Goal: Task Accomplishment & Management: Manage account settings

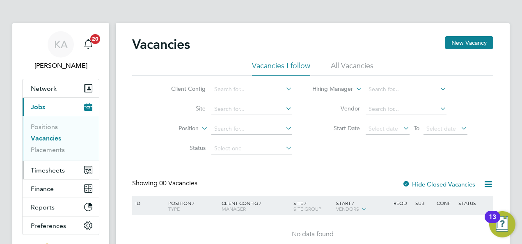
click at [43, 171] on span "Timesheets" at bounding box center [48, 170] width 34 height 8
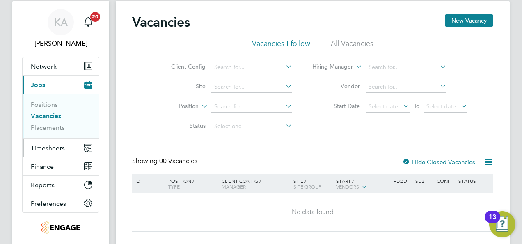
scroll to position [41, 0]
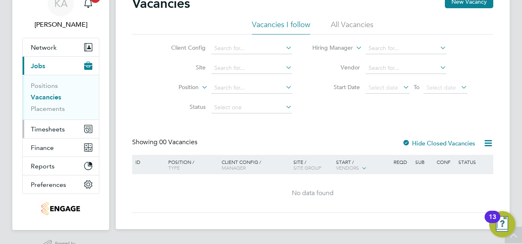
click at [44, 128] on span "Timesheets" at bounding box center [48, 129] width 34 height 8
click at [38, 130] on span "Timesheets" at bounding box center [48, 129] width 34 height 8
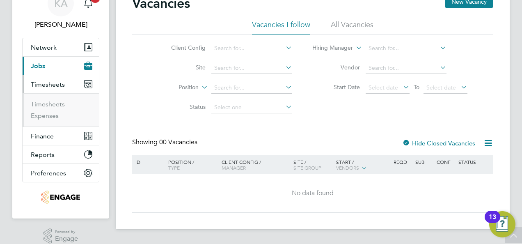
click at [60, 62] on button "Current page: Jobs" at bounding box center [61, 66] width 76 height 18
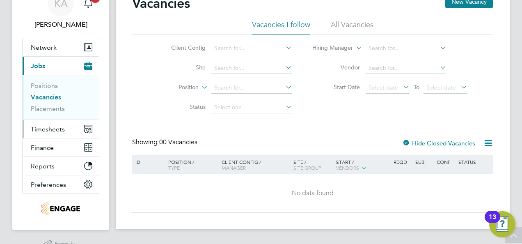
click at [44, 128] on span "Timesheets" at bounding box center [48, 129] width 34 height 8
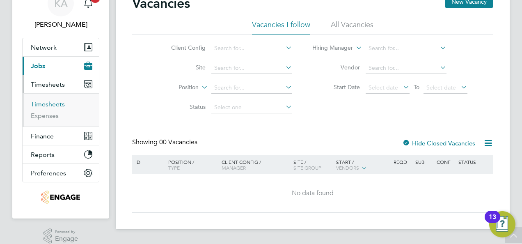
click at [43, 104] on link "Timesheets" at bounding box center [48, 104] width 34 height 8
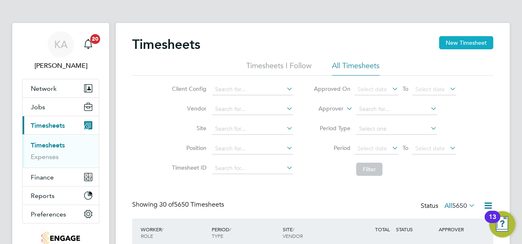
click at [466, 42] on button "New Timesheet" at bounding box center [466, 42] width 54 height 13
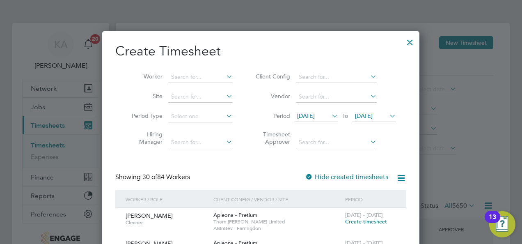
click at [368, 75] on icon at bounding box center [368, 76] width 0 height 11
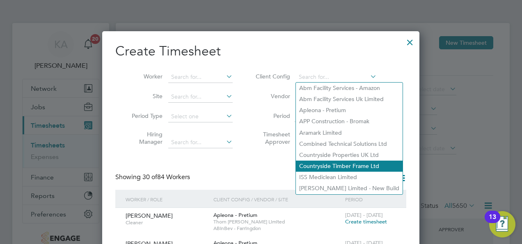
click at [337, 164] on li "Countryside Timber Frame Ltd" at bounding box center [349, 165] width 107 height 11
type input "Countryside Timber Frame Ltd"
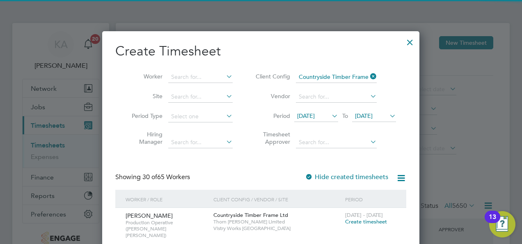
click at [330, 112] on icon at bounding box center [330, 115] width 0 height 11
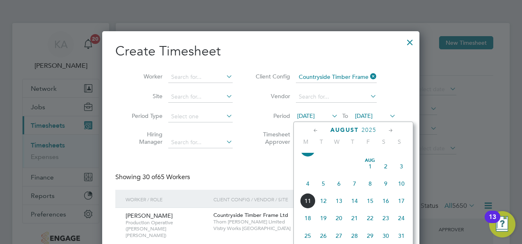
click at [307, 189] on span "4" at bounding box center [308, 184] width 16 height 16
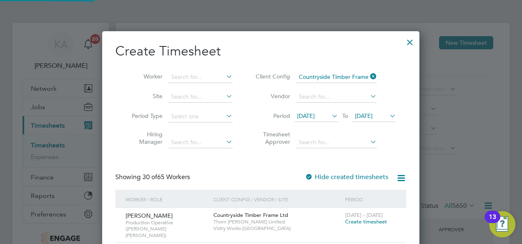
click at [372, 116] on span "04 Aug 2025" at bounding box center [364, 115] width 18 height 7
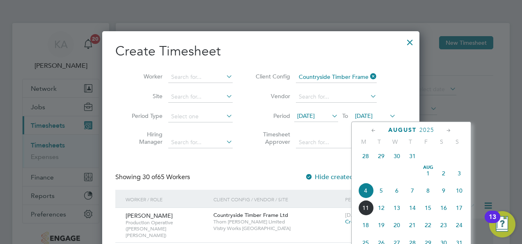
click at [458, 194] on span "10" at bounding box center [459, 191] width 16 height 16
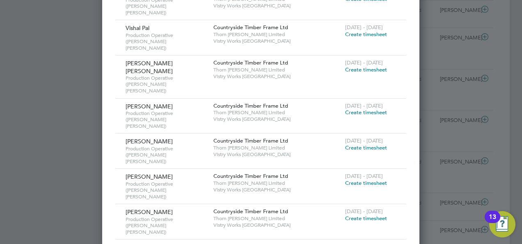
click at [369, 215] on span "Create timesheet" at bounding box center [366, 218] width 42 height 7
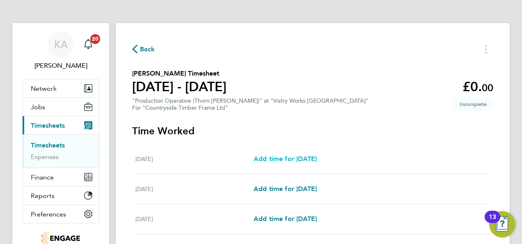
click at [317, 158] on span "Add time for [DATE]" at bounding box center [285, 159] width 63 height 8
select select "15"
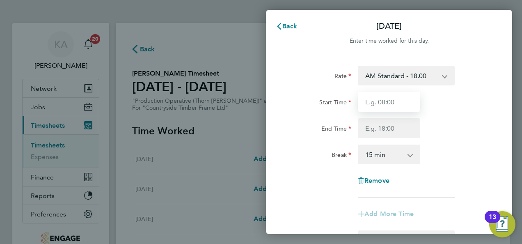
click at [392, 99] on input "Start Time" at bounding box center [389, 102] width 62 height 20
type input "06:00"
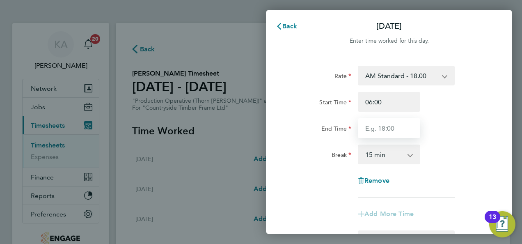
click at [377, 126] on input "End Time" at bounding box center [389, 128] width 62 height 20
type input "14:00"
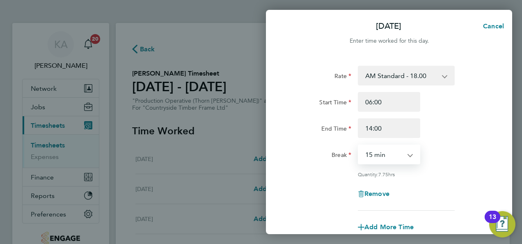
click at [407, 156] on select "0 min 15 min 30 min 45 min 60 min 75 min 90 min" at bounding box center [384, 154] width 51 height 18
select select "30"
click at [359, 145] on select "0 min 15 min 30 min 45 min 60 min 75 min 90 min" at bounding box center [384, 154] width 51 height 18
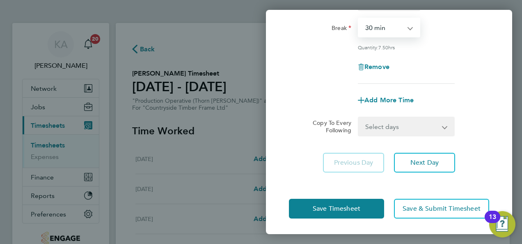
click at [445, 128] on app-icon-cross-button at bounding box center [450, 126] width 10 height 18
click at [442, 127] on select "Select days Day Weekday (Mon-Fri) Weekend (Sat-Sun) [DATE] [DATE] [DATE] [DATE]…" at bounding box center [402, 126] width 86 height 18
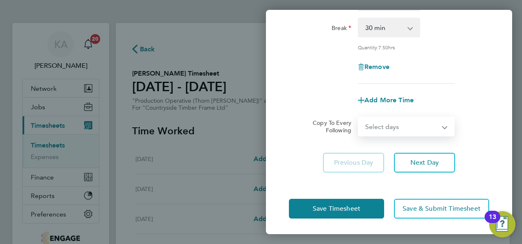
select select "WEEKDAY"
click at [359, 117] on select "Select days Day Weekday (Mon-Fri) Weekend (Sat-Sun) [DATE] [DATE] [DATE] [DATE]…" at bounding box center [402, 126] width 86 height 18
select select "[DATE]"
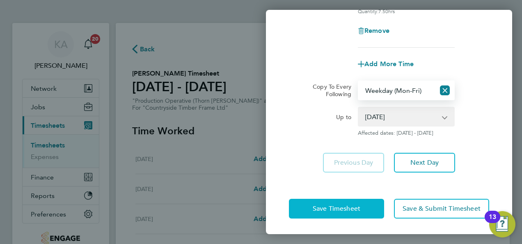
click at [337, 207] on span "Save Timesheet" at bounding box center [337, 208] width 48 height 8
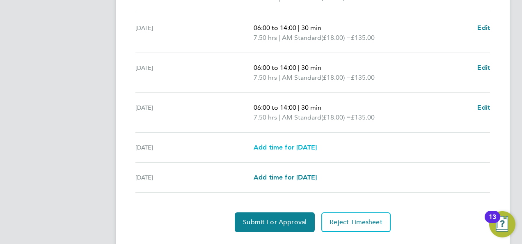
click at [287, 146] on span "Add time for Sat 09 Aug" at bounding box center [285, 147] width 63 height 8
select select "15"
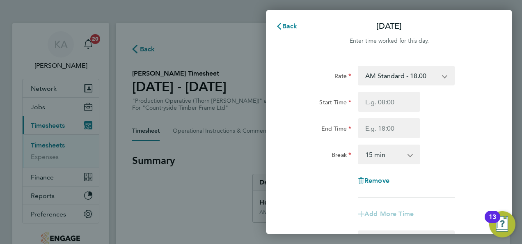
click at [439, 76] on select "AM Standard - 18.00 PM OT 2 - 39.24 PM Standard - 19.62 OT 1 - 27.00 PM OT 1 - …" at bounding box center [401, 75] width 85 height 18
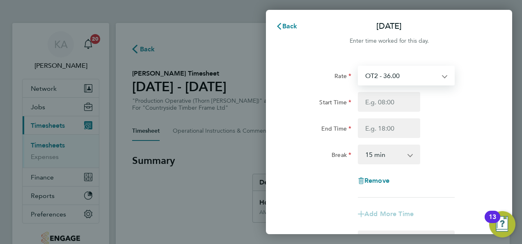
select select "15"
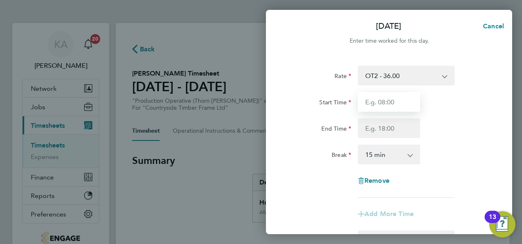
click at [393, 93] on input "Start Time" at bounding box center [389, 102] width 62 height 20
type input "06:00"
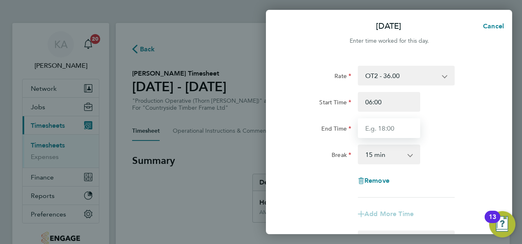
type input "14:00"
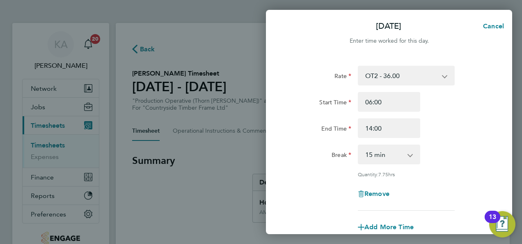
click at [412, 156] on app-icon-cross-button at bounding box center [414, 154] width 10 height 18
click at [411, 155] on app-icon-cross-button at bounding box center [414, 154] width 10 height 18
click at [406, 155] on select "0 min 15 min 30 min 45 min 60 min 75 min 90 min" at bounding box center [384, 154] width 51 height 18
select select "30"
click at [359, 145] on select "0 min 15 min 30 min 45 min 60 min 75 min 90 min" at bounding box center [384, 154] width 51 height 18
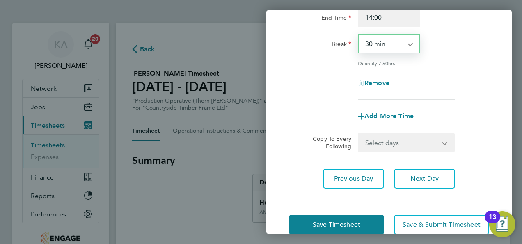
scroll to position [123, 0]
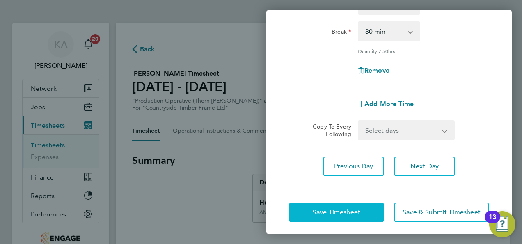
click at [320, 211] on span "Save Timesheet" at bounding box center [337, 212] width 48 height 8
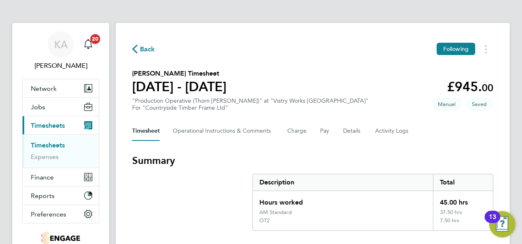
scroll to position [41, 0]
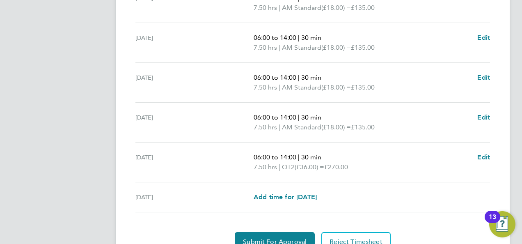
scroll to position [365, 0]
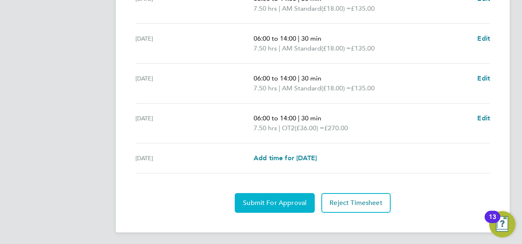
click at [267, 201] on span "Submit For Approval" at bounding box center [275, 203] width 64 height 8
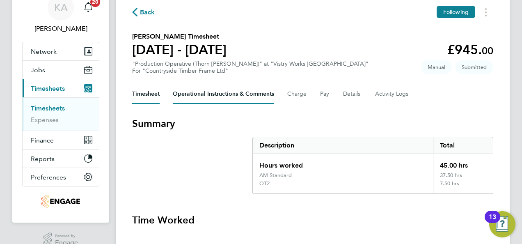
scroll to position [0, 0]
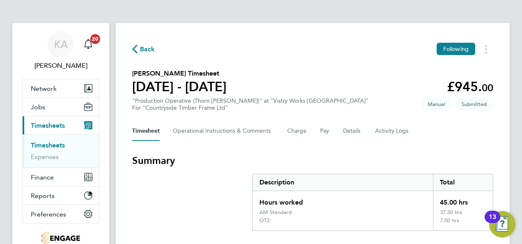
click at [143, 49] on span "Back" at bounding box center [147, 49] width 15 height 10
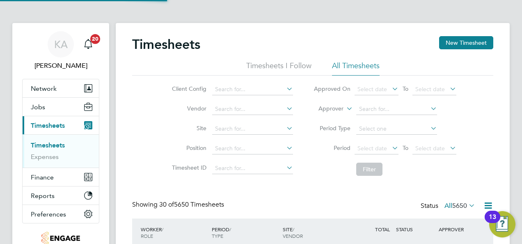
scroll to position [21, 71]
click at [470, 41] on button "New Timesheet" at bounding box center [466, 42] width 54 height 13
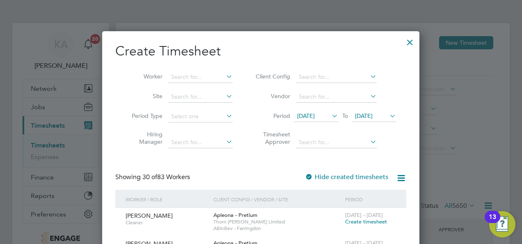
click at [368, 76] on icon at bounding box center [368, 76] width 0 height 11
click at [350, 166] on li "Countryside Timber Frame Ltd" at bounding box center [349, 165] width 107 height 11
type input "Countryside Timber Frame Ltd"
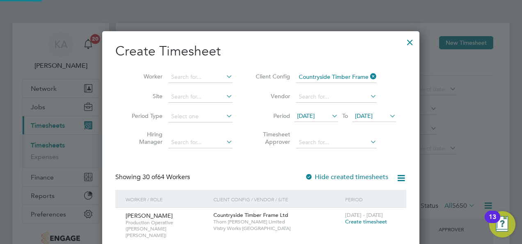
scroll to position [1677, 317]
click at [327, 114] on span "28 Jul 2025" at bounding box center [316, 116] width 44 height 11
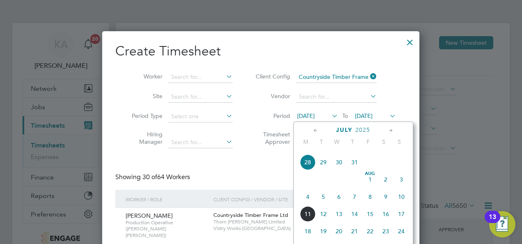
scroll to position [358, 0]
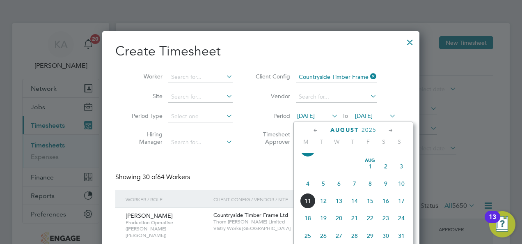
click at [309, 186] on span "4" at bounding box center [308, 184] width 16 height 16
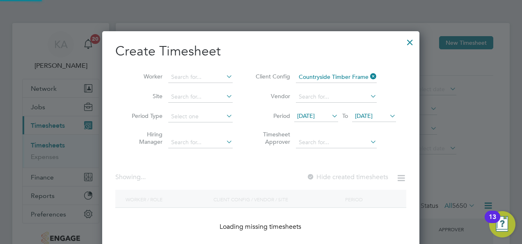
scroll to position [1063, 317]
click at [372, 115] on span "[DATE]" at bounding box center [364, 115] width 18 height 7
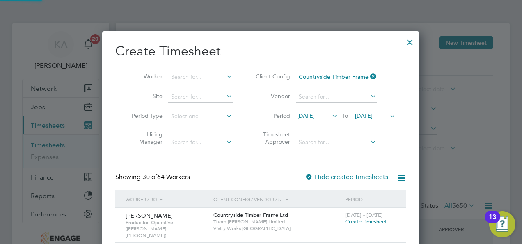
scroll to position [264, 0]
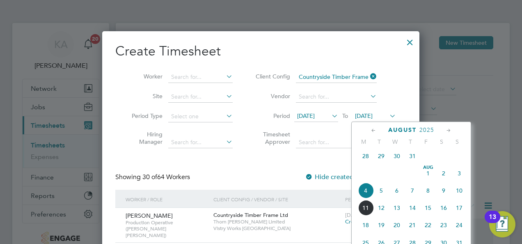
click at [459, 195] on span "10" at bounding box center [459, 191] width 16 height 16
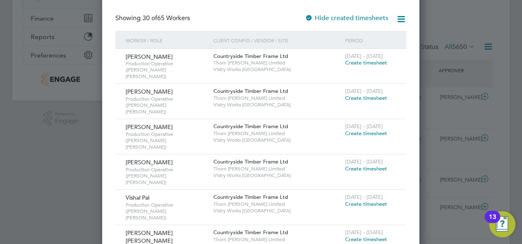
scroll to position [164, 0]
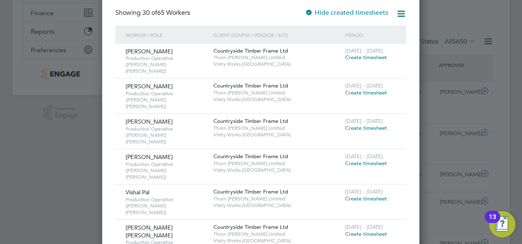
click at [372, 160] on span "Create timesheet" at bounding box center [366, 163] width 42 height 7
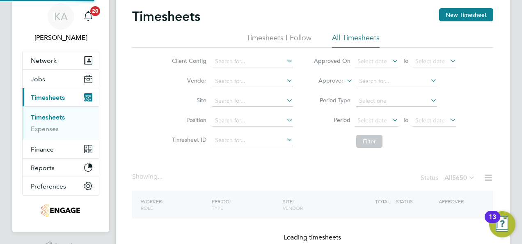
scroll to position [0, 0]
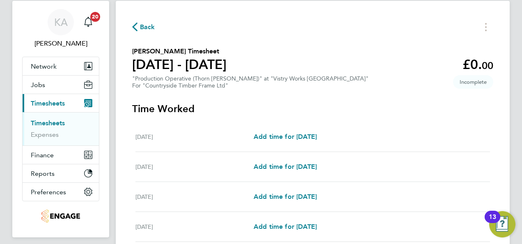
scroll to position [41, 0]
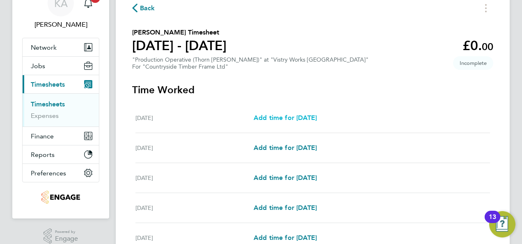
click at [288, 114] on span "Add time for Mon 04 Aug" at bounding box center [285, 118] width 63 height 8
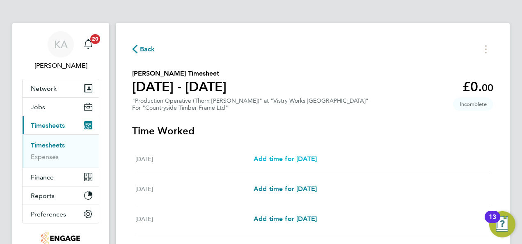
select select "15"
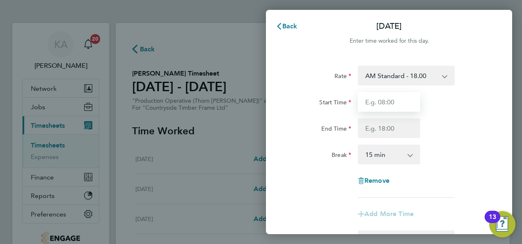
click at [383, 101] on input "Start Time" at bounding box center [389, 102] width 62 height 20
type input "06:00"
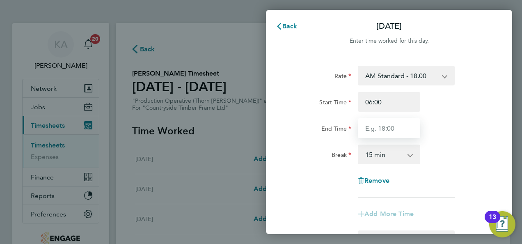
type input "14:00"
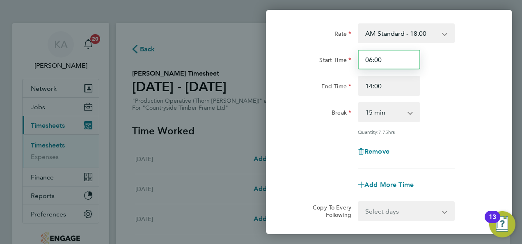
scroll to position [82, 0]
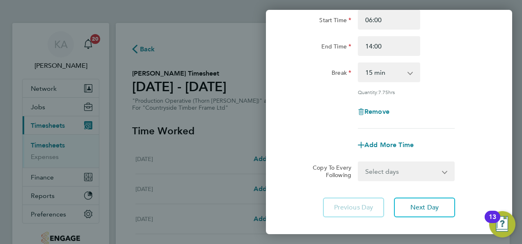
click at [404, 74] on select "0 min 15 min 30 min 45 min 60 min 75 min 90 min" at bounding box center [384, 72] width 51 height 18
select select "30"
click at [359, 63] on select "0 min 15 min 30 min 45 min 60 min 75 min 90 min" at bounding box center [384, 72] width 51 height 18
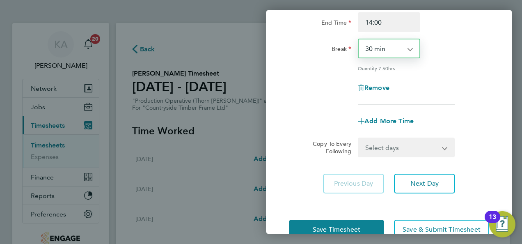
scroll to position [127, 0]
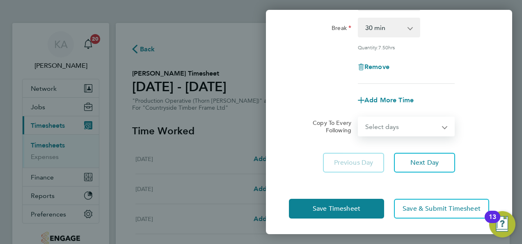
click at [440, 124] on select "Select days Day Weekday (Mon-Fri) Weekend (Sat-Sun) Tuesday Wednesday Thursday …" at bounding box center [402, 126] width 86 height 18
select select "WEEKDAY"
click at [359, 117] on select "Select days Day Weekday (Mon-Fri) Weekend (Sat-Sun) Tuesday Wednesday Thursday …" at bounding box center [402, 126] width 86 height 18
select select "2025-08-10"
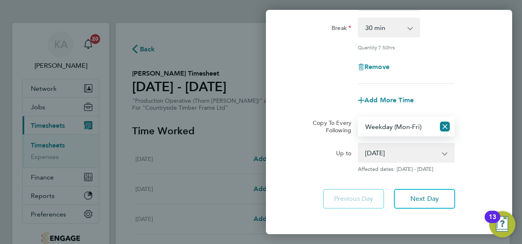
scroll to position [163, 0]
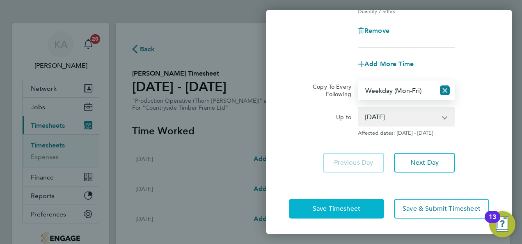
click at [313, 207] on span "Save Timesheet" at bounding box center [337, 208] width 48 height 8
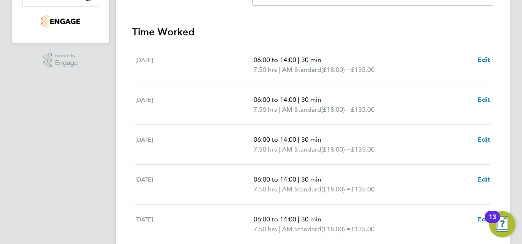
scroll to position [246, 0]
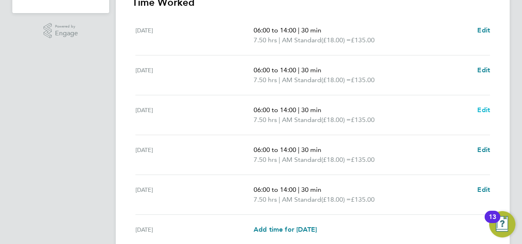
click at [484, 110] on span "Edit" at bounding box center [483, 110] width 13 height 8
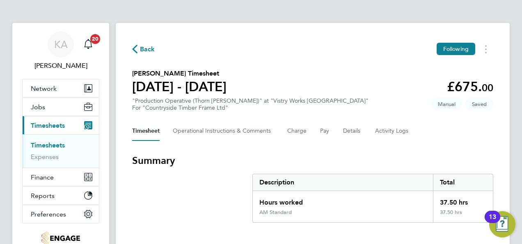
select select "30"
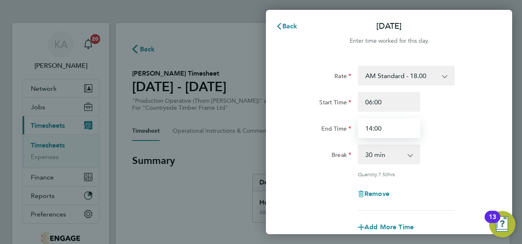
click at [391, 128] on input "14:00" at bounding box center [389, 128] width 62 height 20
type input "1"
type input "10:15"
click at [410, 158] on app-icon-cross-button at bounding box center [414, 154] width 10 height 18
click at [410, 155] on app-icon-cross-button at bounding box center [414, 154] width 10 height 18
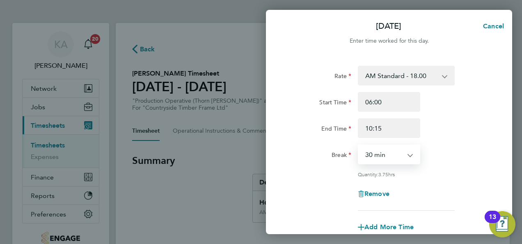
click at [408, 153] on select "0 min 15 min 30 min 45 min 60 min 75 min 90 min" at bounding box center [384, 154] width 51 height 18
select select "0"
click at [359, 145] on select "0 min 15 min 30 min 45 min 60 min 75 min 90 min" at bounding box center [384, 154] width 51 height 18
click at [487, 107] on div "Start Time 06:00" at bounding box center [388, 102] width 207 height 20
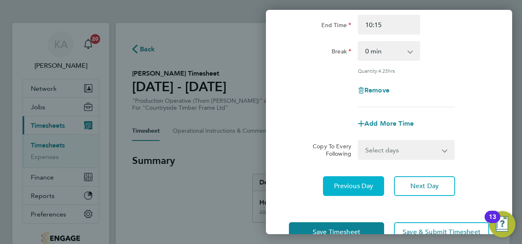
scroll to position [127, 0]
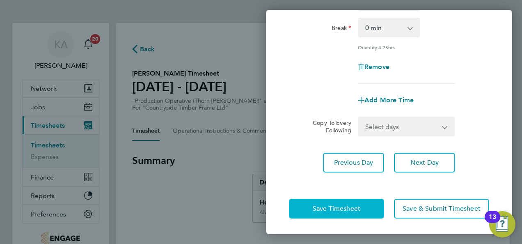
click at [333, 208] on span "Save Timesheet" at bounding box center [337, 208] width 48 height 8
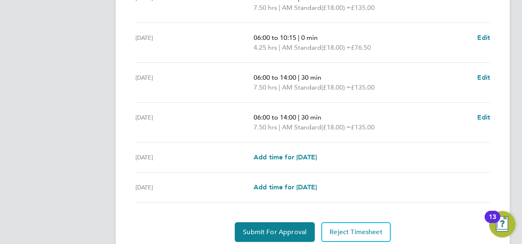
scroll to position [347, 0]
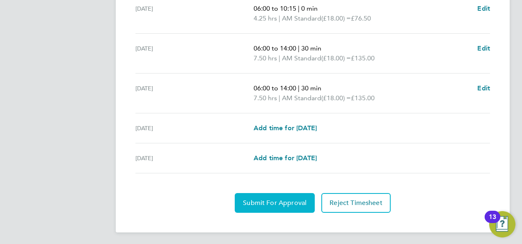
click at [254, 201] on span "Submit For Approval" at bounding box center [275, 203] width 64 height 8
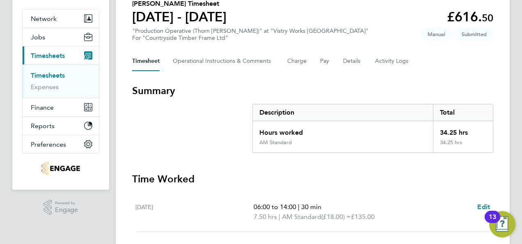
scroll to position [0, 0]
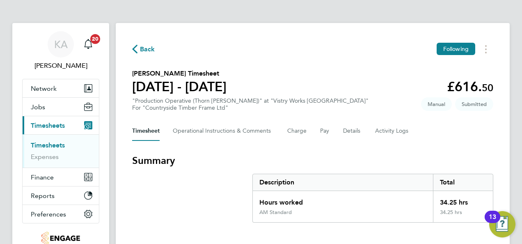
click at [135, 45] on icon "button" at bounding box center [134, 49] width 5 height 9
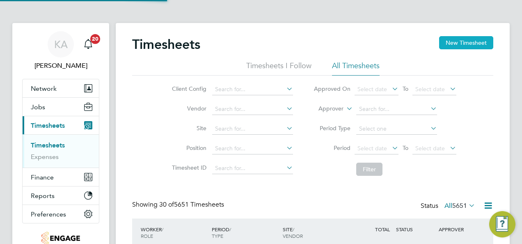
scroll to position [27, 71]
click at [481, 43] on button "New Timesheet" at bounding box center [466, 42] width 54 height 13
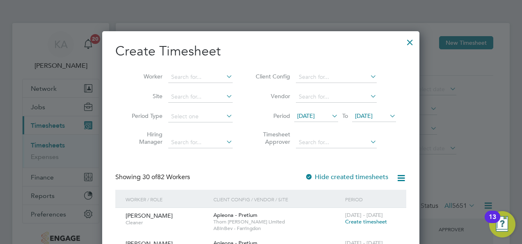
click at [368, 74] on icon at bounding box center [368, 76] width 0 height 11
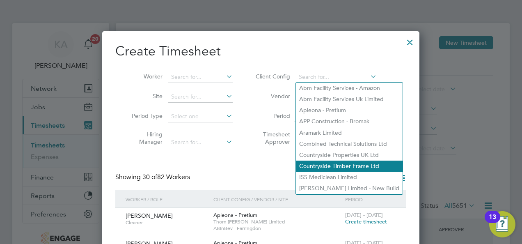
click at [334, 165] on li "Countryside Timber Frame Ltd" at bounding box center [349, 165] width 107 height 11
type input "Countryside Timber Frame Ltd"
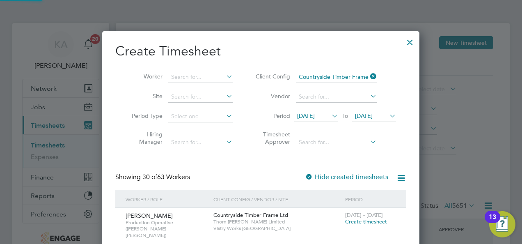
click at [330, 116] on icon at bounding box center [330, 115] width 0 height 11
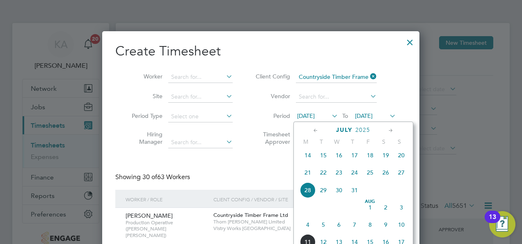
click at [306, 228] on span "4" at bounding box center [308, 225] width 16 height 16
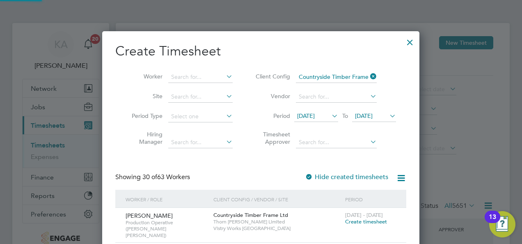
click at [372, 115] on span "[DATE]" at bounding box center [364, 115] width 18 height 7
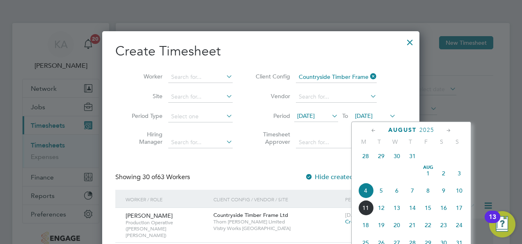
click at [457, 194] on span "10" at bounding box center [459, 191] width 16 height 16
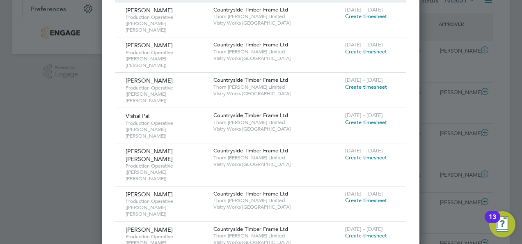
click at [358, 119] on span "Create timesheet" at bounding box center [366, 122] width 42 height 7
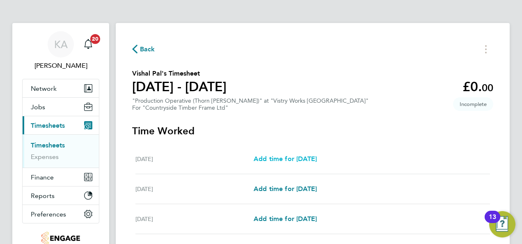
click at [305, 162] on link "Add time for Mon 04 Aug" at bounding box center [285, 159] width 63 height 10
select select "15"
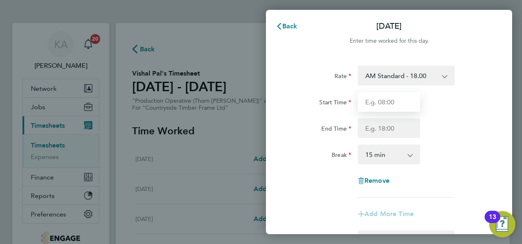
click at [392, 102] on input "Start Time" at bounding box center [389, 102] width 62 height 20
type input "06:00"
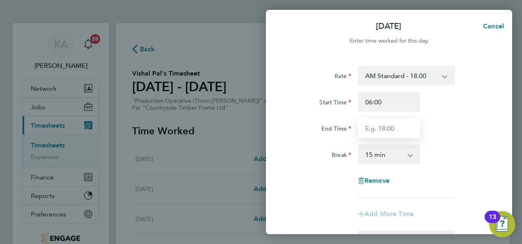
click at [387, 130] on input "End Time" at bounding box center [389, 128] width 62 height 20
type input "14:00"
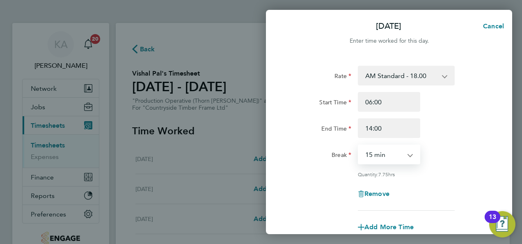
click at [409, 154] on select "0 min 15 min 30 min 45 min 60 min 75 min 90 min" at bounding box center [384, 154] width 51 height 18
select select "30"
click at [359, 145] on select "0 min 15 min 30 min 45 min 60 min 75 min 90 min" at bounding box center [384, 154] width 51 height 18
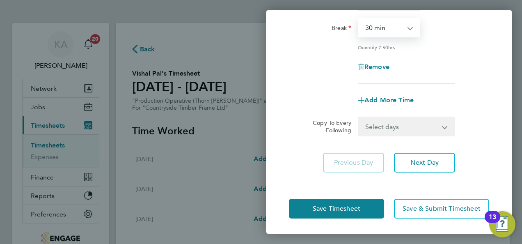
click at [407, 126] on select "Select days Day Weekday (Mon-Fri) Weekend (Sat-Sun) Tuesday Wednesday Thursday …" at bounding box center [402, 126] width 86 height 18
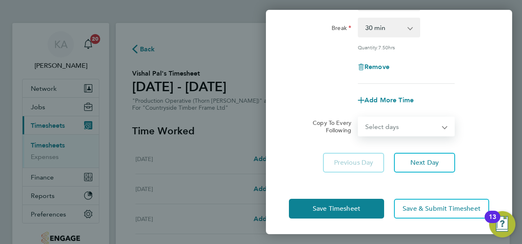
select select "WEEKDAY"
click at [359, 117] on select "Select days Day Weekday (Mon-Fri) Weekend (Sat-Sun) Tuesday Wednesday Thursday …" at bounding box center [402, 126] width 86 height 18
select select "2025-08-10"
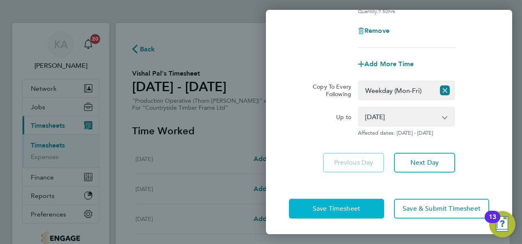
click at [322, 208] on span "Save Timesheet" at bounding box center [337, 208] width 48 height 8
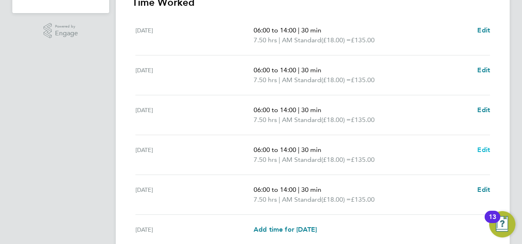
click at [481, 148] on span "Edit" at bounding box center [483, 150] width 13 height 8
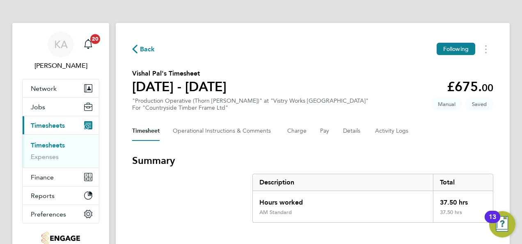
select select "30"
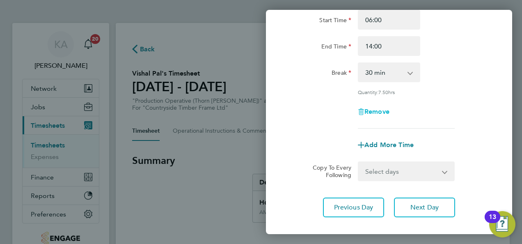
click at [375, 108] on span "Remove" at bounding box center [376, 111] width 25 height 8
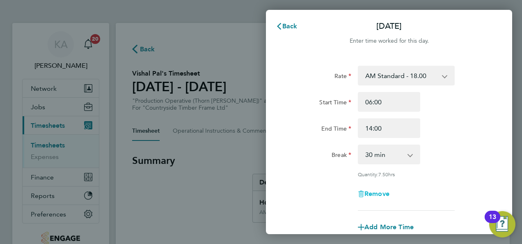
select select "null"
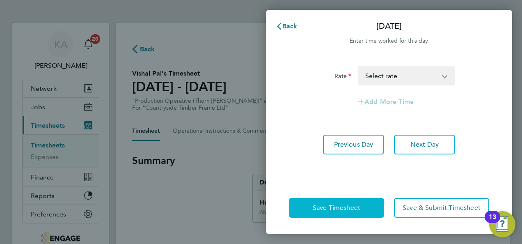
drag, startPoint x: 322, startPoint y: 206, endPoint x: 309, endPoint y: 199, distance: 14.1
click at [321, 206] on span "Save Timesheet" at bounding box center [337, 207] width 48 height 8
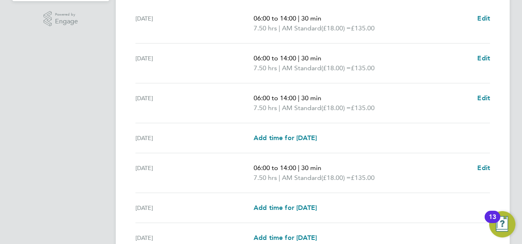
scroll to position [338, 0]
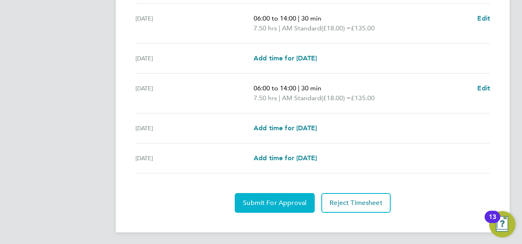
click at [252, 202] on span "Submit For Approval" at bounding box center [275, 203] width 64 height 8
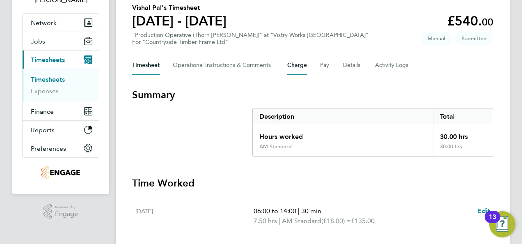
scroll to position [0, 0]
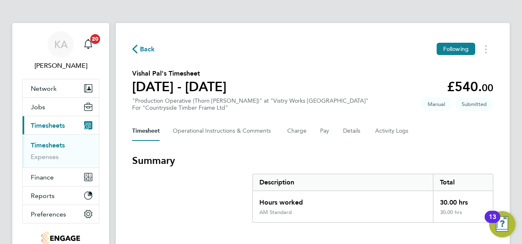
click at [139, 48] on span "Back" at bounding box center [143, 49] width 23 height 8
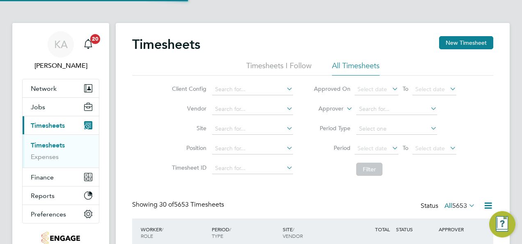
scroll to position [27, 71]
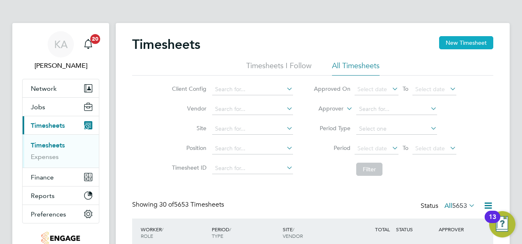
click at [459, 40] on button "New Timesheet" at bounding box center [466, 42] width 54 height 13
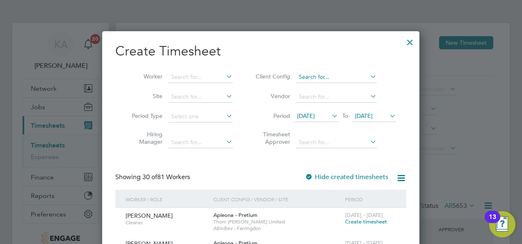
scroll to position [1594, 317]
click at [364, 77] on input at bounding box center [336, 76] width 81 height 11
click at [341, 165] on li "Countryside Timber Frame Ltd" at bounding box center [349, 165] width 107 height 11
type input "Countryside Timber Frame Ltd"
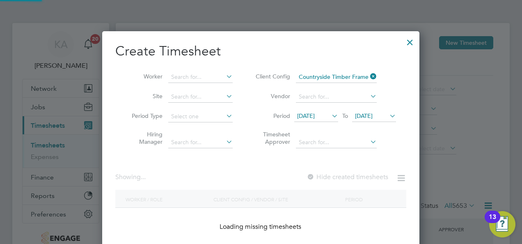
scroll to position [1705, 317]
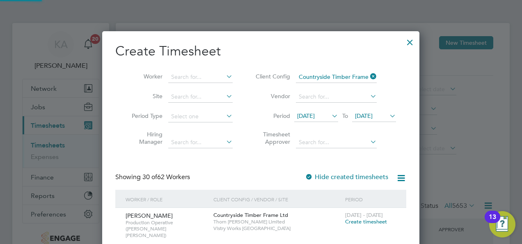
click at [328, 116] on span "28 Jul 2025" at bounding box center [316, 116] width 44 height 11
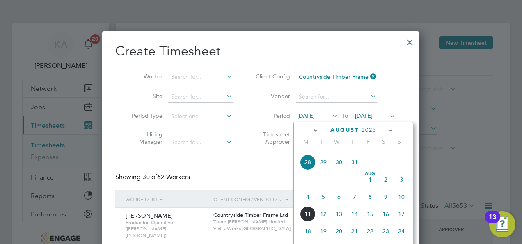
scroll to position [358, 0]
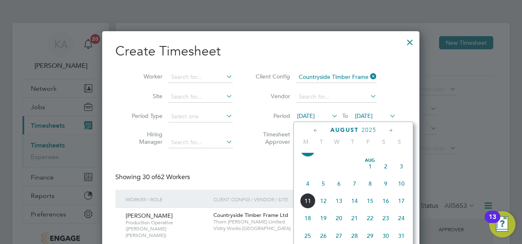
click at [306, 189] on span "4" at bounding box center [308, 184] width 16 height 16
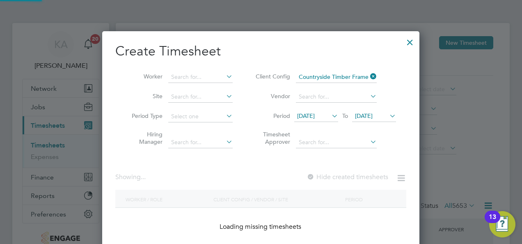
scroll to position [1063, 317]
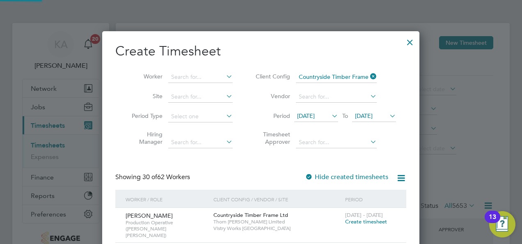
click at [372, 112] on span "[DATE]" at bounding box center [364, 115] width 18 height 7
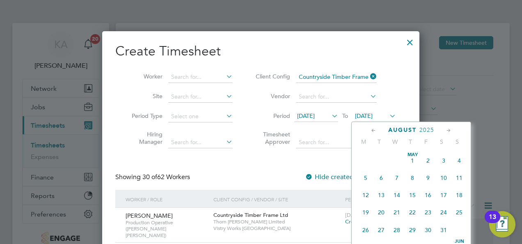
scroll to position [264, 0]
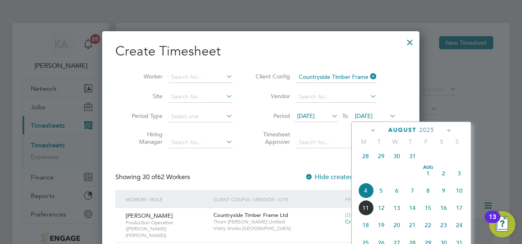
click at [457, 194] on span "10" at bounding box center [459, 191] width 16 height 16
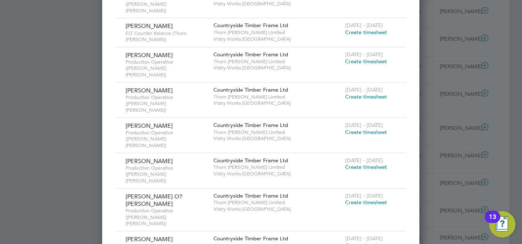
scroll to position [861, 0]
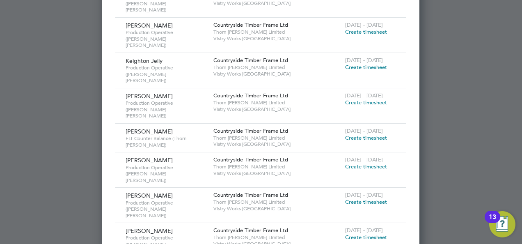
scroll to position [1682, 0]
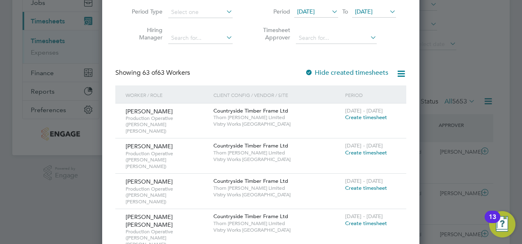
scroll to position [0, 0]
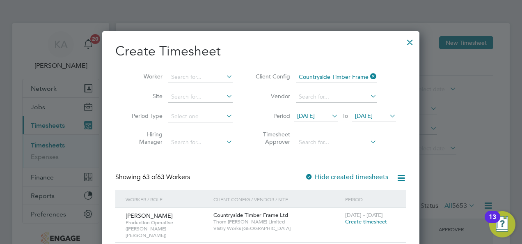
click at [411, 42] on div at bounding box center [409, 40] width 15 height 15
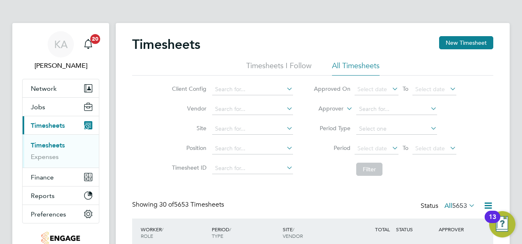
scroll to position [27, 71]
click at [467, 205] on icon at bounding box center [467, 204] width 0 height 11
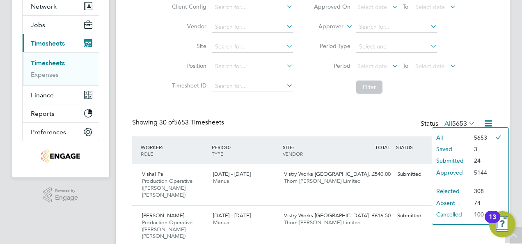
click at [448, 159] on li "Submitted" at bounding box center [451, 160] width 38 height 11
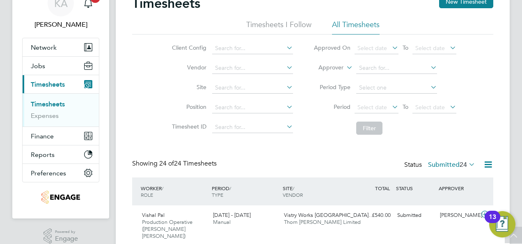
click at [285, 48] on icon at bounding box center [285, 47] width 0 height 11
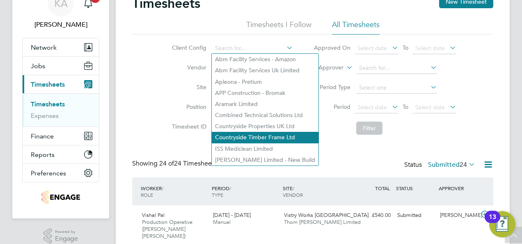
click at [260, 135] on li "Countryside Timber Frame Ltd" at bounding box center [265, 137] width 107 height 11
type input "Countryside Timber Frame Ltd"
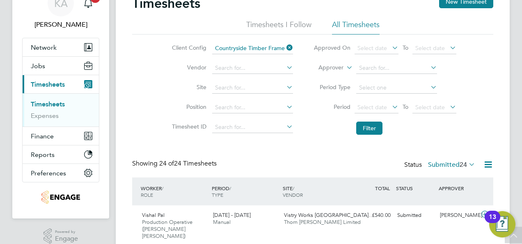
click at [390, 107] on icon at bounding box center [390, 106] width 0 height 11
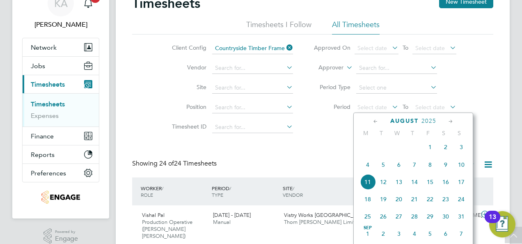
click at [366, 171] on span "4" at bounding box center [368, 165] width 16 height 16
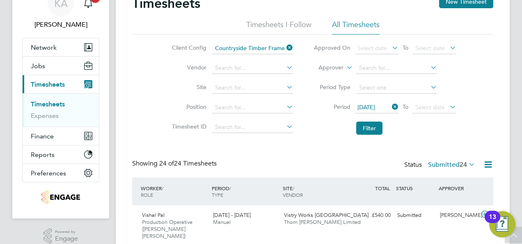
click at [448, 103] on icon at bounding box center [448, 106] width 0 height 11
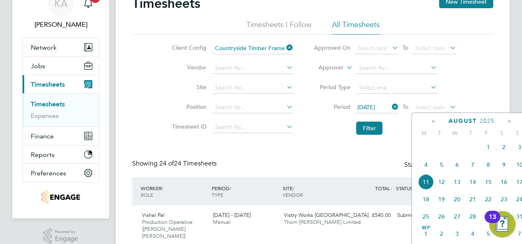
click at [519, 167] on span "10" at bounding box center [520, 165] width 16 height 16
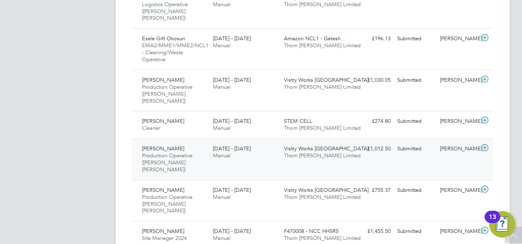
click at [484, 144] on icon at bounding box center [485, 147] width 10 height 7
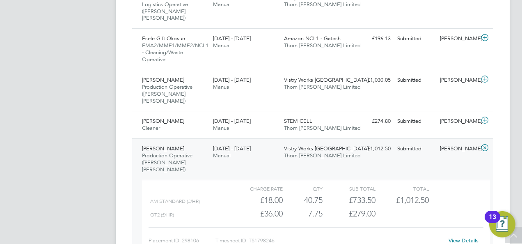
click at [460, 237] on link "View Details" at bounding box center [463, 240] width 30 height 7
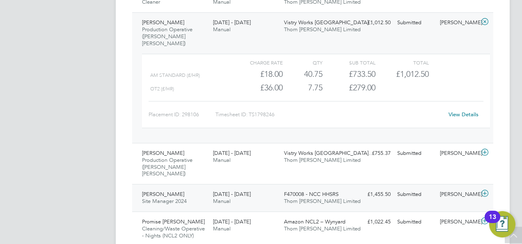
scroll to position [605, 0]
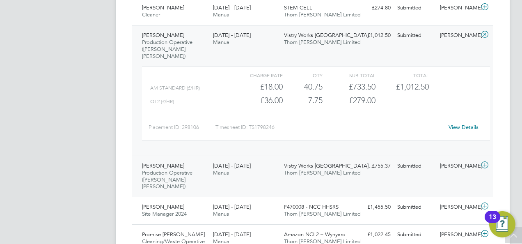
click at [486, 162] on icon at bounding box center [485, 165] width 10 height 7
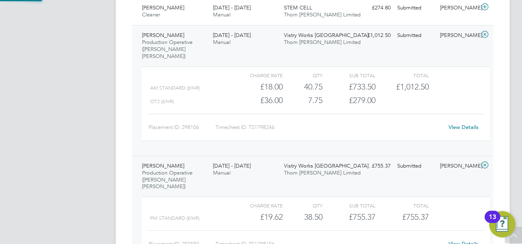
scroll to position [14, 80]
click at [464, 240] on link "View Details" at bounding box center [463, 243] width 30 height 7
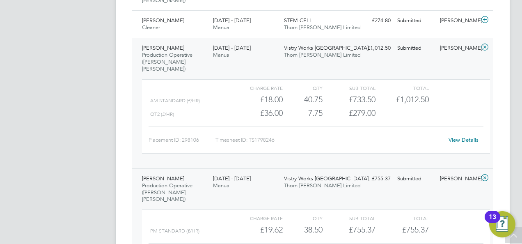
scroll to position [605, 0]
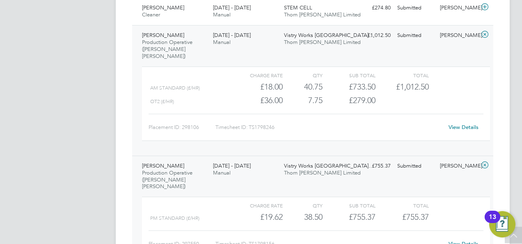
click at [484, 162] on icon at bounding box center [485, 165] width 10 height 7
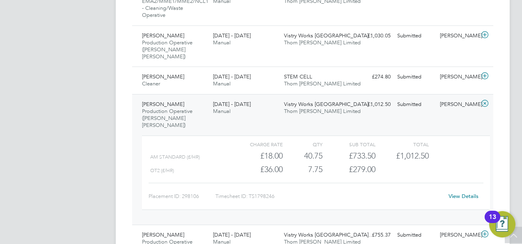
scroll to position [523, 0]
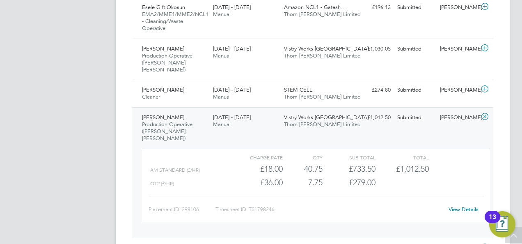
click at [483, 113] on icon at bounding box center [485, 116] width 10 height 7
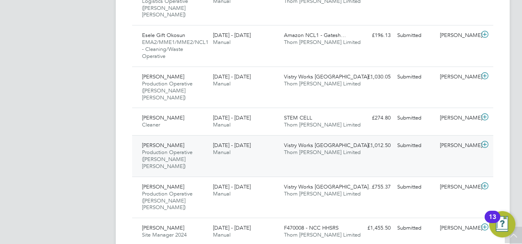
scroll to position [482, 0]
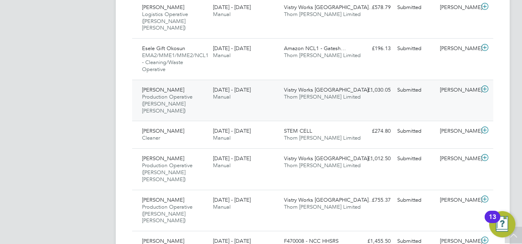
click at [484, 86] on icon at bounding box center [485, 89] width 10 height 7
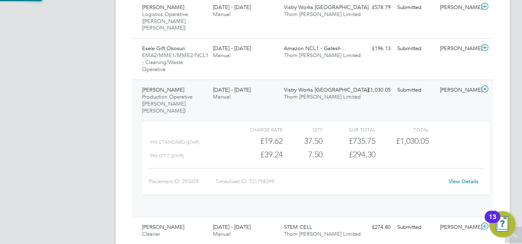
scroll to position [14, 80]
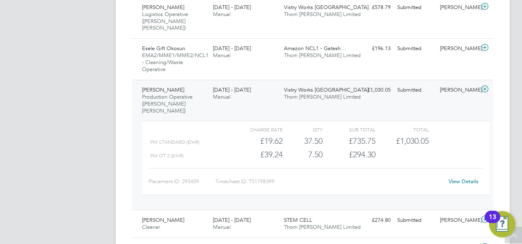
click at [468, 178] on link "View Details" at bounding box center [463, 181] width 30 height 7
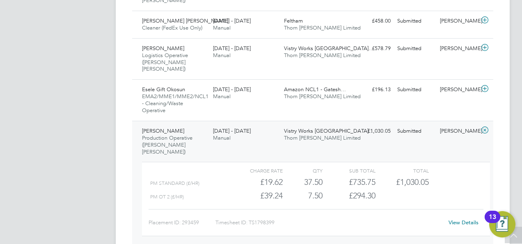
scroll to position [400, 0]
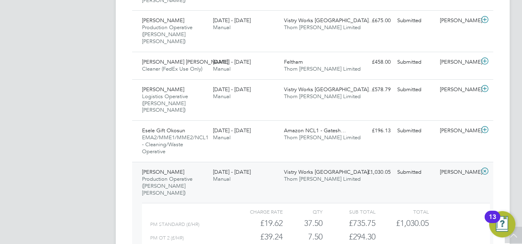
click at [485, 168] on icon at bounding box center [485, 171] width 10 height 7
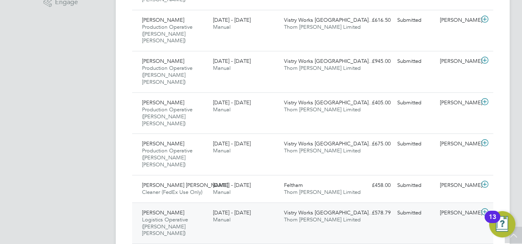
scroll to position [359, 0]
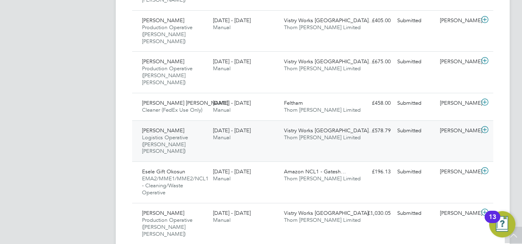
click at [485, 126] on icon at bounding box center [485, 129] width 10 height 7
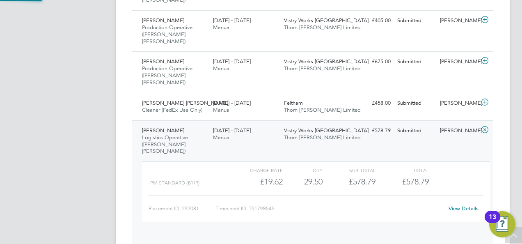
scroll to position [14, 80]
click at [461, 205] on link "View Details" at bounding box center [463, 208] width 30 height 7
click at [484, 126] on icon at bounding box center [485, 129] width 10 height 7
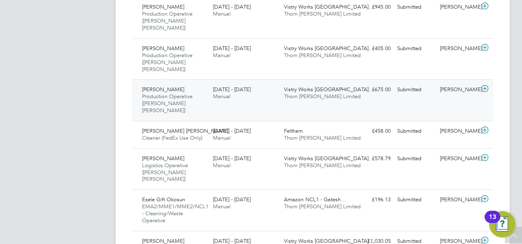
scroll to position [318, 0]
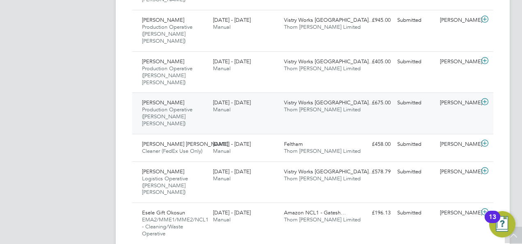
click at [486, 98] on icon at bounding box center [485, 101] width 10 height 7
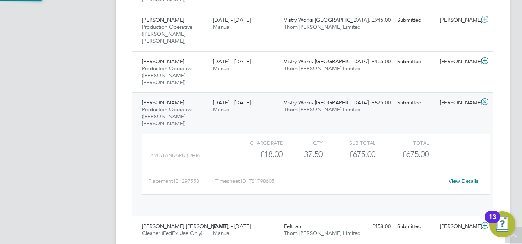
scroll to position [14, 80]
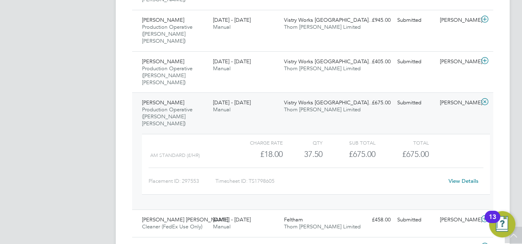
click at [465, 177] on link "View Details" at bounding box center [463, 180] width 30 height 7
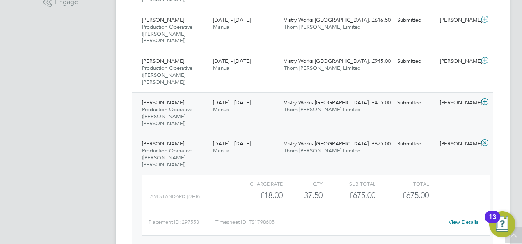
click at [486, 98] on icon at bounding box center [485, 101] width 10 height 7
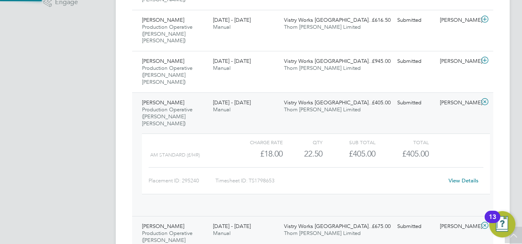
scroll to position [14, 80]
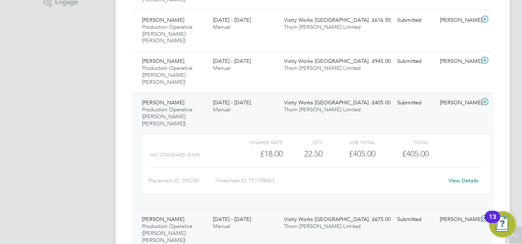
click at [454, 177] on link "View Details" at bounding box center [463, 180] width 30 height 7
click at [485, 98] on icon at bounding box center [485, 101] width 10 height 7
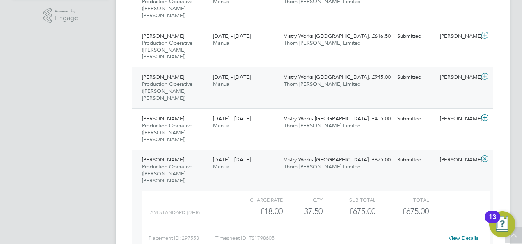
scroll to position [236, 0]
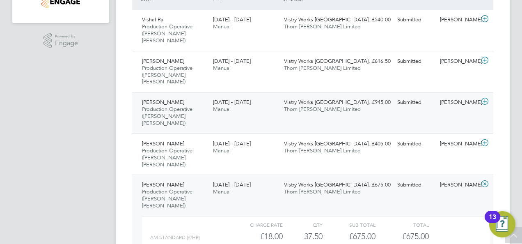
click at [484, 98] on icon at bounding box center [485, 101] width 10 height 7
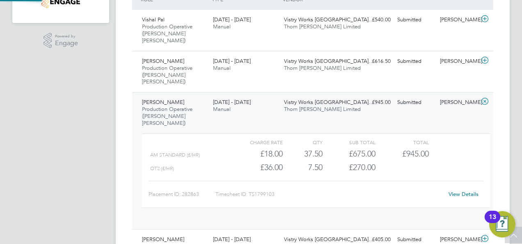
scroll to position [14, 80]
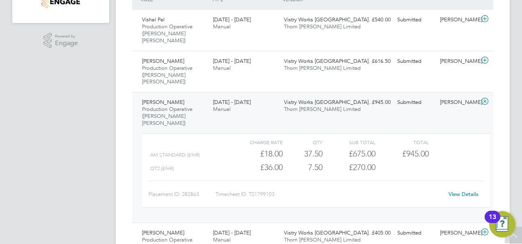
click at [483, 98] on icon at bounding box center [485, 101] width 10 height 7
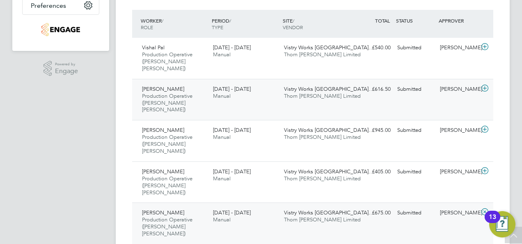
scroll to position [195, 0]
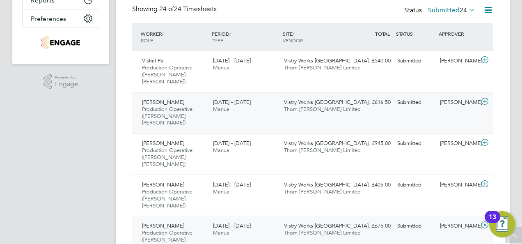
click at [486, 98] on icon at bounding box center [485, 101] width 10 height 7
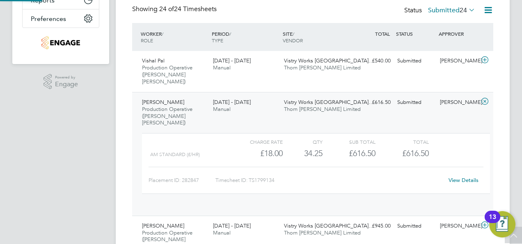
scroll to position [14, 80]
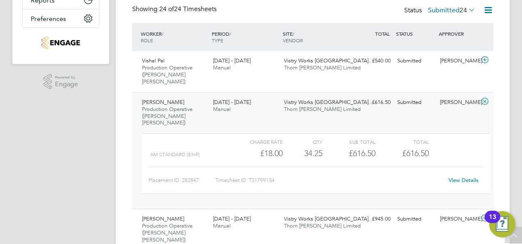
click at [486, 98] on icon at bounding box center [485, 101] width 10 height 7
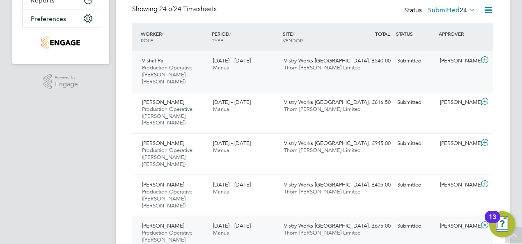
click at [484, 60] on icon at bounding box center [485, 60] width 10 height 7
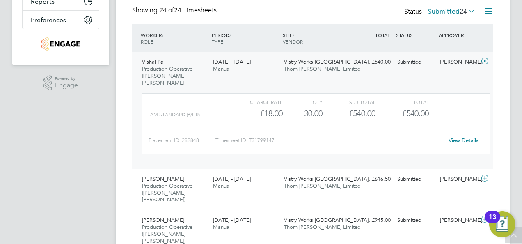
scroll to position [154, 0]
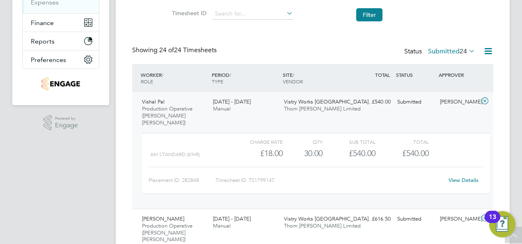
click at [486, 100] on icon at bounding box center [485, 101] width 10 height 7
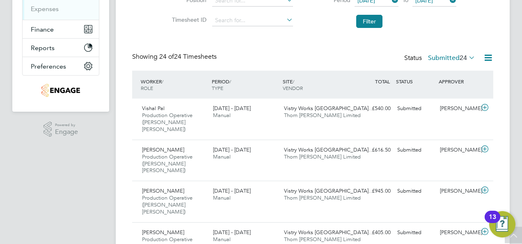
scroll to position [0, 0]
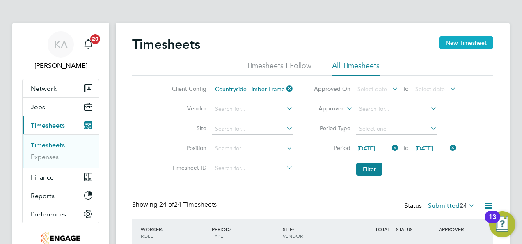
click at [459, 45] on button "New Timesheet" at bounding box center [466, 42] width 54 height 13
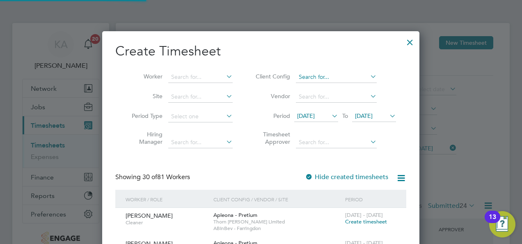
scroll to position [1594, 317]
click at [368, 73] on icon at bounding box center [368, 76] width 0 height 11
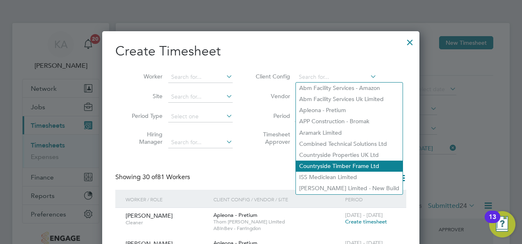
click at [348, 163] on li "Countryside Timber Frame Ltd" at bounding box center [349, 165] width 107 height 11
type input "Countryside Timber Frame Ltd"
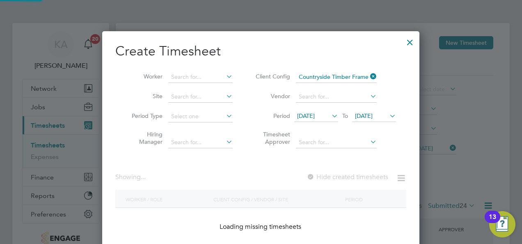
scroll to position [1705, 317]
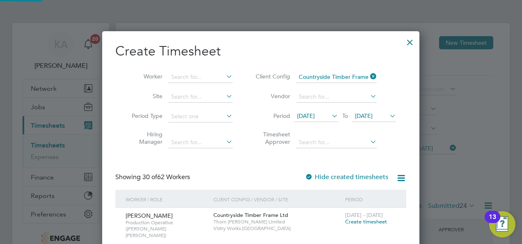
click at [329, 113] on span "28 Jul 2025" at bounding box center [316, 116] width 44 height 11
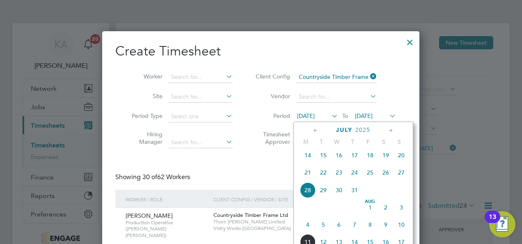
scroll to position [358, 0]
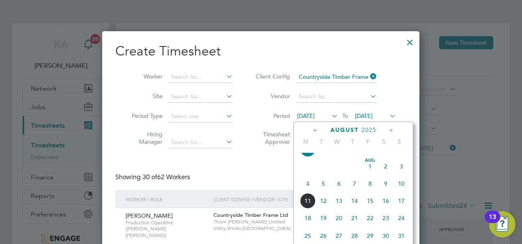
click at [308, 188] on span "4" at bounding box center [308, 184] width 16 height 16
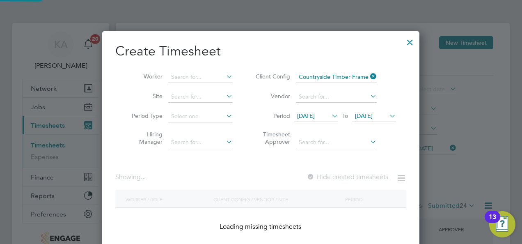
scroll to position [1063, 317]
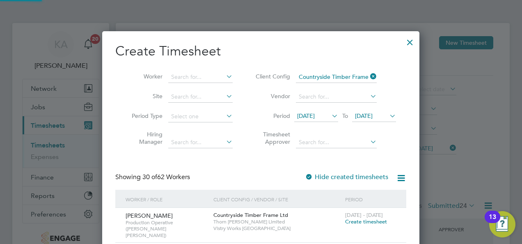
click at [372, 114] on span "[DATE]" at bounding box center [364, 115] width 18 height 7
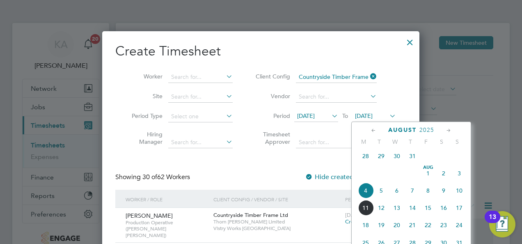
click at [459, 194] on span "10" at bounding box center [459, 191] width 16 height 16
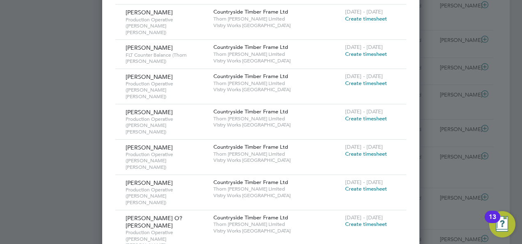
scroll to position [879, 0]
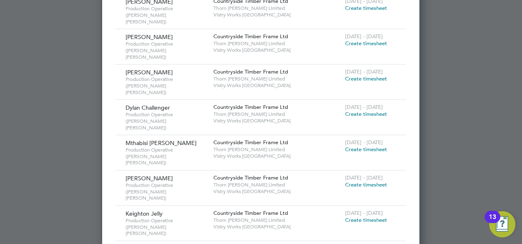
scroll to position [1535, 0]
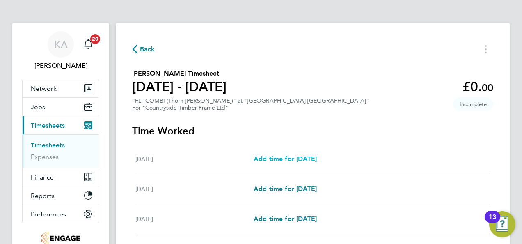
click at [288, 155] on span "Add time for Mon 04 Aug" at bounding box center [285, 159] width 63 height 8
select select "15"
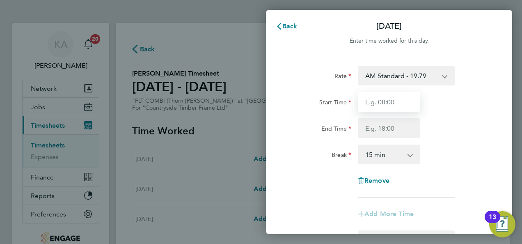
click at [399, 103] on input "Start Time" at bounding box center [389, 102] width 62 height 20
click at [445, 75] on app-icon-cross-button at bounding box center [449, 75] width 10 height 18
click at [438, 78] on select "AM Standard - 19.79 PM Standard - 21.57 PM OT 1 - 32.35 PM OT 2 - 43.14 OT2 AM …" at bounding box center [401, 75] width 85 height 18
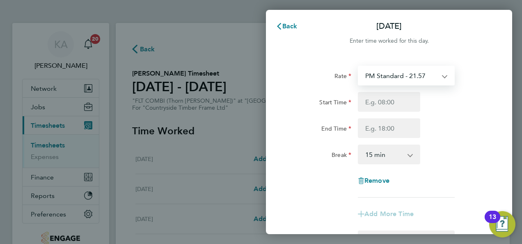
select select "15"
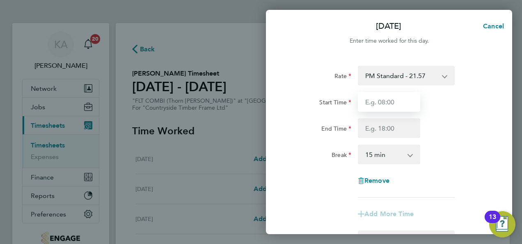
click at [406, 101] on input "Start Time" at bounding box center [389, 102] width 62 height 20
type input "14:00"
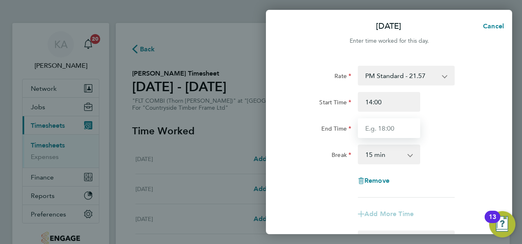
click at [384, 133] on input "End Time" at bounding box center [389, 128] width 62 height 20
type input "22:30"
click at [386, 151] on select "0 min 15 min 30 min 45 min 60 min 75 min 90 min" at bounding box center [384, 154] width 51 height 18
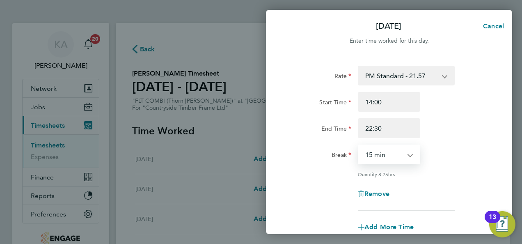
select select "30"
click at [359, 145] on select "0 min 15 min 30 min 45 min 60 min 75 min 90 min" at bounding box center [384, 154] width 51 height 18
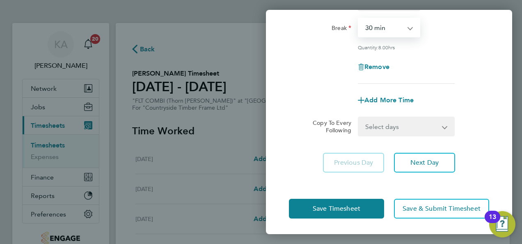
click at [377, 128] on select "Select days Day Weekday (Mon-Fri) Weekend (Sat-Sun) Tuesday Wednesday Thursday …" at bounding box center [402, 126] width 86 height 18
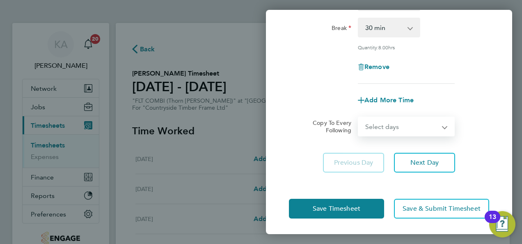
select select "WEEKDAY"
click at [359, 117] on select "Select days Day Weekday (Mon-Fri) Weekend (Sat-Sun) Tuesday Wednesday Thursday …" at bounding box center [402, 126] width 86 height 18
select select "2025-08-10"
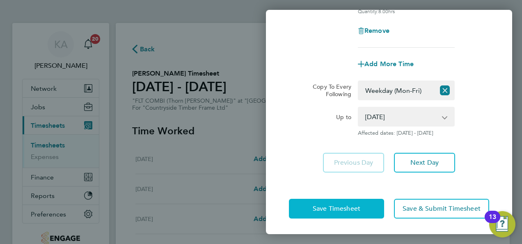
click at [302, 201] on button "Save Timesheet" at bounding box center [336, 209] width 95 height 20
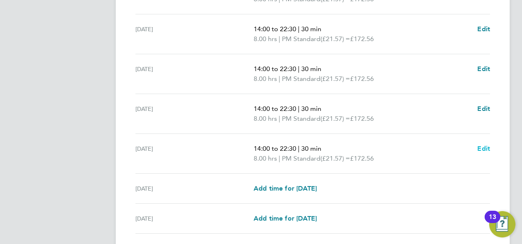
click at [482, 146] on span "Edit" at bounding box center [483, 148] width 13 height 8
select select "30"
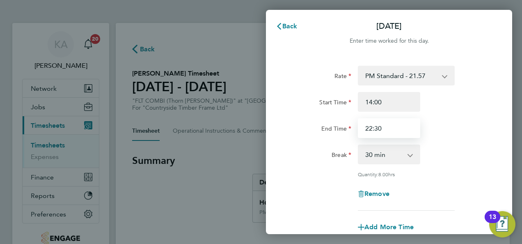
drag, startPoint x: 399, startPoint y: 128, endPoint x: 328, endPoint y: 128, distance: 70.6
click at [328, 128] on div "End Time 22:30" at bounding box center [388, 128] width 207 height 20
type input "20:00"
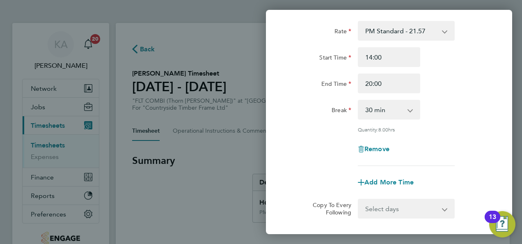
click at [451, 89] on div "End Time 20:00" at bounding box center [388, 83] width 207 height 20
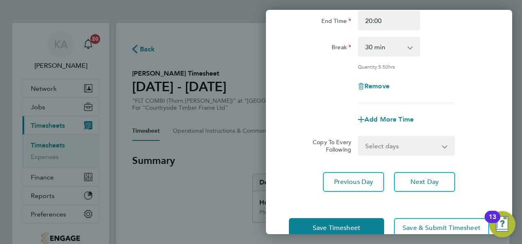
scroll to position [127, 0]
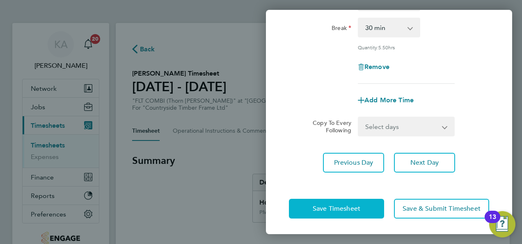
click at [321, 208] on span "Save Timesheet" at bounding box center [337, 208] width 48 height 8
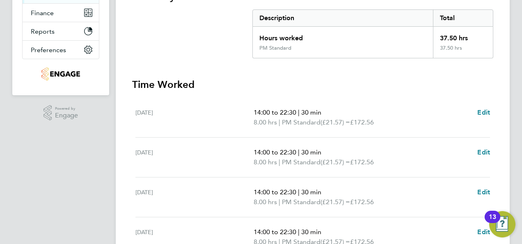
scroll to position [328, 0]
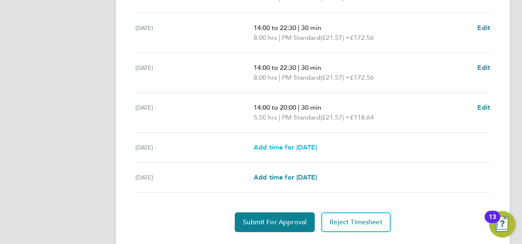
click at [281, 148] on span "Add time for Sat 09 Aug" at bounding box center [285, 147] width 63 height 8
select select "15"
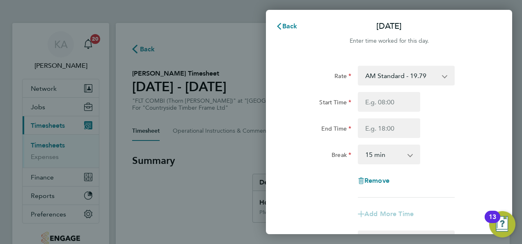
click at [432, 75] on select "AM Standard - 19.79 PM Standard - 21.57 PM OT 1 - 32.35 PM OT 2 - 43.14 OT2 AM …" at bounding box center [401, 75] width 85 height 18
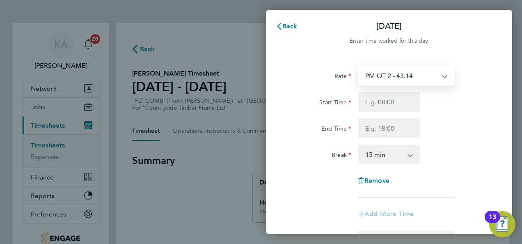
select select "15"
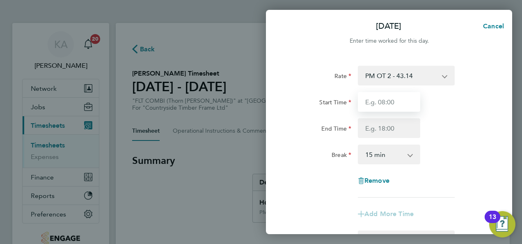
click at [397, 103] on input "Start Time" at bounding box center [389, 102] width 62 height 20
type input "07:00"
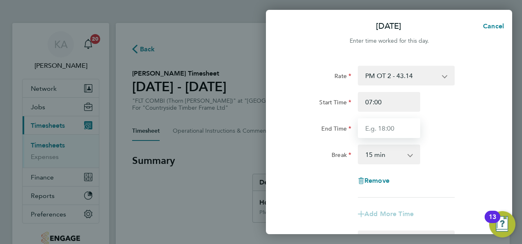
click at [373, 130] on input "End Time" at bounding box center [389, 128] width 62 height 20
type input "15:00"
click at [390, 158] on select "0 min 15 min 30 min 45 min 60 min 75 min 90 min" at bounding box center [384, 154] width 51 height 18
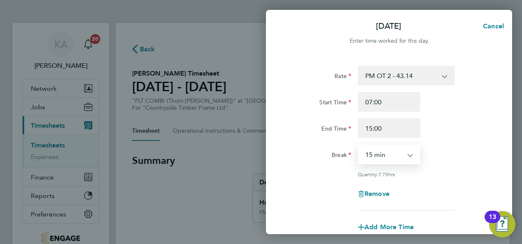
select select "30"
click at [359, 145] on select "0 min 15 min 30 min 45 min 60 min 75 min 90 min" at bounding box center [384, 154] width 51 height 18
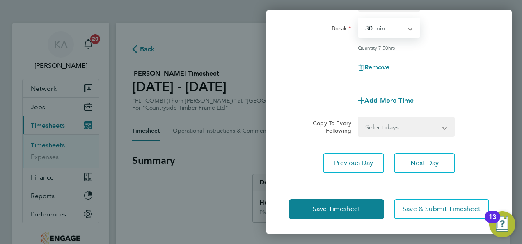
scroll to position [127, 0]
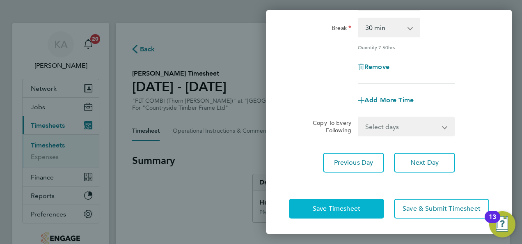
click at [326, 208] on span "Save Timesheet" at bounding box center [337, 208] width 48 height 8
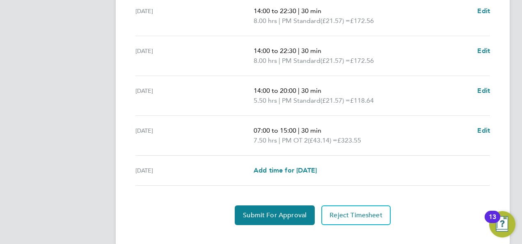
scroll to position [365, 0]
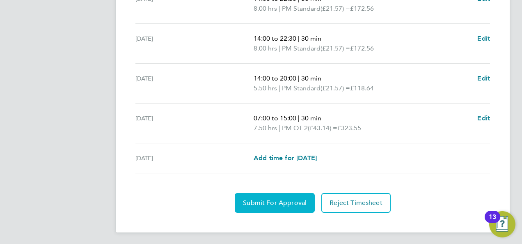
click at [267, 205] on button "Submit For Approval" at bounding box center [275, 203] width 80 height 20
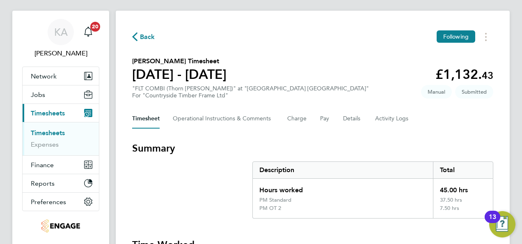
scroll to position [0, 0]
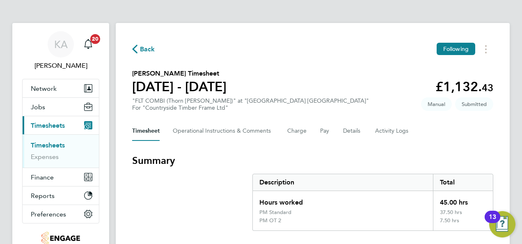
click at [140, 51] on span "Back" at bounding box center [147, 49] width 15 height 10
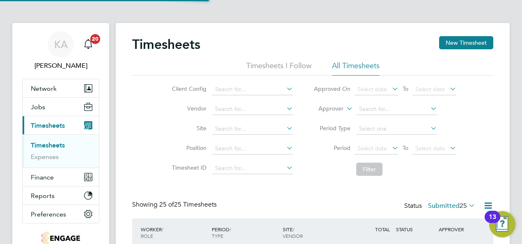
scroll to position [27, 71]
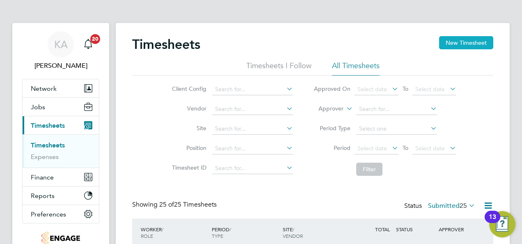
click at [459, 45] on button "New Timesheet" at bounding box center [466, 42] width 54 height 13
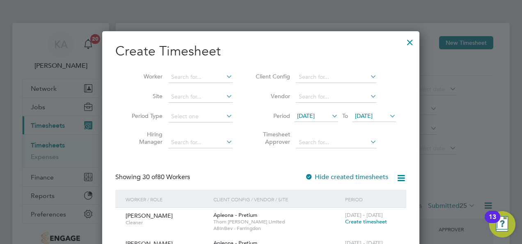
click at [368, 73] on icon at bounding box center [368, 76] width 0 height 11
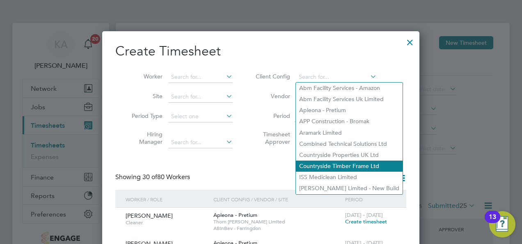
click at [357, 167] on li "Countryside Timber Frame Ltd" at bounding box center [349, 165] width 107 height 11
type input "Countryside Timber Frame Ltd"
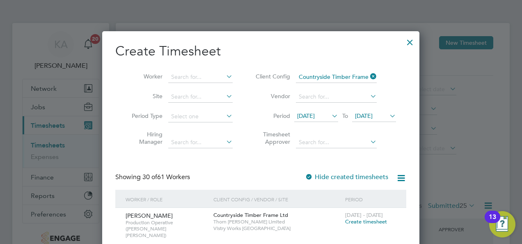
click at [315, 115] on span "28 Jul 2025" at bounding box center [306, 115] width 18 height 7
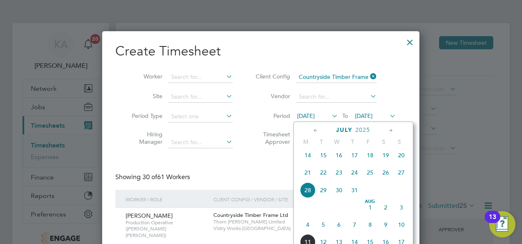
click at [308, 227] on span "4" at bounding box center [308, 225] width 16 height 16
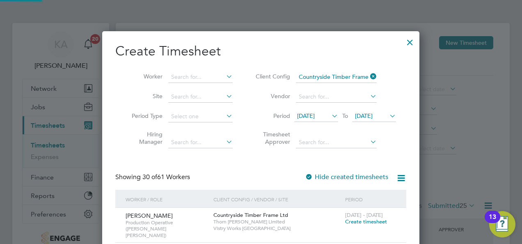
click at [381, 109] on li "Period 04 Aug 2025 To 04 Aug 2025" at bounding box center [324, 117] width 163 height 20
click at [372, 113] on span "[DATE]" at bounding box center [364, 115] width 18 height 7
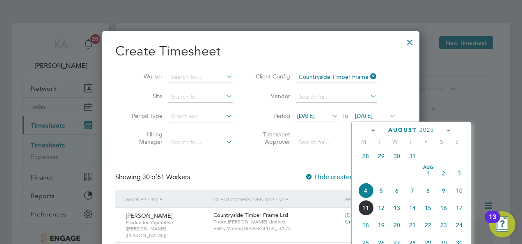
click at [460, 194] on span "10" at bounding box center [459, 191] width 16 height 16
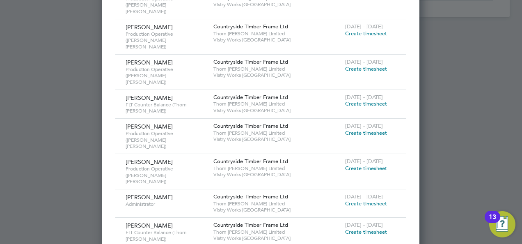
scroll to position [1137, 0]
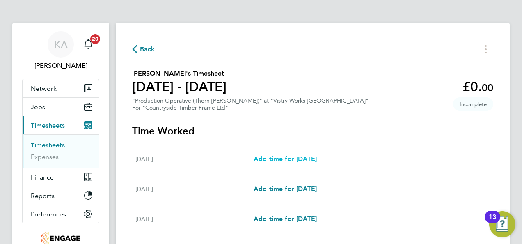
click at [301, 161] on span "Add time for Mon 04 Aug" at bounding box center [285, 159] width 63 height 8
select select "15"
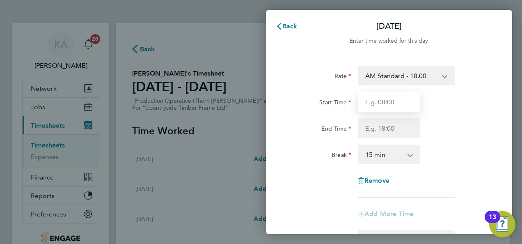
click at [397, 101] on input "Start Time" at bounding box center [389, 102] width 62 height 20
type input "06:00"
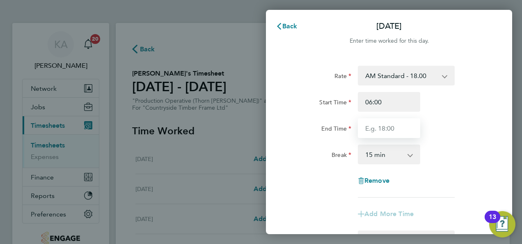
click at [385, 131] on input "End Time" at bounding box center [389, 128] width 62 height 20
type input "14:00"
click at [387, 156] on select "0 min 15 min 30 min 45 min 60 min 75 min 90 min" at bounding box center [384, 154] width 51 height 18
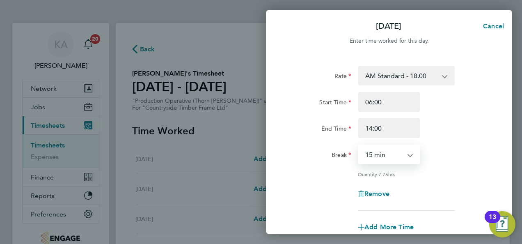
select select "30"
click at [359, 145] on select "0 min 15 min 30 min 45 min 60 min 75 min 90 min" at bounding box center [384, 154] width 51 height 18
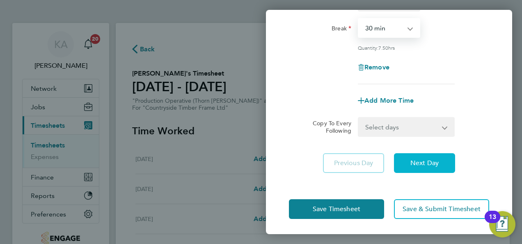
scroll to position [127, 0]
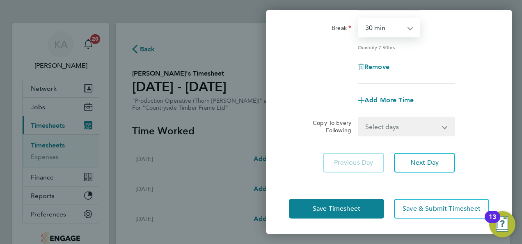
click at [420, 122] on select "Select days Day Weekday (Mon-Fri) Weekend (Sat-Sun) Tuesday Wednesday Thursday …" at bounding box center [402, 126] width 86 height 18
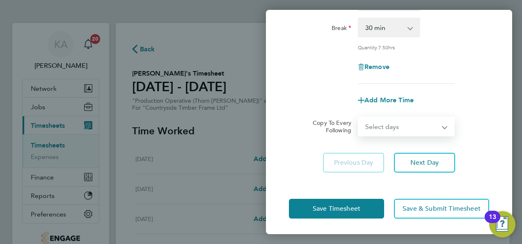
select select "WEEKDAY"
click at [359, 117] on select "Select days Day Weekday (Mon-Fri) Weekend (Sat-Sun) Tuesday Wednesday Thursday …" at bounding box center [402, 126] width 86 height 18
select select "2025-08-10"
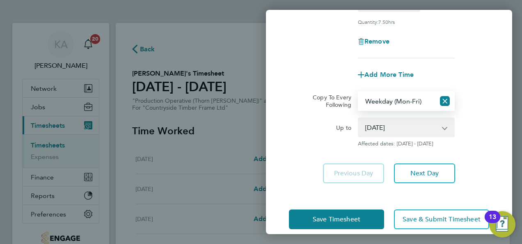
scroll to position [163, 0]
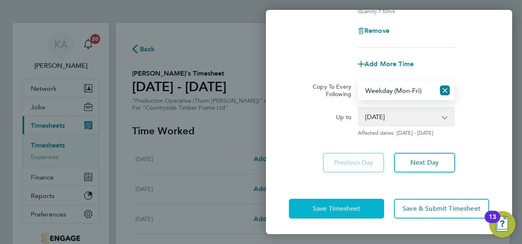
click at [323, 207] on span "Save Timesheet" at bounding box center [337, 208] width 48 height 8
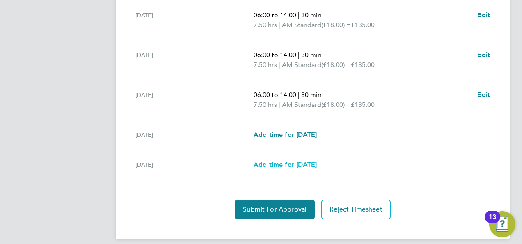
scroll to position [347, 0]
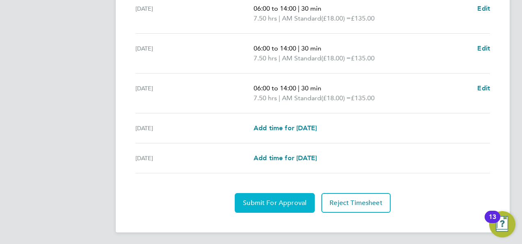
click at [278, 199] on span "Submit For Approval" at bounding box center [275, 203] width 64 height 8
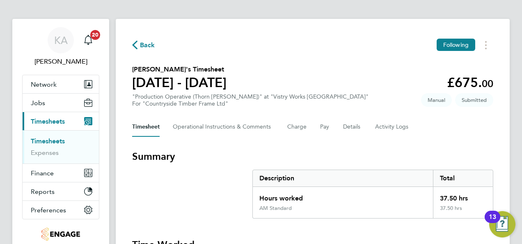
scroll to position [0, 0]
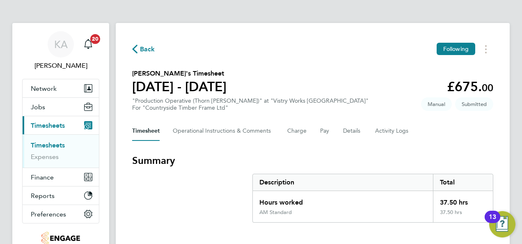
click at [140, 46] on span "Back" at bounding box center [147, 49] width 15 height 10
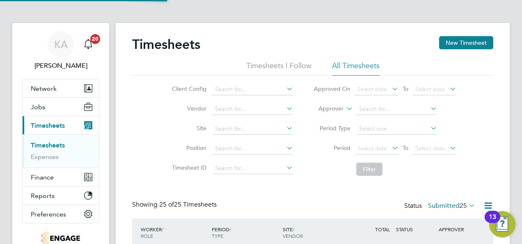
scroll to position [27, 71]
click at [459, 46] on button "New Timesheet" at bounding box center [466, 42] width 54 height 13
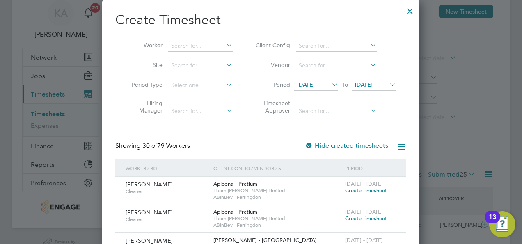
scroll to position [41, 0]
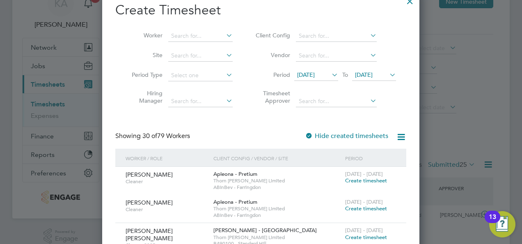
click at [368, 34] on icon at bounding box center [368, 35] width 0 height 11
click at [334, 121] on li "Countryside Timber Frame Ltd" at bounding box center [349, 124] width 107 height 11
type input "Countryside Timber Frame Ltd"
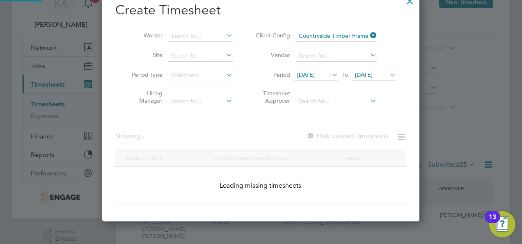
scroll to position [1705, 317]
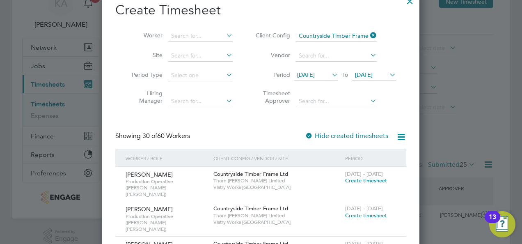
click at [315, 71] on span "28 Jul 2025" at bounding box center [306, 74] width 18 height 7
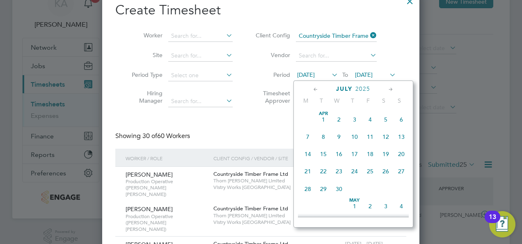
scroll to position [317, 0]
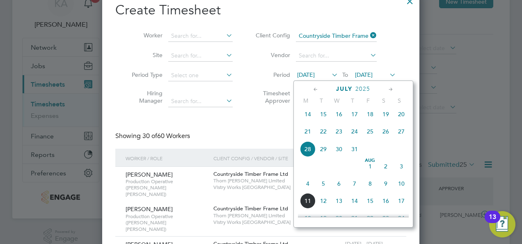
click at [307, 190] on span "4" at bounding box center [308, 184] width 16 height 16
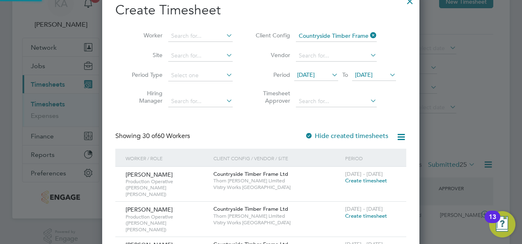
scroll to position [1063, 317]
click at [382, 70] on span "[DATE]" at bounding box center [374, 75] width 44 height 11
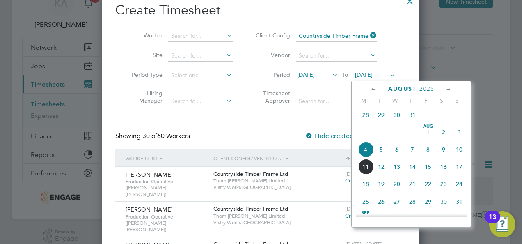
click at [458, 153] on span "10" at bounding box center [459, 150] width 16 height 16
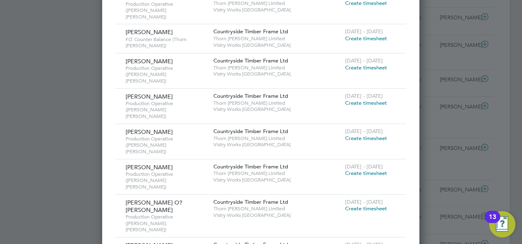
scroll to position [850, 0]
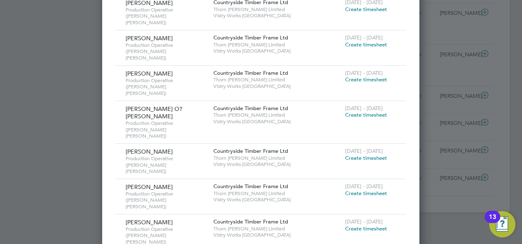
scroll to position [932, 0]
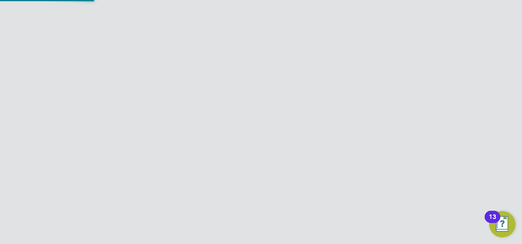
scroll to position [70, 0]
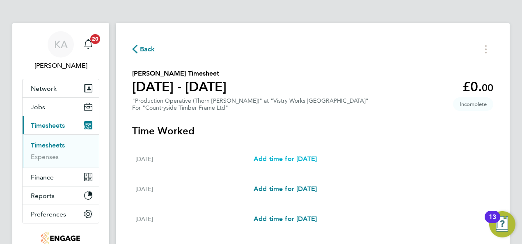
click at [292, 157] on span "Add time for Mon 04 Aug" at bounding box center [285, 159] width 63 height 8
select select "15"
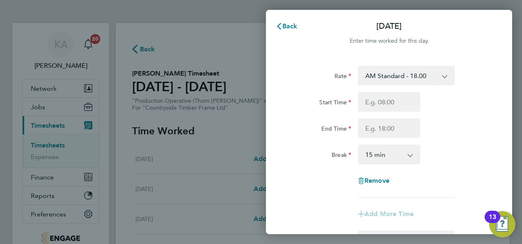
click at [439, 77] on select "AM Standard - 18.00 OT2 - 36.00 PM OT 1 - 29.43 OT 1 - 27.00 PM OT 2 - 39.24 PM…" at bounding box center [401, 75] width 85 height 18
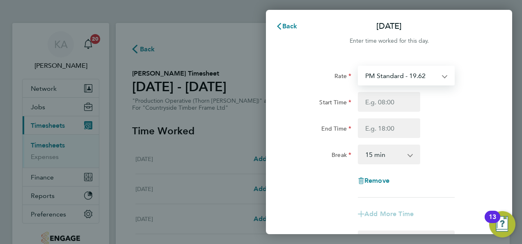
select select "15"
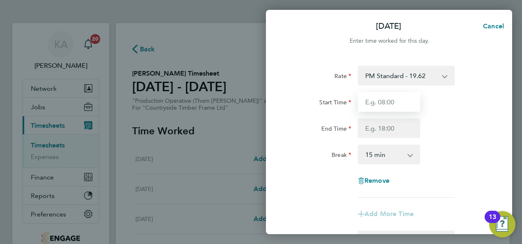
click at [380, 107] on input "Start Time" at bounding box center [389, 102] width 62 height 20
type input "14:00"
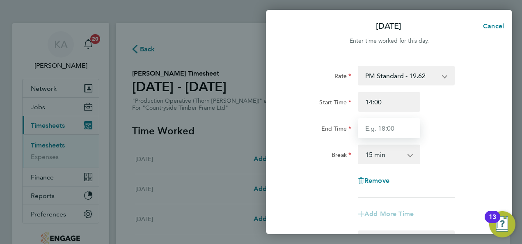
click at [381, 130] on input "End Time" at bounding box center [389, 128] width 62 height 20
type input "22:30"
click at [393, 158] on select "0 min 15 min 30 min 45 min 60 min 75 min 90 min" at bounding box center [384, 154] width 51 height 18
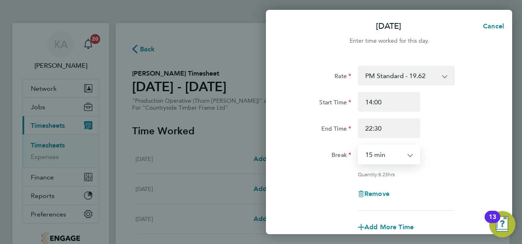
select select "30"
click at [359, 145] on select "0 min 15 min 30 min 45 min 60 min 75 min 90 min" at bounding box center [384, 154] width 51 height 18
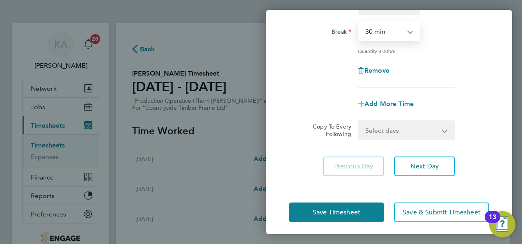
scroll to position [127, 0]
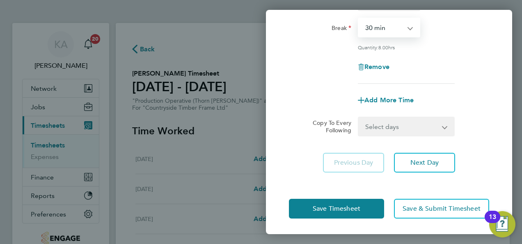
click at [428, 124] on select "Select days Day Weekday (Mon-Fri) Weekend (Sat-Sun) Tuesday Wednesday Thursday …" at bounding box center [402, 126] width 86 height 18
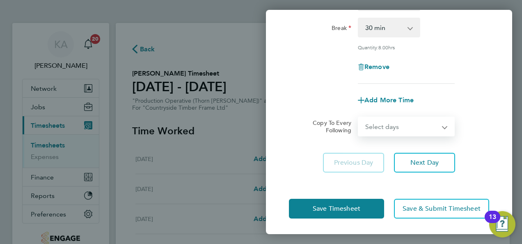
select select "WEEKDAY"
click at [359, 117] on select "Select days Day Weekday (Mon-Fri) Weekend (Sat-Sun) Tuesday Wednesday Thursday …" at bounding box center [402, 126] width 86 height 18
select select "2025-08-10"
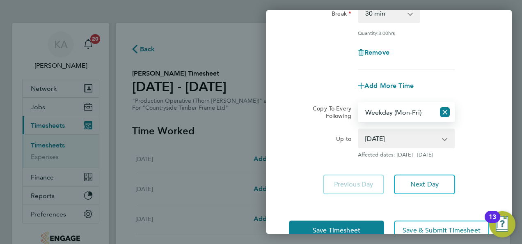
scroll to position [163, 0]
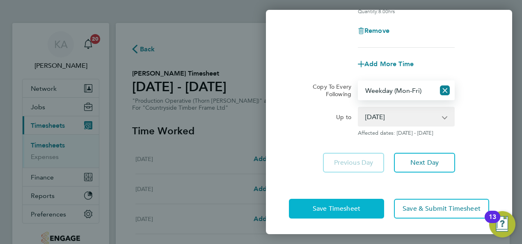
click at [323, 206] on span "Save Timesheet" at bounding box center [337, 208] width 48 height 8
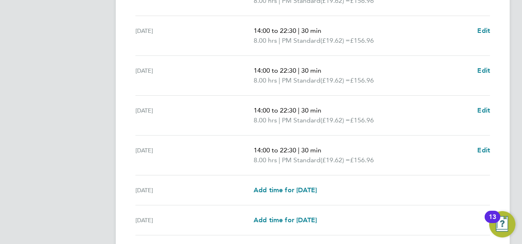
scroll to position [287, 0]
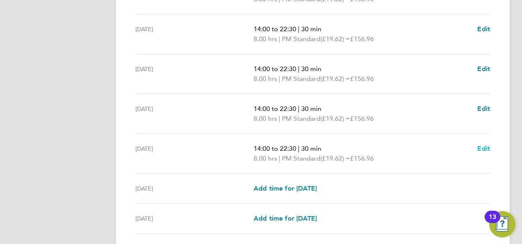
click at [483, 146] on span "Edit" at bounding box center [483, 148] width 13 height 8
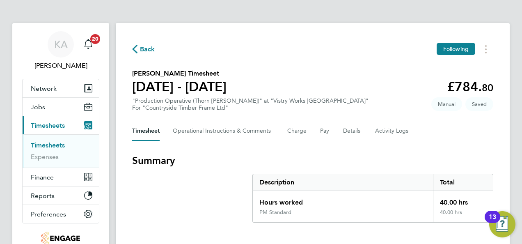
select select "30"
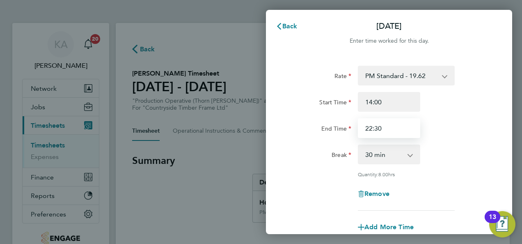
drag, startPoint x: 391, startPoint y: 132, endPoint x: 359, endPoint y: 134, distance: 32.8
click at [359, 134] on input "22:30" at bounding box center [389, 128] width 62 height 20
type input "20:00"
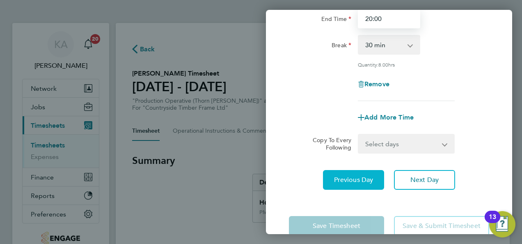
scroll to position [127, 0]
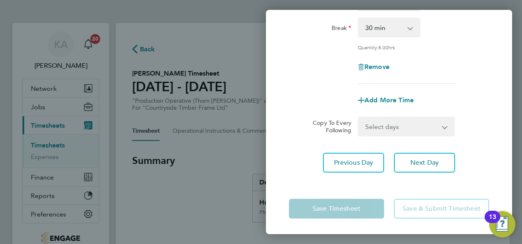
click at [489, 64] on div "Remove" at bounding box center [388, 67] width 207 height 20
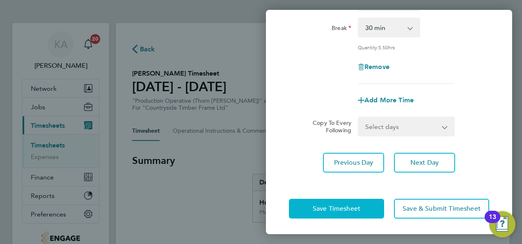
click at [333, 205] on span "Save Timesheet" at bounding box center [337, 208] width 48 height 8
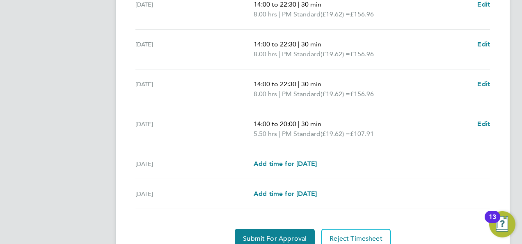
scroll to position [328, 0]
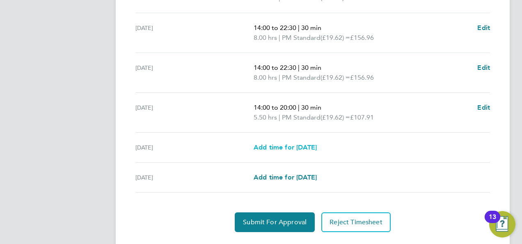
click at [286, 145] on span "Add time for Sat 09 Aug" at bounding box center [285, 147] width 63 height 8
select select "15"
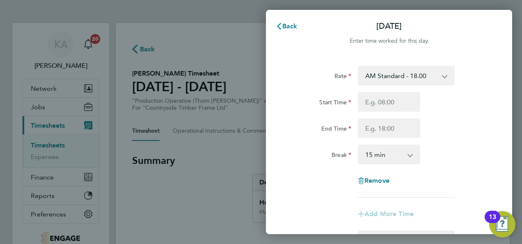
click at [436, 78] on select "AM Standard - 18.00 OT2 - 36.00 PM OT 1 - 29.43 OT 1 - 27.00 PM OT 2 - 39.24 PM…" at bounding box center [401, 75] width 85 height 18
select select "15"
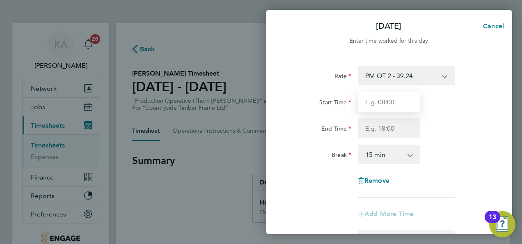
click at [392, 99] on input "Start Time" at bounding box center [389, 102] width 62 height 20
type input "07:00"
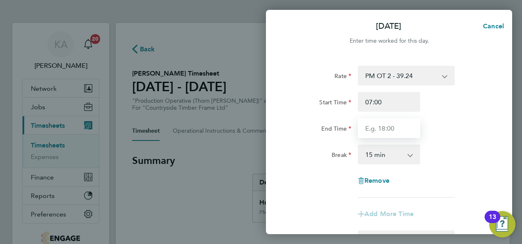
click at [380, 130] on input "End Time" at bounding box center [389, 128] width 62 height 20
type input "15:00"
click at [409, 158] on app-icon-cross-button at bounding box center [414, 154] width 10 height 18
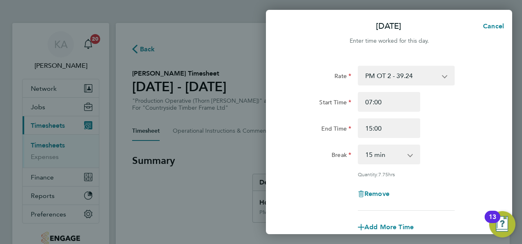
click at [400, 155] on select "0 min 15 min 30 min 45 min 60 min 75 min 90 min" at bounding box center [384, 154] width 51 height 18
select select "30"
click at [359, 145] on select "0 min 15 min 30 min 45 min 60 min 75 min 90 min" at bounding box center [384, 154] width 51 height 18
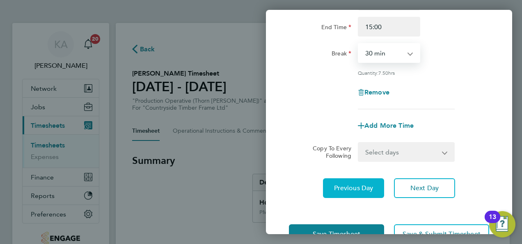
scroll to position [127, 0]
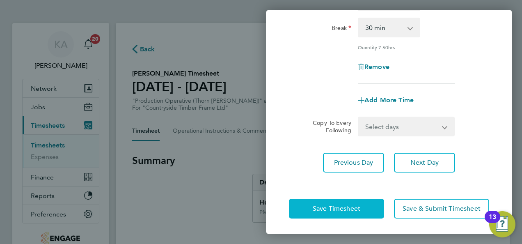
click at [317, 206] on span "Save Timesheet" at bounding box center [337, 208] width 48 height 8
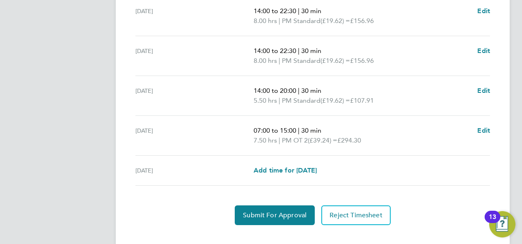
scroll to position [365, 0]
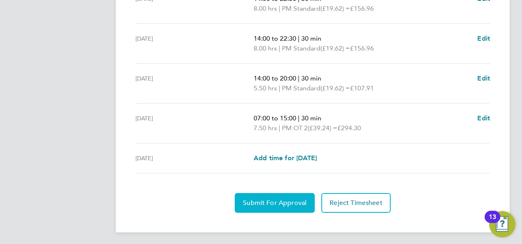
click at [290, 199] on span "Submit For Approval" at bounding box center [275, 203] width 64 height 8
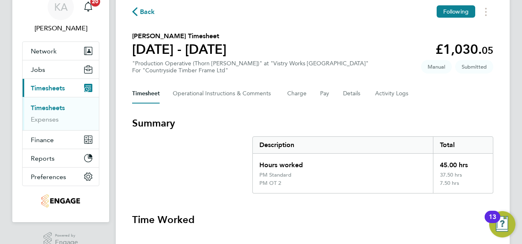
scroll to position [0, 0]
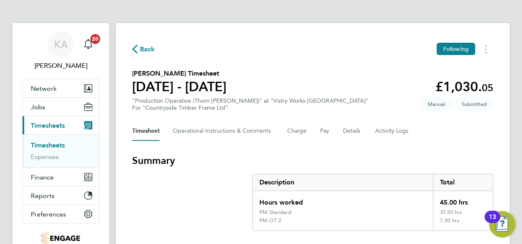
click at [142, 48] on span "Back" at bounding box center [147, 49] width 15 height 10
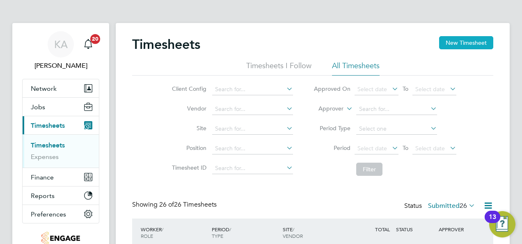
click at [453, 44] on button "New Timesheet" at bounding box center [466, 42] width 54 height 13
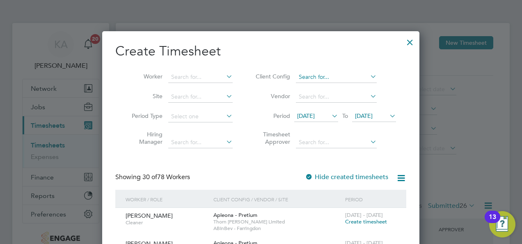
scroll to position [1594, 317]
click at [368, 75] on icon at bounding box center [368, 76] width 0 height 11
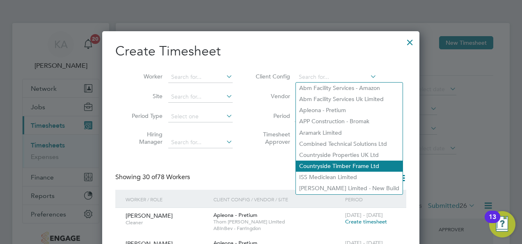
click at [331, 164] on li "Countryside Timber Frame Ltd" at bounding box center [349, 165] width 107 height 11
type input "Countryside Timber Frame Ltd"
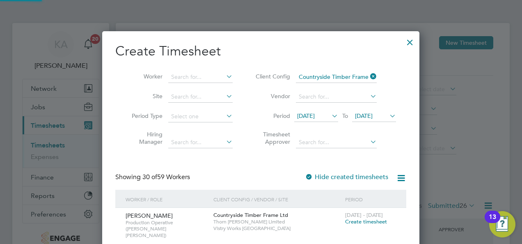
scroll to position [1705, 317]
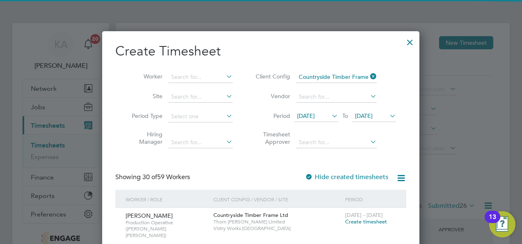
click at [327, 118] on span "28 Jul 2025" at bounding box center [316, 116] width 44 height 11
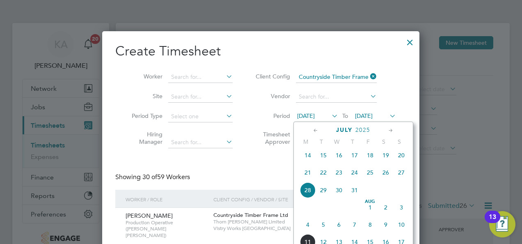
click at [308, 228] on span "4" at bounding box center [308, 225] width 16 height 16
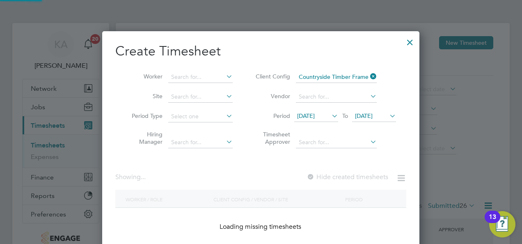
scroll to position [1063, 317]
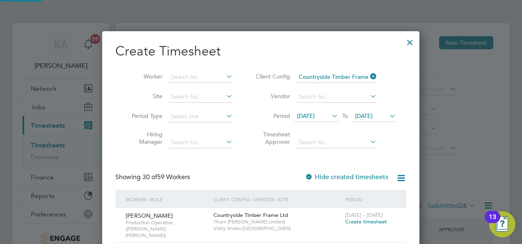
click at [372, 113] on span "[DATE]" at bounding box center [364, 115] width 18 height 7
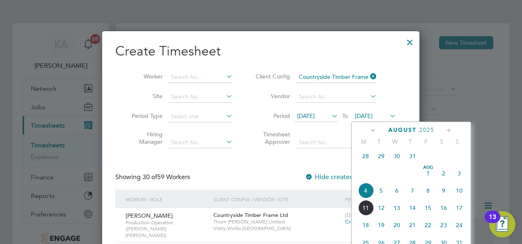
click at [457, 194] on span "10" at bounding box center [459, 191] width 16 height 16
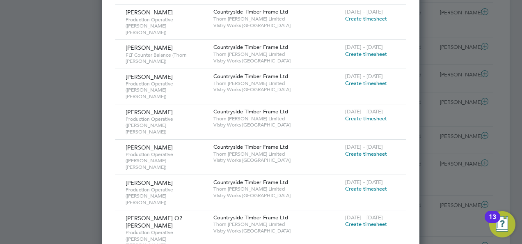
scroll to position [865, 0]
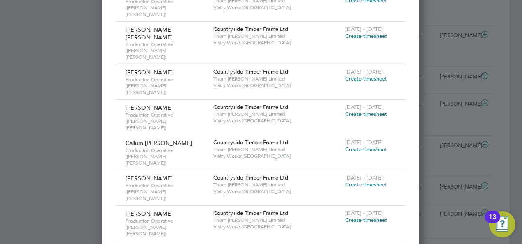
scroll to position [646, 0]
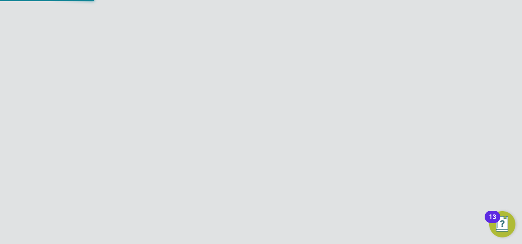
scroll to position [70, 0]
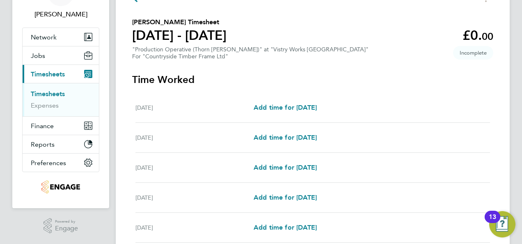
scroll to position [82, 0]
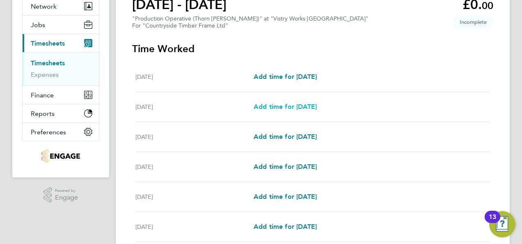
click at [274, 107] on span "Add time for Tue 05 Aug" at bounding box center [285, 107] width 63 height 8
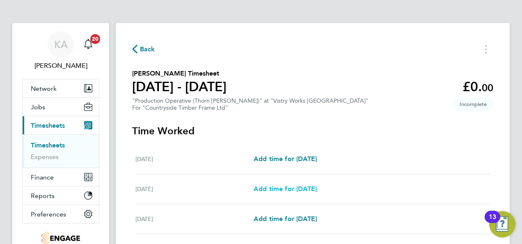
select select "15"
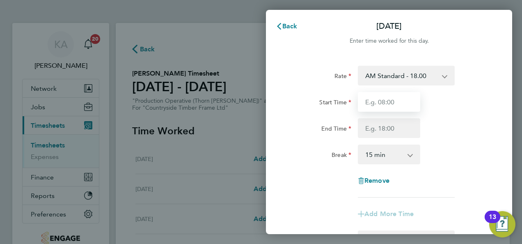
click at [395, 96] on input "Start Time" at bounding box center [389, 102] width 62 height 20
type input "06:00"
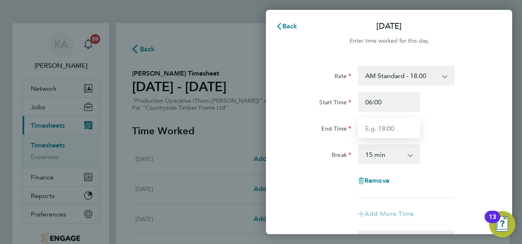
click at [384, 127] on input "End Time" at bounding box center [389, 128] width 62 height 20
type input "14:00"
click at [400, 157] on select "0 min 15 min 30 min 45 min 60 min 75 min 90 min" at bounding box center [384, 154] width 51 height 18
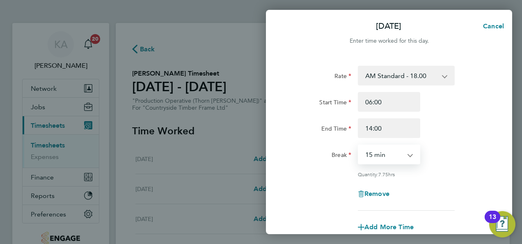
select select "30"
click at [359, 145] on select "0 min 15 min 30 min 45 min 60 min 75 min 90 min" at bounding box center [384, 154] width 51 height 18
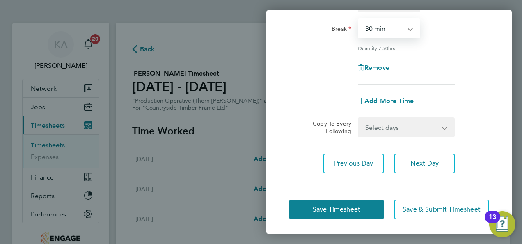
scroll to position [127, 0]
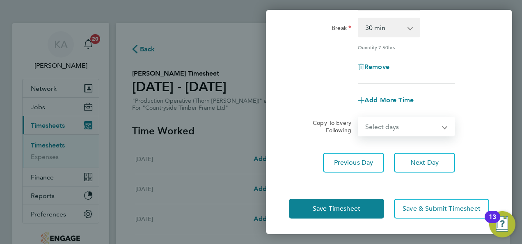
click at [410, 120] on select "Select days Day Weekday (Mon-Fri) Weekend (Sat-Sun) Wednesday Thursday Friday S…" at bounding box center [402, 126] width 86 height 18
select select "WEEKDAY"
click at [359, 117] on select "Select days Day Weekday (Mon-Fri) Weekend (Sat-Sun) Wednesday Thursday Friday S…" at bounding box center [402, 126] width 86 height 18
select select "2025-08-10"
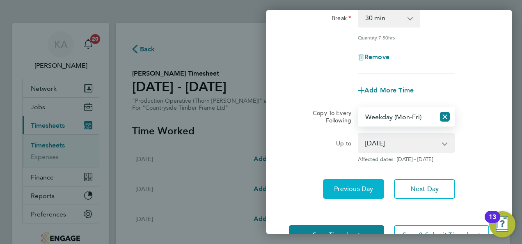
scroll to position [163, 0]
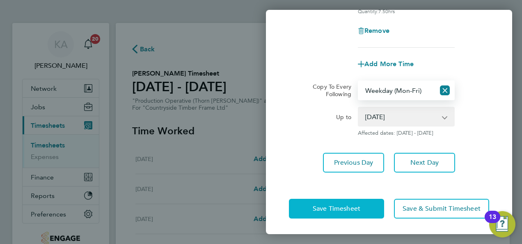
click at [327, 208] on span "Save Timesheet" at bounding box center [337, 208] width 48 height 8
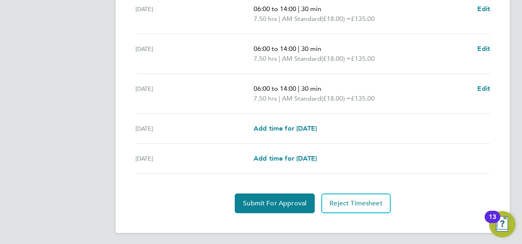
scroll to position [338, 0]
click at [299, 127] on span "Add time for Sat 09 Aug" at bounding box center [285, 128] width 63 height 8
select select "15"
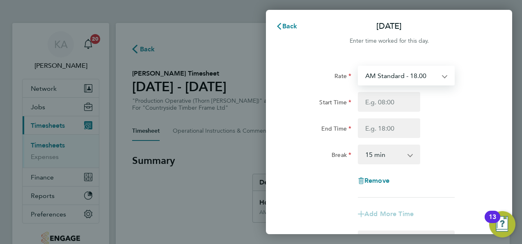
click at [440, 76] on select "AM Standard - 18.00 PM Standard - 19.62 OT 1 - 27.00 OT2 - 36.00 PM OT 1 - 29.4…" at bounding box center [401, 75] width 85 height 18
select select "15"
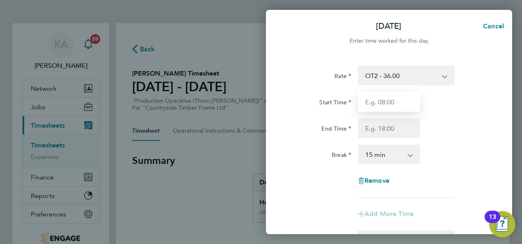
click at [385, 108] on input "Start Time" at bounding box center [389, 102] width 62 height 20
type input "06:00"
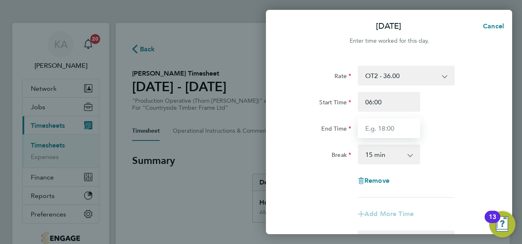
type input "14:00"
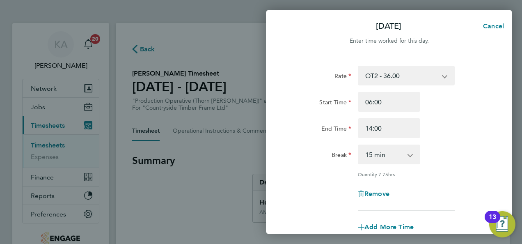
click at [390, 153] on select "0 min 15 min 30 min 45 min 60 min 75 min 90 min" at bounding box center [384, 154] width 51 height 18
select select "30"
click at [359, 145] on select "0 min 15 min 30 min 45 min 60 min 75 min 90 min" at bounding box center [384, 154] width 51 height 18
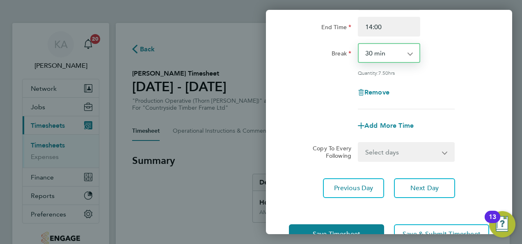
scroll to position [127, 0]
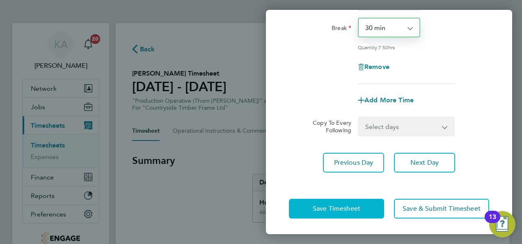
click at [313, 204] on span "Save Timesheet" at bounding box center [337, 208] width 48 height 8
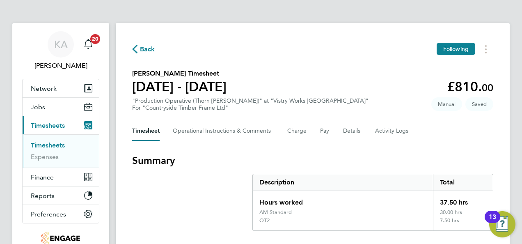
scroll to position [41, 0]
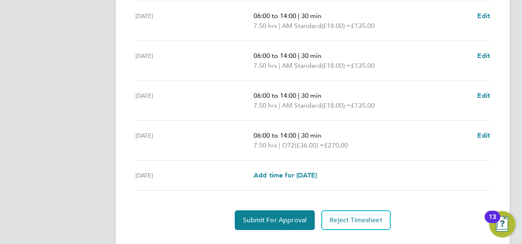
scroll to position [356, 0]
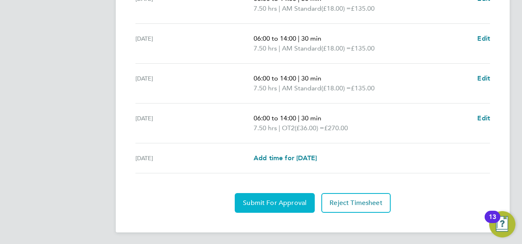
click at [266, 199] on span "Submit For Approval" at bounding box center [275, 203] width 64 height 8
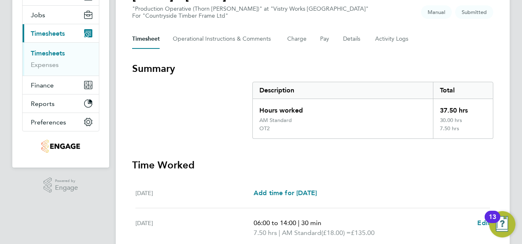
scroll to position [0, 0]
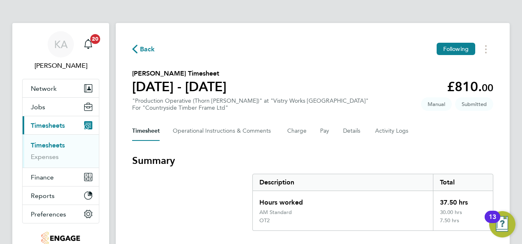
click at [143, 44] on button "Back" at bounding box center [143, 49] width 23 height 10
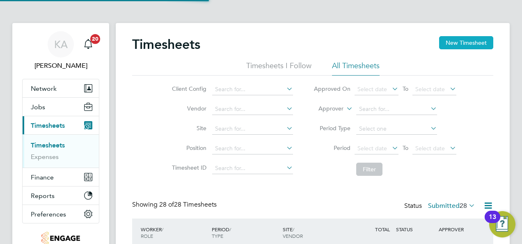
scroll to position [27, 71]
click at [472, 42] on button "New Timesheet" at bounding box center [466, 42] width 54 height 13
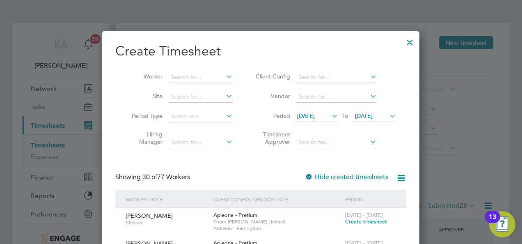
click at [368, 74] on icon at bounding box center [368, 76] width 0 height 11
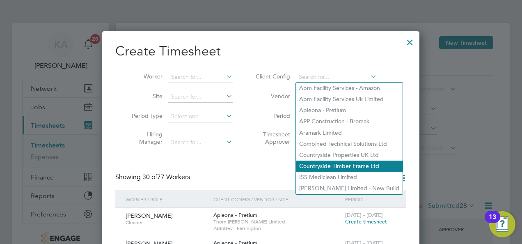
click at [323, 165] on li "Countryside Timber Frame Ltd" at bounding box center [349, 165] width 107 height 11
type input "Countryside Timber Frame Ltd"
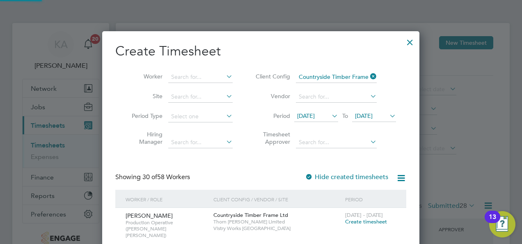
click at [315, 113] on span "28 Jul 2025" at bounding box center [306, 115] width 18 height 7
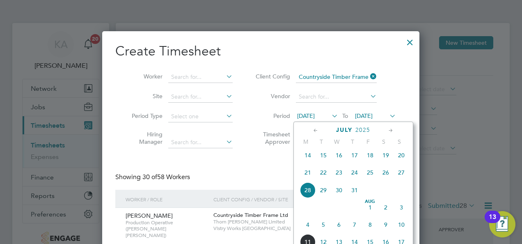
click at [307, 230] on span "4" at bounding box center [308, 225] width 16 height 16
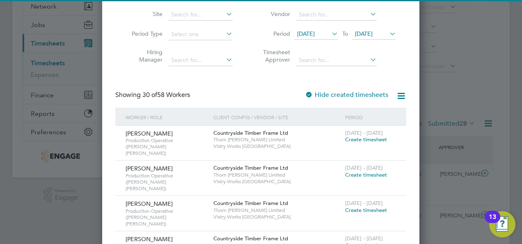
click at [372, 30] on span "[DATE]" at bounding box center [364, 33] width 18 height 7
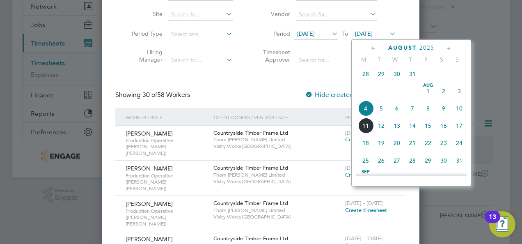
click at [460, 112] on span "10" at bounding box center [459, 108] width 16 height 16
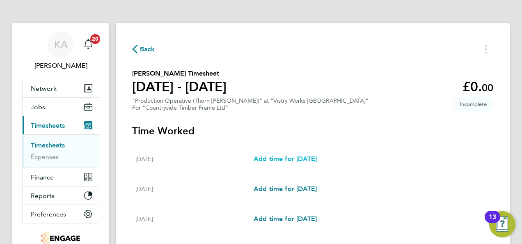
click at [310, 158] on span "Add time for Thu 07 Aug" at bounding box center [285, 159] width 63 height 8
select select "15"
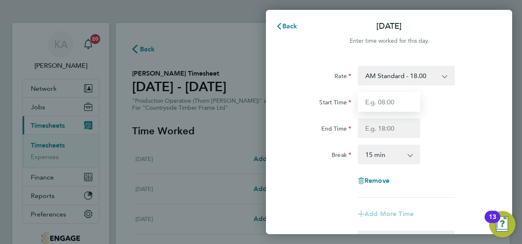
click at [378, 100] on input "Start Time" at bounding box center [389, 102] width 62 height 20
type input "06:00"
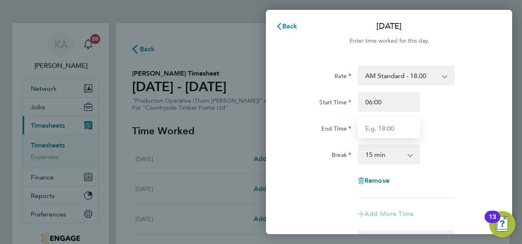
type input "14:00"
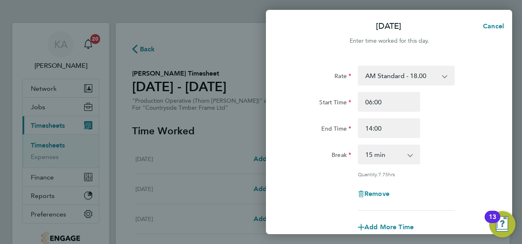
drag, startPoint x: 387, startPoint y: 157, endPoint x: 397, endPoint y: 155, distance: 10.4
click at [387, 157] on select "0 min 15 min 30 min 45 min 60 min 75 min 90 min" at bounding box center [384, 154] width 51 height 18
select select "30"
click at [359, 145] on select "0 min 15 min 30 min 45 min 60 min 75 min 90 min" at bounding box center [384, 154] width 51 height 18
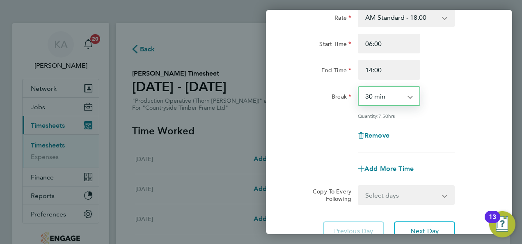
scroll to position [127, 0]
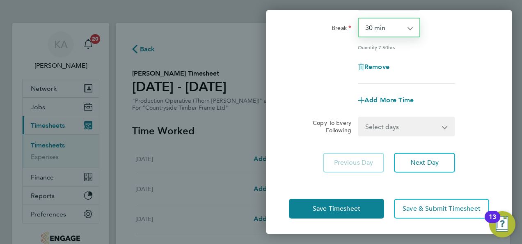
click at [413, 130] on select "Select days Day Weekend (Sat-Sun) Friday Saturday Sunday" at bounding box center [402, 126] width 86 height 18
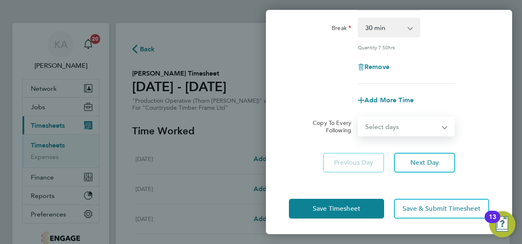
select select "DAY"
click at [359, 117] on select "Select days Day Weekend (Sat-Sun) Friday Saturday Sunday" at bounding box center [402, 126] width 86 height 18
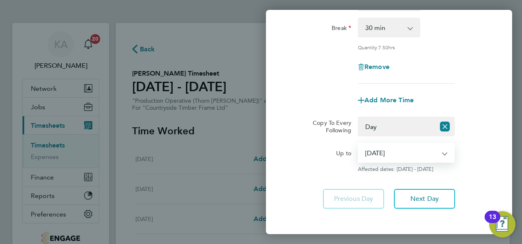
click at [441, 154] on select "08 Aug 2025 09 Aug 2025 10 Aug 2025" at bounding box center [401, 153] width 85 height 18
select select "2025-08-08"
click at [359, 144] on select "08 Aug 2025 09 Aug 2025 10 Aug 2025" at bounding box center [401, 153] width 85 height 18
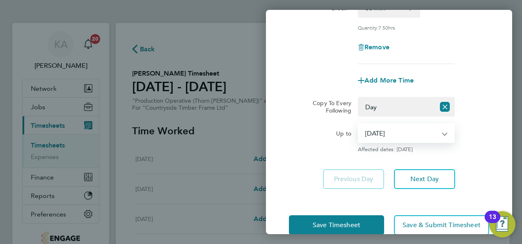
scroll to position [163, 0]
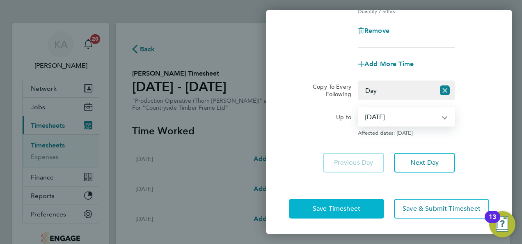
click at [333, 208] on span "Save Timesheet" at bounding box center [337, 208] width 48 height 8
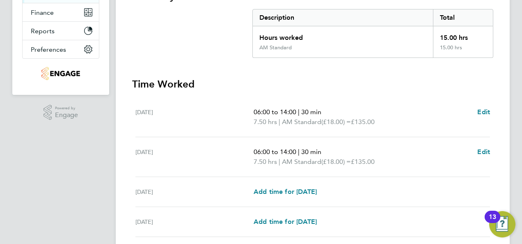
scroll to position [205, 0]
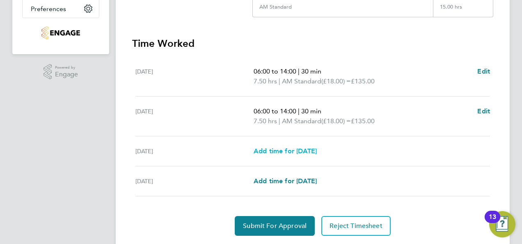
click at [287, 148] on span "Add time for Sat 09 Aug" at bounding box center [285, 151] width 63 height 8
select select "15"
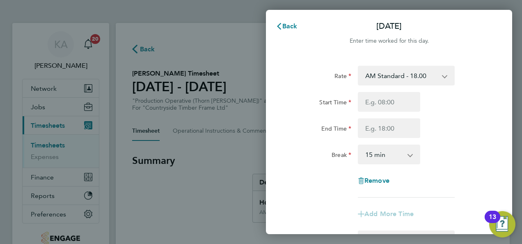
click at [412, 78] on select "AM Standard - 18.00 PM OT 2 - 39.24 OT2 - 36.00 PM Standard - 19.62 PM OT 1 - 2…" at bounding box center [401, 75] width 85 height 18
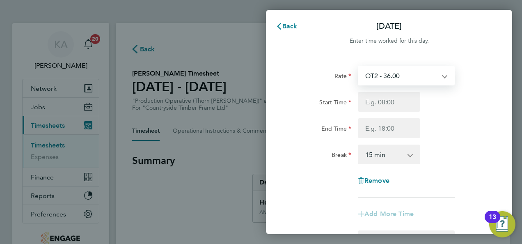
select select "15"
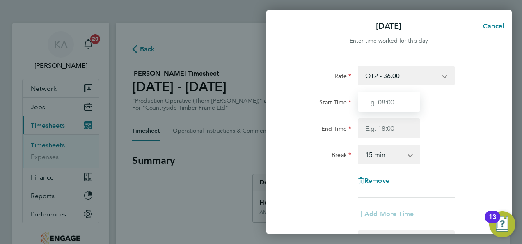
click at [393, 107] on input "Start Time" at bounding box center [389, 102] width 62 height 20
type input "06:00"
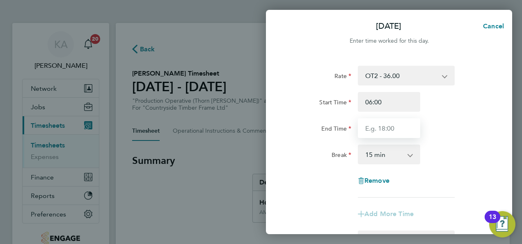
type input "14:00"
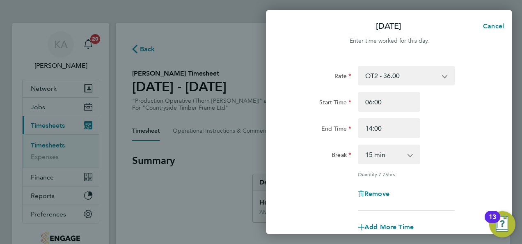
click at [388, 150] on select "0 min 15 min 30 min 45 min 60 min 75 min 90 min" at bounding box center [384, 154] width 51 height 18
select select "30"
click at [359, 145] on select "0 min 15 min 30 min 45 min 60 min 75 min 90 min" at bounding box center [384, 154] width 51 height 18
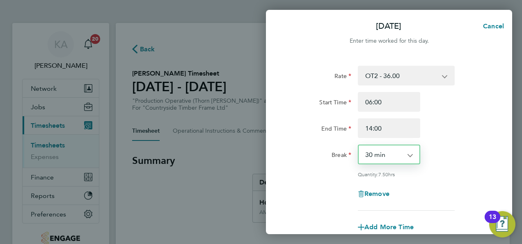
click at [444, 144] on div "Break 0 min 15 min 30 min 45 min 60 min 75 min 90 min" at bounding box center [388, 154] width 207 height 20
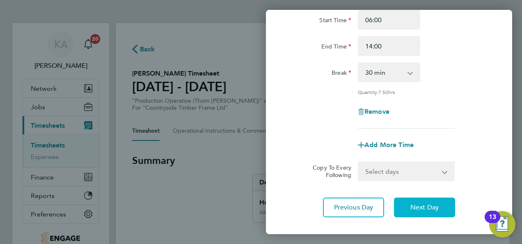
scroll to position [127, 0]
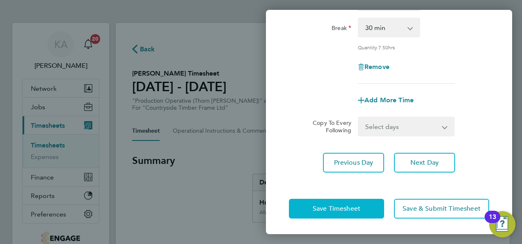
click at [318, 209] on span "Save Timesheet" at bounding box center [337, 208] width 48 height 8
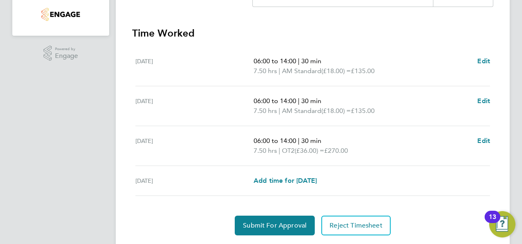
scroll to position [247, 0]
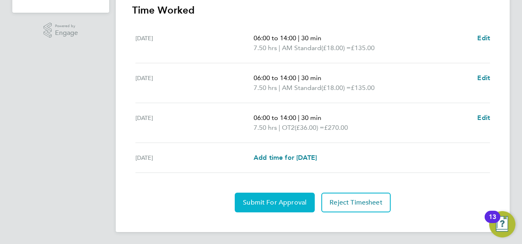
click at [281, 199] on span "Submit For Approval" at bounding box center [275, 202] width 64 height 8
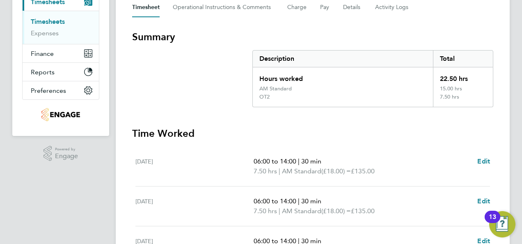
scroll to position [0, 0]
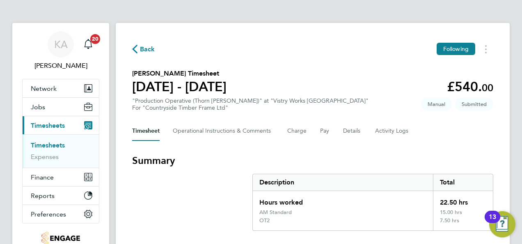
click at [148, 44] on span "Back" at bounding box center [147, 49] width 15 height 10
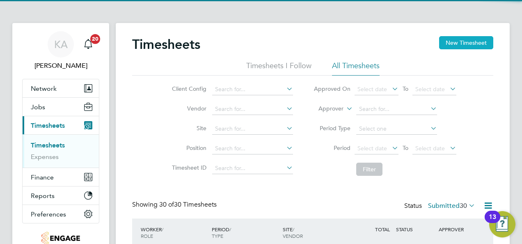
scroll to position [27, 71]
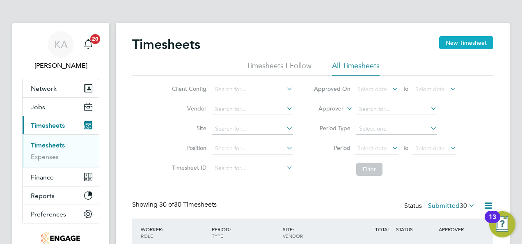
click at [465, 41] on button "New Timesheet" at bounding box center [466, 42] width 54 height 13
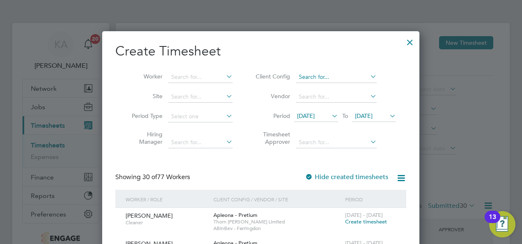
click at [368, 73] on input at bounding box center [336, 76] width 81 height 11
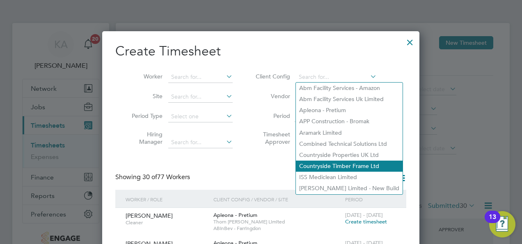
click at [342, 160] on li "Countryside Timber Frame Ltd" at bounding box center [349, 165] width 107 height 11
type input "Countryside Timber Frame Ltd"
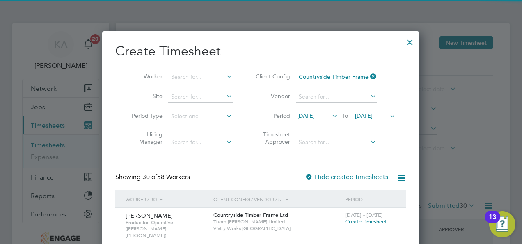
click at [324, 111] on span "28 Jul 2025" at bounding box center [316, 116] width 44 height 11
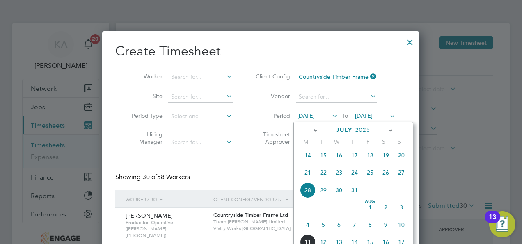
click at [308, 228] on span "4" at bounding box center [308, 225] width 16 height 16
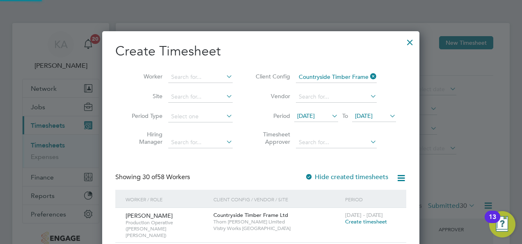
click at [372, 114] on span "[DATE]" at bounding box center [364, 115] width 18 height 7
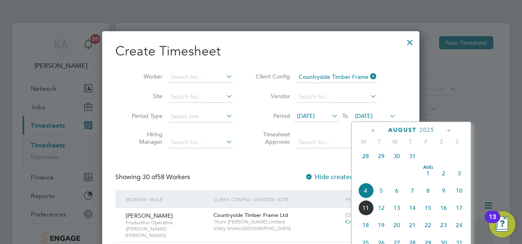
click at [456, 196] on span "10" at bounding box center [459, 191] width 16 height 16
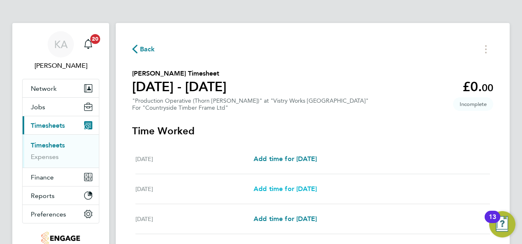
click at [277, 190] on span "Add time for Tue 05 Aug" at bounding box center [285, 189] width 63 height 8
select select "15"
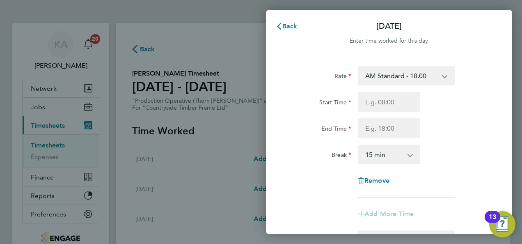
click at [425, 75] on select "AM Standard - 18.00 PM Standard - 19.62 OT 1 - 27.00 PM OT 2 - 39.24 OT2 - 36.0…" at bounding box center [401, 75] width 85 height 18
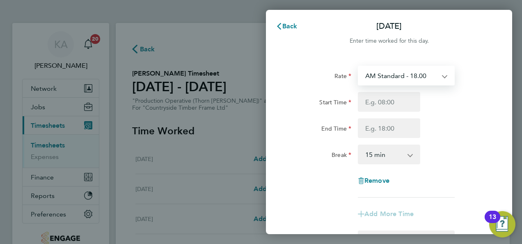
click at [463, 79] on div "Rate AM Standard - 18.00 PM Standard - 19.62 OT 1 - 27.00 PM OT 2 - 39.24 OT2 -…" at bounding box center [388, 76] width 207 height 20
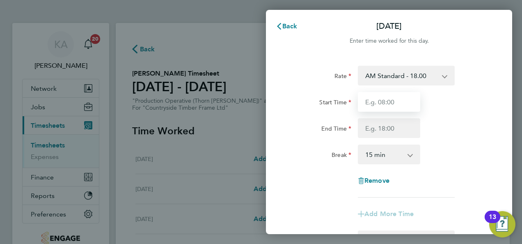
click at [396, 102] on input "Start Time" at bounding box center [389, 102] width 62 height 20
type input "06:00"
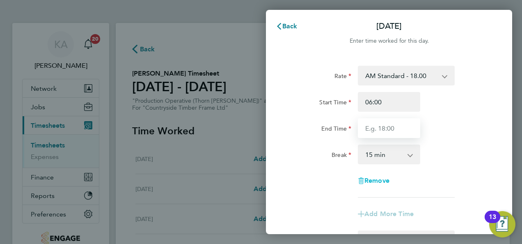
type input "14:00"
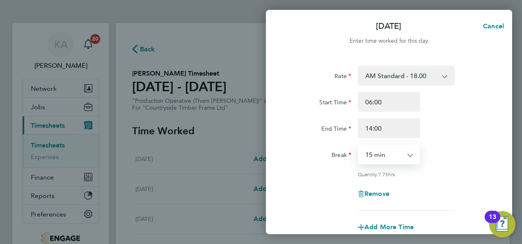
click at [396, 154] on select "0 min 15 min 30 min 45 min 60 min 75 min 90 min" at bounding box center [384, 154] width 51 height 18
select select "30"
click at [359, 145] on select "0 min 15 min 30 min 45 min 60 min 75 min 90 min" at bounding box center [384, 154] width 51 height 18
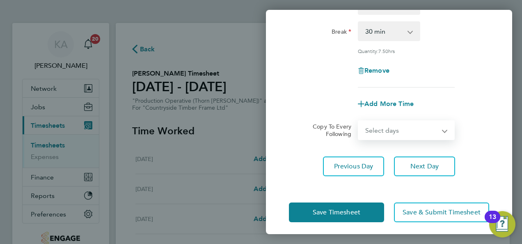
click at [404, 128] on select "Select days Day Weekday (Mon-Fri) Weekend (Sat-Sun) Wednesday Thursday Friday S…" at bounding box center [402, 130] width 86 height 18
select select "WEEKDAY"
click at [359, 121] on select "Select days Day Weekday (Mon-Fri) Weekend (Sat-Sun) Wednesday Thursday Friday S…" at bounding box center [402, 130] width 86 height 18
select select "2025-08-10"
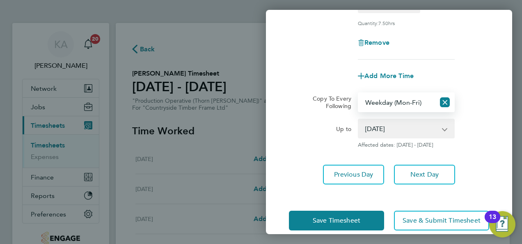
scroll to position [163, 0]
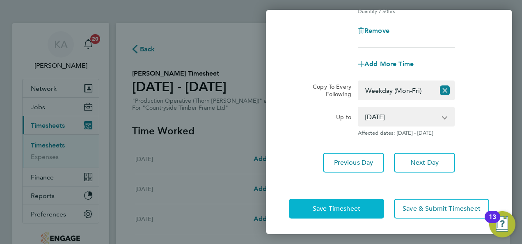
click at [317, 203] on button "Save Timesheet" at bounding box center [336, 209] width 95 height 20
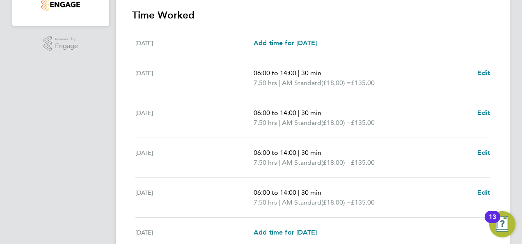
scroll to position [246, 0]
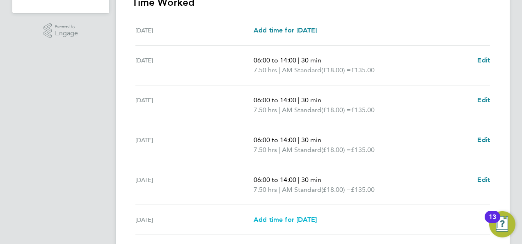
click at [308, 217] on span "Add time for Sat 09 Aug" at bounding box center [285, 219] width 63 height 8
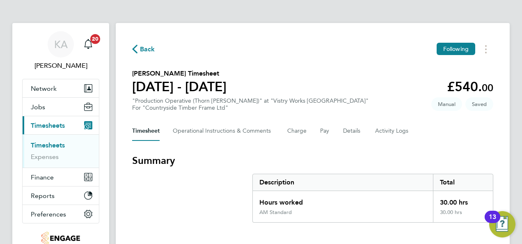
select select "15"
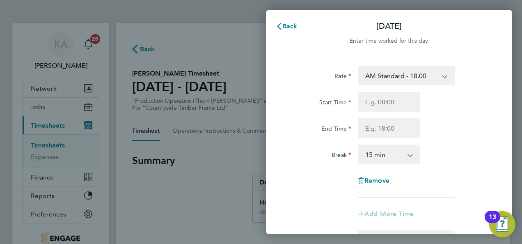
click at [418, 76] on select "AM Standard - 18.00 PM Standard - 19.62 OT 1 - 27.00 PM OT 2 - 39.24 OT2 - 36.0…" at bounding box center [401, 75] width 85 height 18
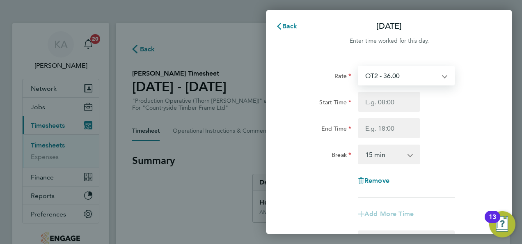
select select "15"
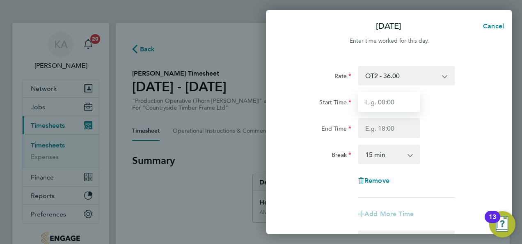
click at [391, 107] on input "Start Time" at bounding box center [389, 102] width 62 height 20
type input "06:00"
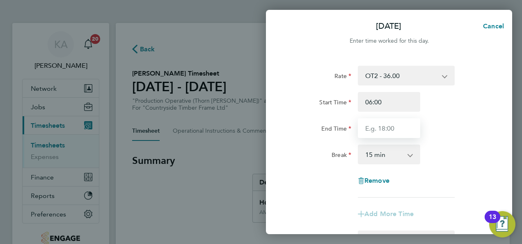
type input "14:00"
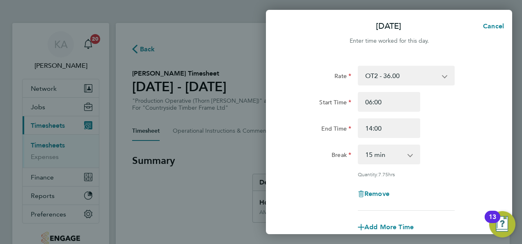
click at [399, 152] on select "0 min 15 min 30 min 45 min 60 min 75 min 90 min" at bounding box center [384, 154] width 51 height 18
select select "30"
click at [359, 145] on select "0 min 15 min 30 min 45 min 60 min 75 min 90 min" at bounding box center [384, 154] width 51 height 18
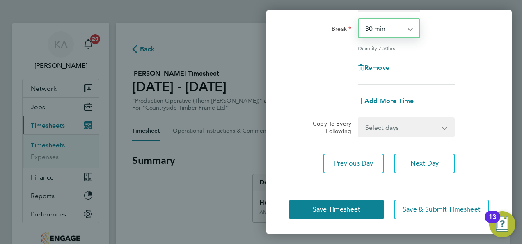
scroll to position [127, 0]
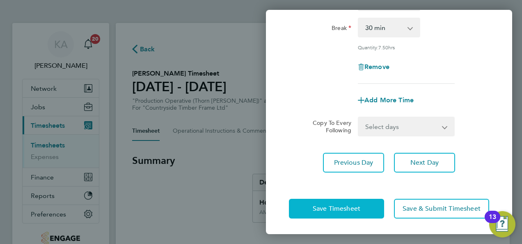
click at [324, 204] on span "Save Timesheet" at bounding box center [337, 208] width 48 height 8
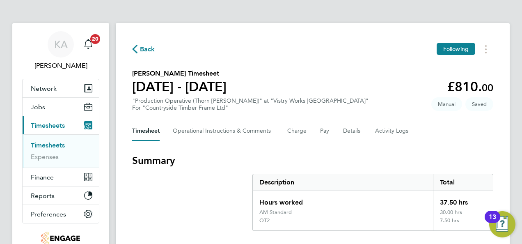
scroll to position [41, 0]
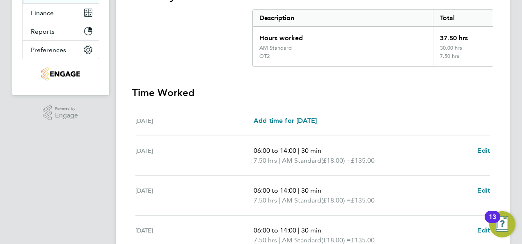
scroll to position [328, 0]
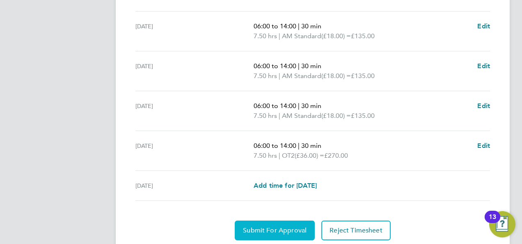
drag, startPoint x: 273, startPoint y: 224, endPoint x: 267, endPoint y: 209, distance: 16.4
click at [273, 226] on span "Submit For Approval" at bounding box center [275, 230] width 64 height 8
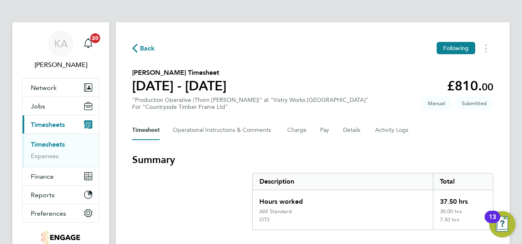
scroll to position [0, 0]
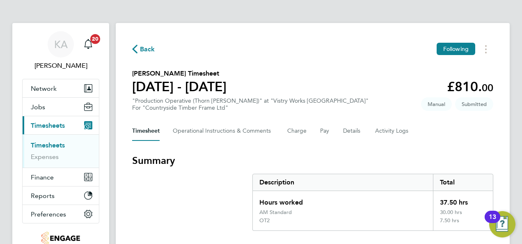
click at [141, 50] on span "Back" at bounding box center [147, 49] width 15 height 10
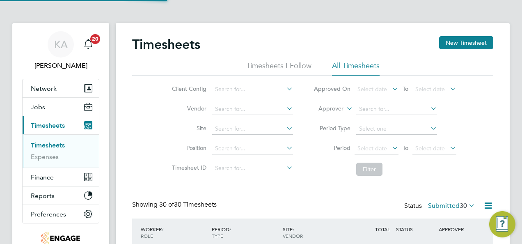
scroll to position [27, 71]
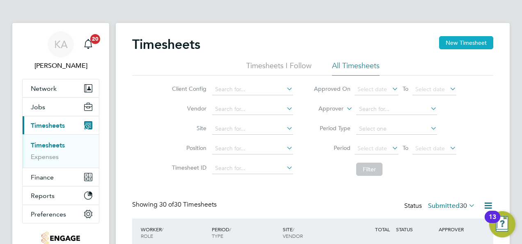
click at [470, 41] on button "New Timesheet" at bounding box center [466, 42] width 54 height 13
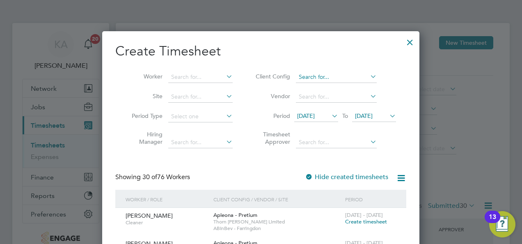
click at [349, 73] on input at bounding box center [336, 76] width 81 height 11
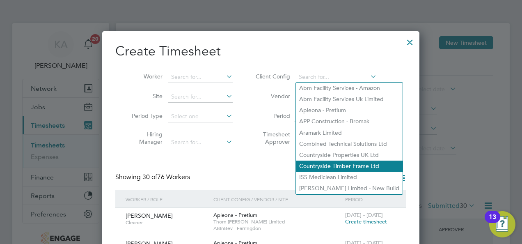
click at [336, 162] on li "Countryside Timber Frame Ltd" at bounding box center [349, 165] width 107 height 11
type input "Countryside Timber Frame Ltd"
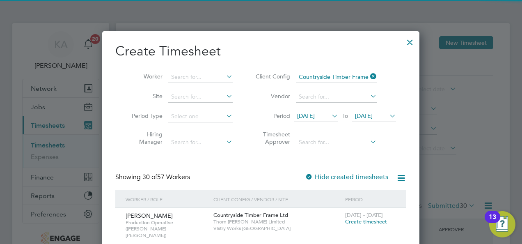
click at [327, 114] on span "28 Jul 2025" at bounding box center [316, 116] width 44 height 11
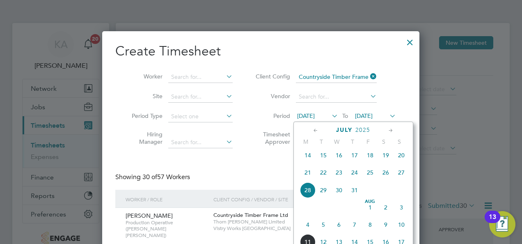
click at [309, 226] on span "4" at bounding box center [308, 225] width 16 height 16
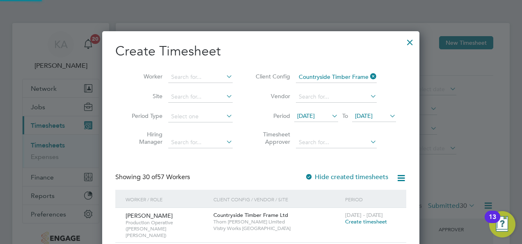
click at [388, 114] on icon at bounding box center [388, 115] width 0 height 11
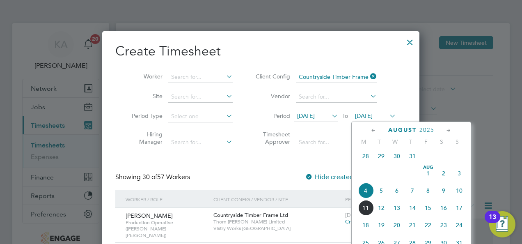
click at [459, 195] on span "10" at bounding box center [459, 191] width 16 height 16
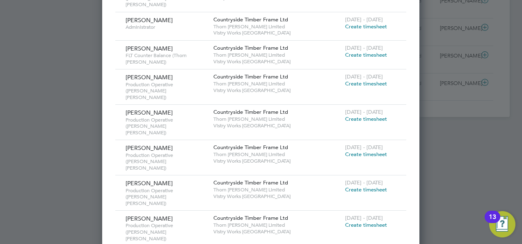
drag, startPoint x: 205, startPoint y: 146, endPoint x: 107, endPoint y: 137, distance: 98.1
drag, startPoint x: 107, startPoint y: 137, endPoint x: 118, endPoint y: 140, distance: 10.9
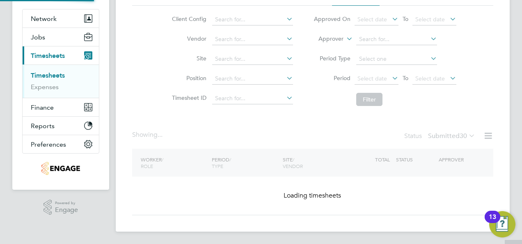
scroll to position [0, 0]
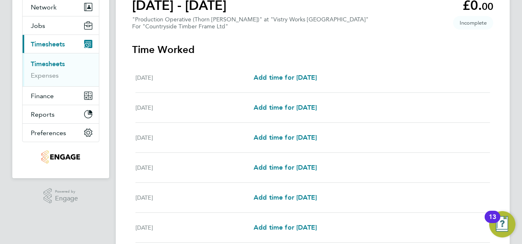
scroll to position [82, 0]
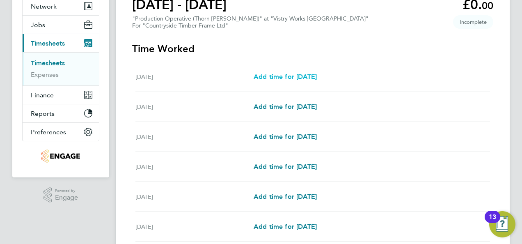
click at [294, 78] on span "Add time for Mon 04 Aug" at bounding box center [285, 77] width 63 height 8
select select "15"
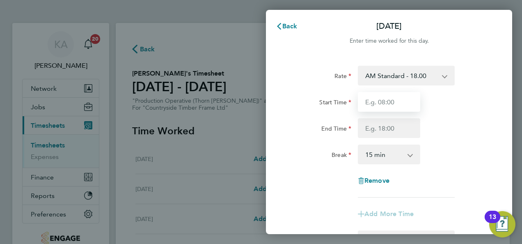
click at [386, 100] on input "Start Time" at bounding box center [389, 102] width 62 height 20
type input "06:00"
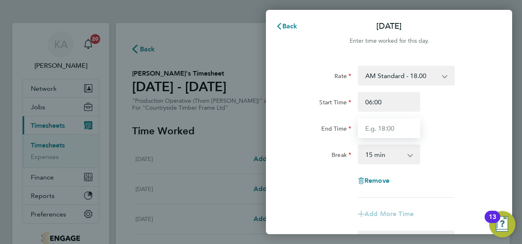
type input "14:00"
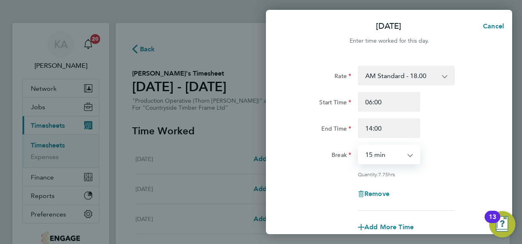
click at [380, 150] on select "0 min 15 min 30 min 45 min 60 min 75 min 90 min" at bounding box center [384, 154] width 51 height 18
select select "30"
click at [359, 145] on select "0 min 15 min 30 min 45 min 60 min 75 min 90 min" at bounding box center [384, 154] width 51 height 18
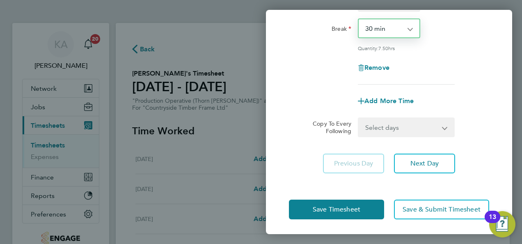
scroll to position [127, 0]
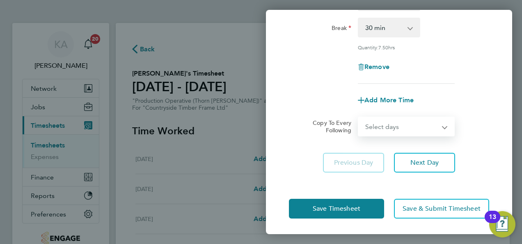
click at [407, 127] on select "Select days Day Weekday (Mon-Fri) Weekend (Sat-Sun) Tuesday Wednesday Thursday …" at bounding box center [402, 126] width 86 height 18
select select "WEEKDAY"
click at [359, 117] on select "Select days Day Weekday (Mon-Fri) Weekend (Sat-Sun) Tuesday Wednesday Thursday …" at bounding box center [402, 126] width 86 height 18
select select "2025-08-10"
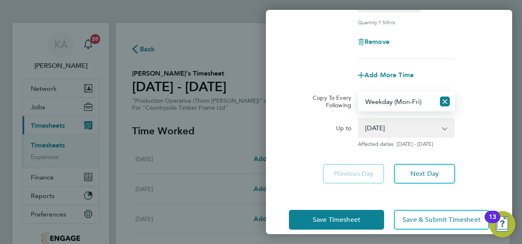
scroll to position [163, 0]
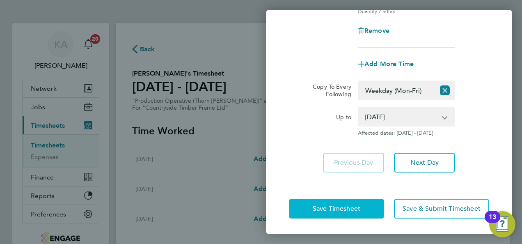
click at [311, 208] on button "Save Timesheet" at bounding box center [336, 209] width 95 height 20
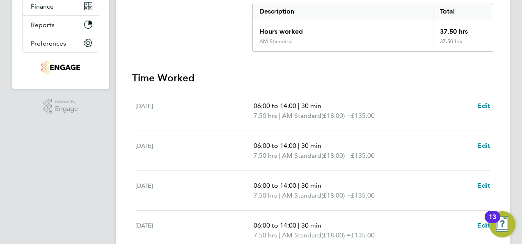
scroll to position [205, 0]
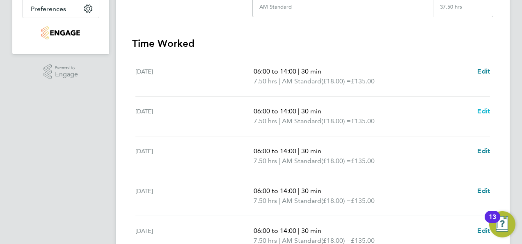
click at [482, 111] on span "Edit" at bounding box center [483, 111] width 13 height 8
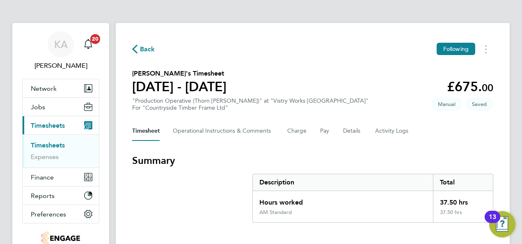
select select "30"
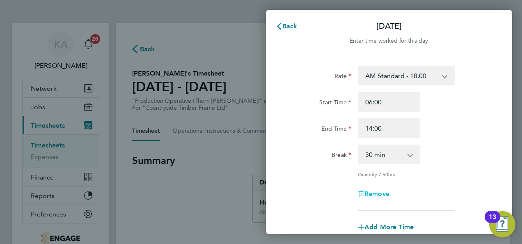
click at [363, 194] on icon "button" at bounding box center [361, 193] width 7 height 7
select select "null"
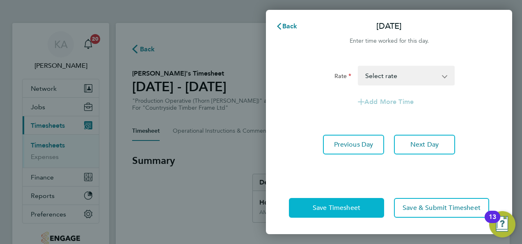
click at [317, 200] on button "Save Timesheet" at bounding box center [336, 208] width 95 height 20
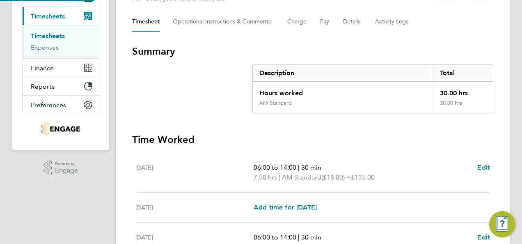
scroll to position [205, 0]
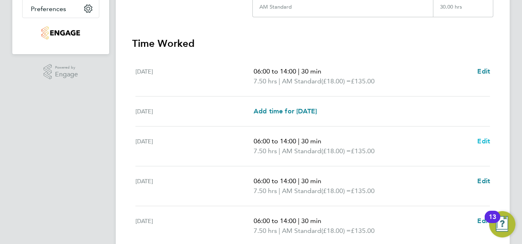
click at [481, 142] on span "Edit" at bounding box center [483, 141] width 13 height 8
select select "30"
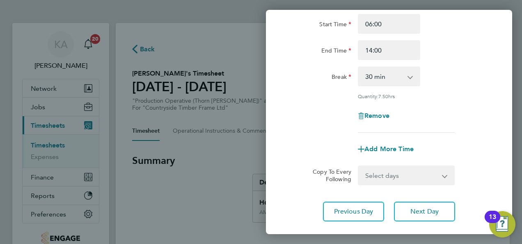
scroll to position [127, 0]
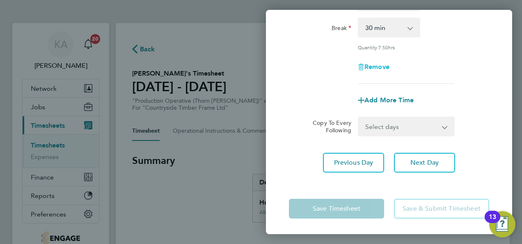
click at [370, 69] on span "Remove" at bounding box center [376, 67] width 25 height 8
select select "null"
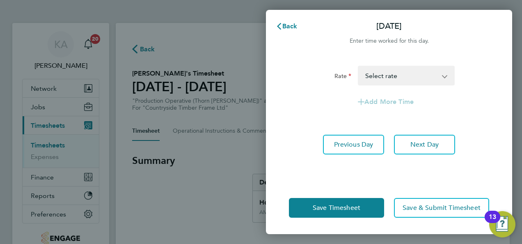
scroll to position [0, 0]
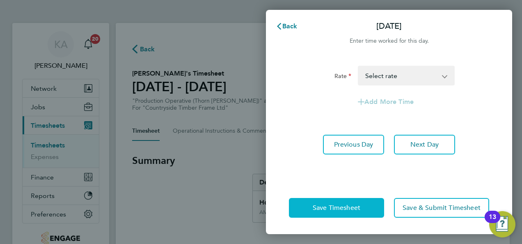
click at [333, 205] on span "Save Timesheet" at bounding box center [337, 207] width 48 height 8
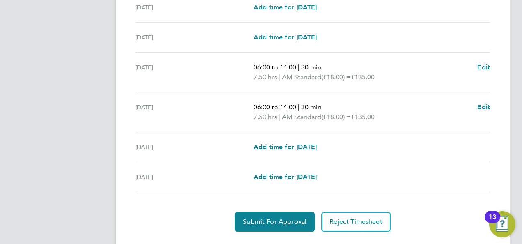
scroll to position [328, 0]
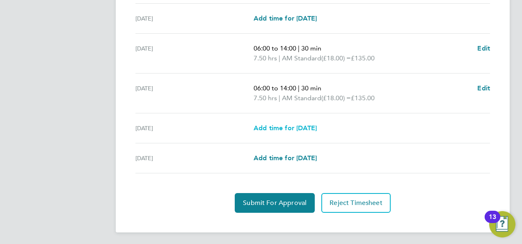
click at [281, 129] on span "Add time for Sat 09 Aug" at bounding box center [285, 128] width 63 height 8
select select "15"
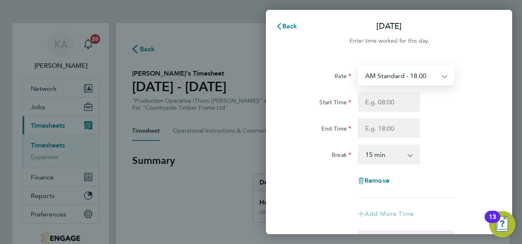
click at [403, 77] on select "AM Standard - 18.00 PM Standard - 19.62 OT2 - 36.00 PM OT 1 - 29.43 PM OT 2 - 3…" at bounding box center [401, 75] width 85 height 18
select select "15"
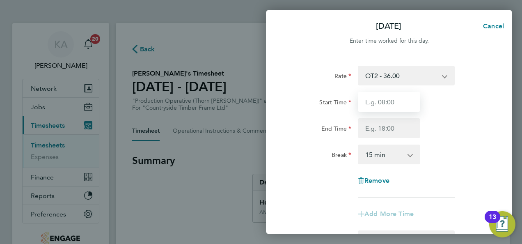
click at [391, 101] on input "Start Time" at bounding box center [389, 102] width 62 height 20
type input "06:00"
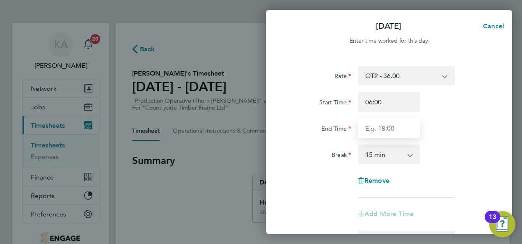
type input "14:00"
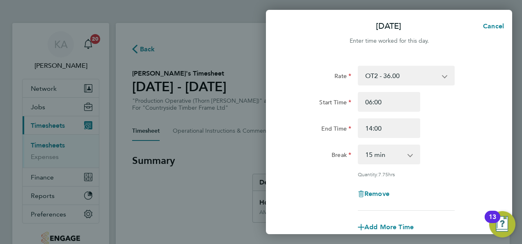
click at [377, 153] on select "0 min 15 min 30 min 45 min 60 min 75 min 90 min" at bounding box center [384, 154] width 51 height 18
select select "30"
click at [359, 145] on select "0 min 15 min 30 min 45 min 60 min 75 min 90 min" at bounding box center [384, 154] width 51 height 18
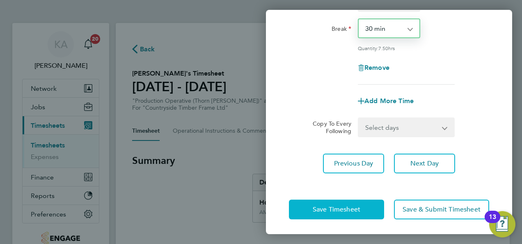
scroll to position [127, 0]
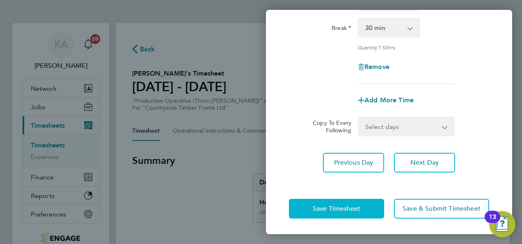
click at [322, 206] on span "Save Timesheet" at bounding box center [337, 208] width 48 height 8
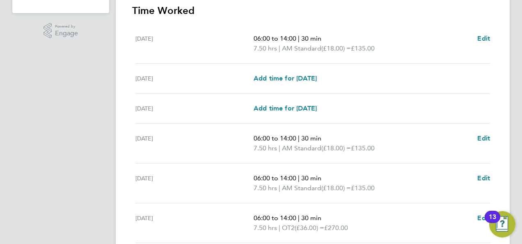
scroll to position [328, 0]
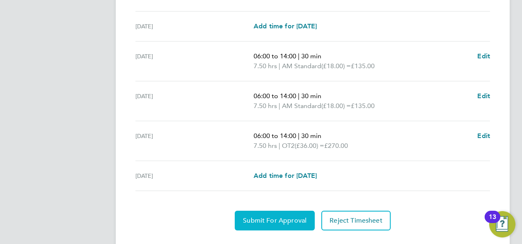
click at [259, 217] on span "Submit For Approval" at bounding box center [275, 220] width 64 height 8
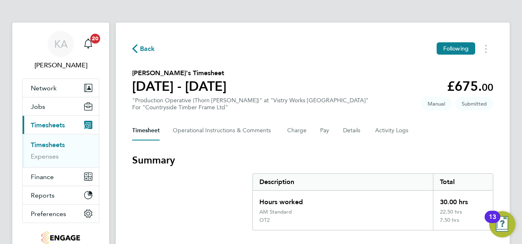
scroll to position [0, 0]
click at [145, 48] on span "Back" at bounding box center [147, 49] width 15 height 10
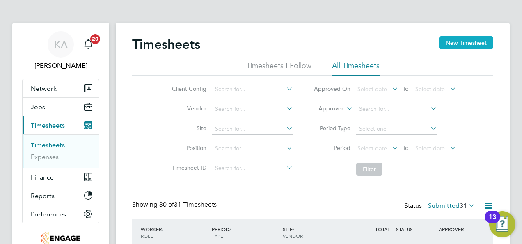
click at [466, 39] on button "New Timesheet" at bounding box center [466, 42] width 54 height 13
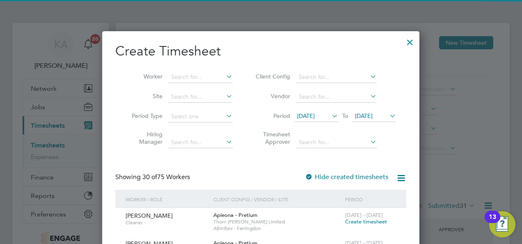
scroll to position [1594, 317]
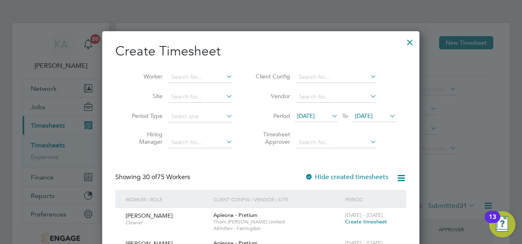
click at [368, 74] on icon at bounding box center [368, 76] width 0 height 11
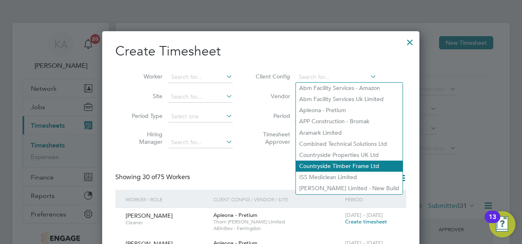
click at [342, 169] on li "Countryside Timber Frame Ltd" at bounding box center [349, 165] width 107 height 11
type input "Countryside Timber Frame Ltd"
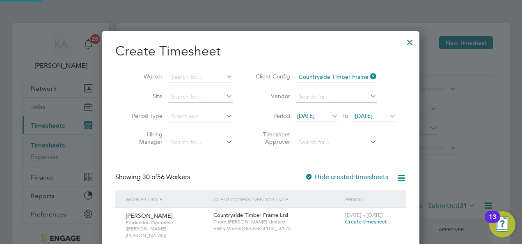
scroll to position [1733, 317]
click at [330, 116] on icon at bounding box center [330, 115] width 0 height 11
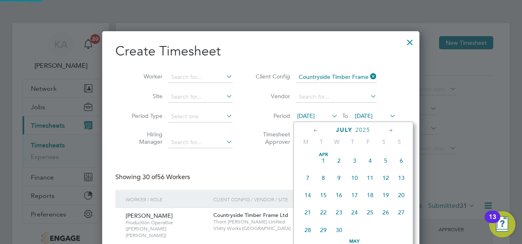
scroll to position [317, 0]
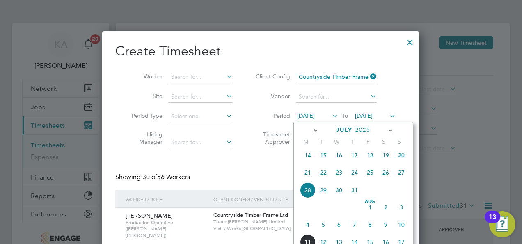
click at [308, 228] on span "4" at bounding box center [308, 225] width 16 height 16
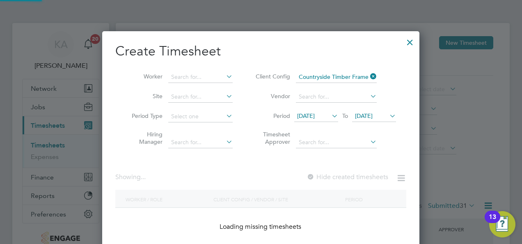
scroll to position [1063, 317]
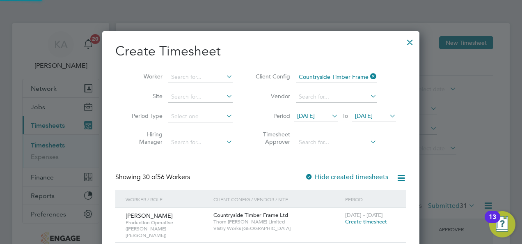
click at [389, 110] on li "Period 04 Aug 2025 To 04 Aug 2025" at bounding box center [324, 117] width 163 height 20
click at [372, 116] on span "[DATE]" at bounding box center [364, 115] width 18 height 7
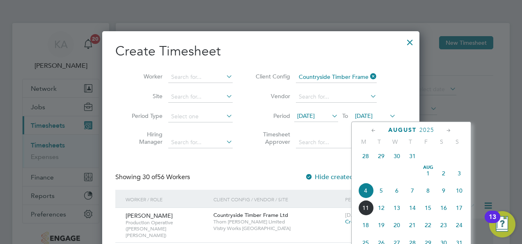
click at [458, 194] on span "10" at bounding box center [459, 191] width 16 height 16
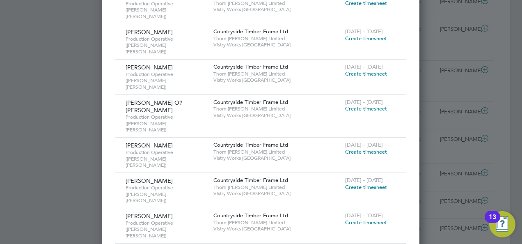
scroll to position [902, 0]
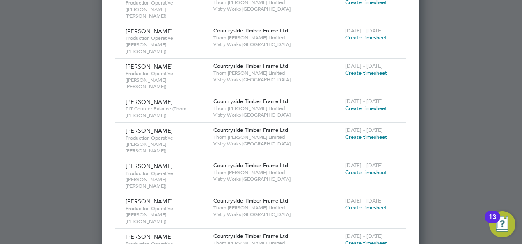
scroll to position [1559, 0]
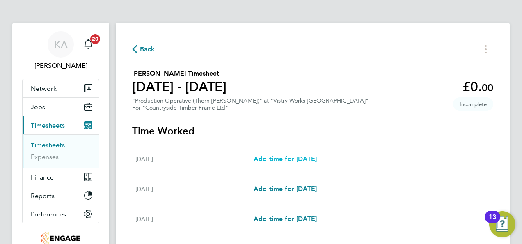
click at [290, 158] on span "Add time for Mon 04 Aug" at bounding box center [285, 159] width 63 height 8
select select "15"
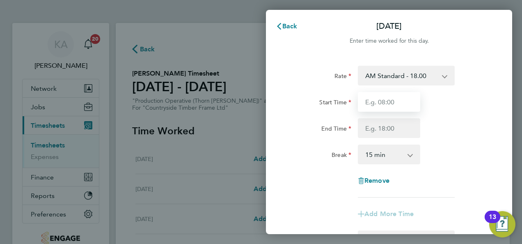
click at [390, 108] on input "Start Time" at bounding box center [389, 102] width 62 height 20
type input "06:00"
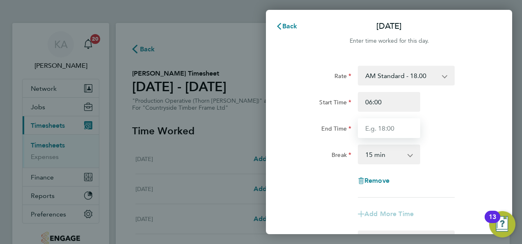
type input "14:00"
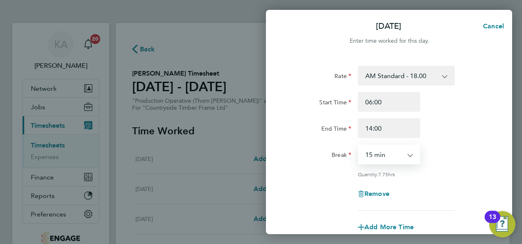
click at [384, 153] on select "0 min 15 min 30 min 45 min 60 min 75 min 90 min" at bounding box center [384, 154] width 51 height 18
select select "30"
click at [359, 145] on select "0 min 15 min 30 min 45 min 60 min 75 min 90 min" at bounding box center [384, 154] width 51 height 18
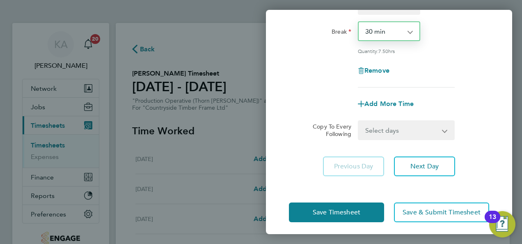
click at [398, 128] on select "Select days Day Weekday (Mon-Fri) Weekend (Sat-Sun) Tuesday Wednesday Thursday …" at bounding box center [402, 130] width 86 height 18
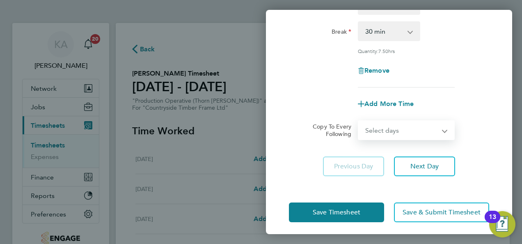
select select "WEEKDAY"
click at [359, 121] on select "Select days Day Weekday (Mon-Fri) Weekend (Sat-Sun) Tuesday Wednesday Thursday …" at bounding box center [402, 130] width 86 height 18
select select "2025-08-10"
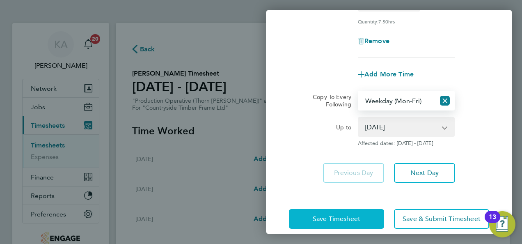
scroll to position [163, 0]
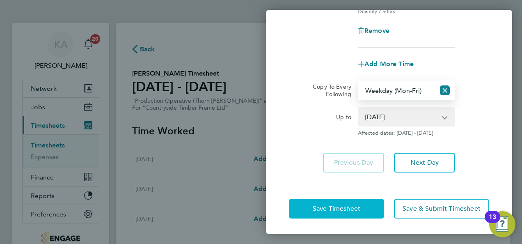
click at [330, 209] on span "Save Timesheet" at bounding box center [337, 208] width 48 height 8
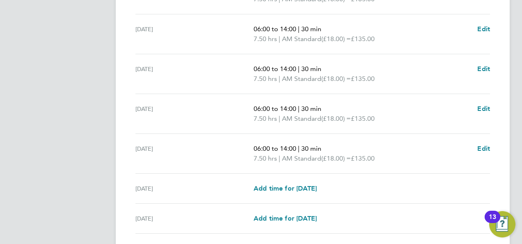
scroll to position [347, 0]
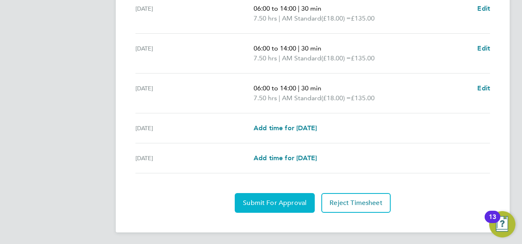
click at [264, 205] on button "Submit For Approval" at bounding box center [275, 203] width 80 height 20
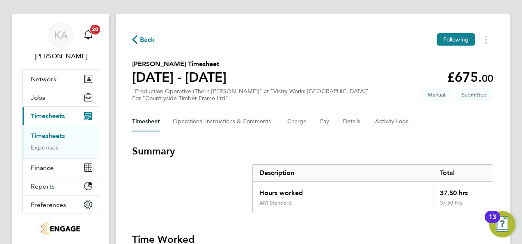
scroll to position [0, 0]
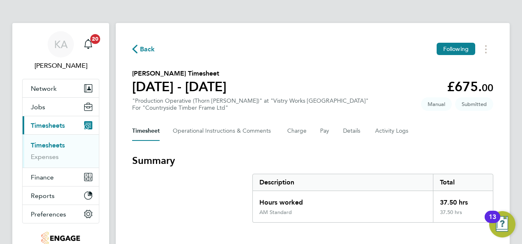
click at [137, 45] on span "Back" at bounding box center [143, 49] width 23 height 8
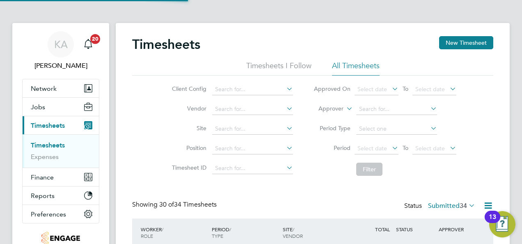
scroll to position [27, 71]
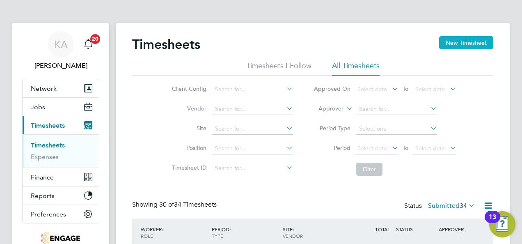
click at [464, 42] on button "New Timesheet" at bounding box center [466, 42] width 54 height 13
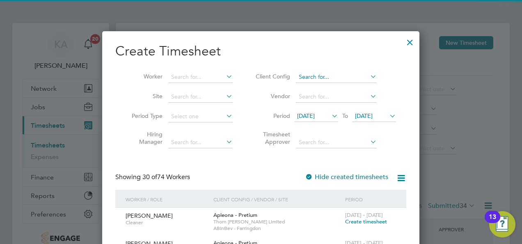
click at [347, 77] on input at bounding box center [336, 76] width 81 height 11
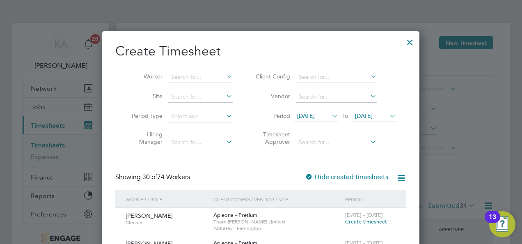
drag, startPoint x: 329, startPoint y: 168, endPoint x: 332, endPoint y: 160, distance: 8.8
click at [327, 168] on li "Countryside Timber Frame Ltd" at bounding box center [349, 165] width 107 height 11
type input "Countryside Timber Frame Ltd"
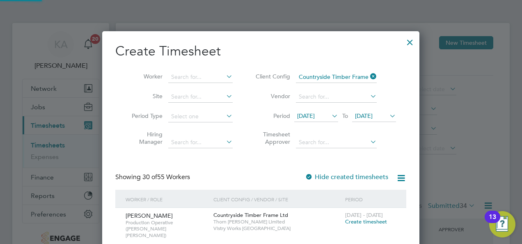
click at [315, 114] on span "28 Jul 2025" at bounding box center [306, 115] width 18 height 7
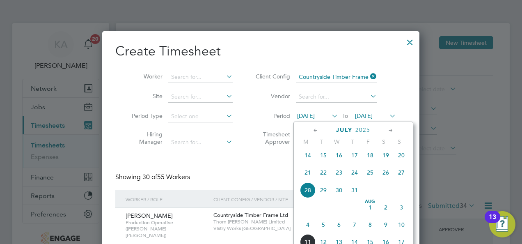
click at [308, 229] on span "4" at bounding box center [308, 225] width 16 height 16
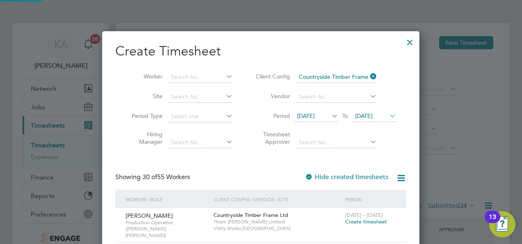
click at [372, 118] on span "[DATE]" at bounding box center [364, 115] width 18 height 7
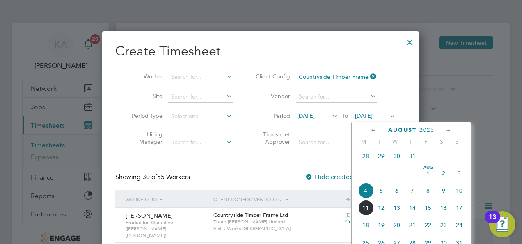
click at [460, 195] on span "10" at bounding box center [459, 191] width 16 height 16
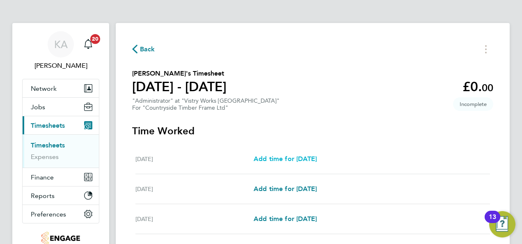
click at [298, 155] on span "Add time for Mon 04 Aug" at bounding box center [285, 159] width 63 height 8
select select "15"
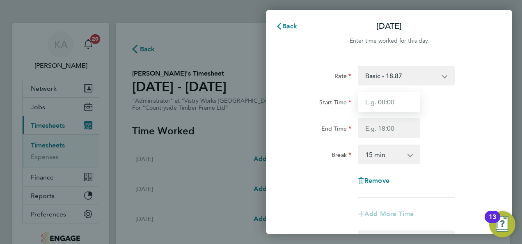
click at [387, 103] on input "Start Time" at bounding box center [389, 102] width 62 height 20
type input "08:00"
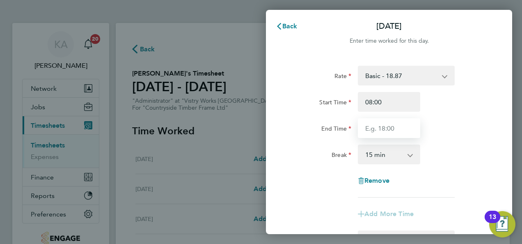
click at [383, 129] on input "End Time" at bounding box center [389, 128] width 62 height 20
type input "16:00"
click at [386, 159] on select "0 min 15 min 30 min 45 min 60 min 75 min 90 min" at bounding box center [384, 154] width 51 height 18
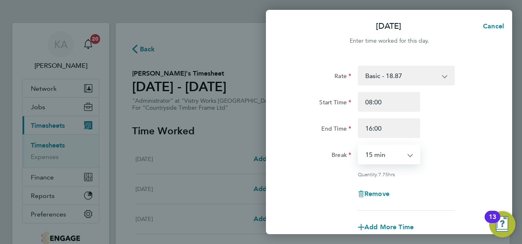
select select "30"
click at [359, 145] on select "0 min 15 min 30 min 45 min 60 min 75 min 90 min" at bounding box center [384, 154] width 51 height 18
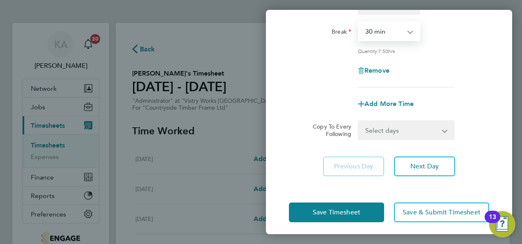
click at [400, 131] on select "Select days Day Weekday (Mon-Fri) Weekend (Sat-Sun) Tuesday Wednesday Thursday …" at bounding box center [402, 130] width 86 height 18
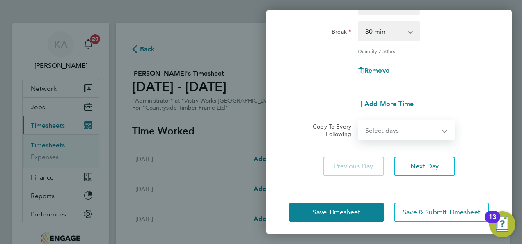
select select "WEEKDAY"
click at [359, 121] on select "Select days Day Weekday (Mon-Fri) Weekend (Sat-Sun) Tuesday Wednesday Thursday …" at bounding box center [402, 130] width 86 height 18
select select "2025-08-10"
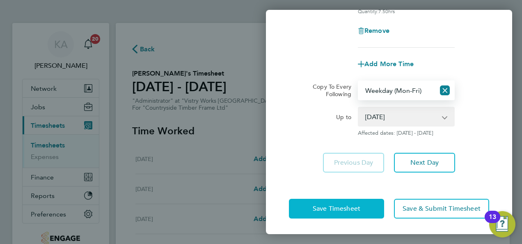
click at [318, 209] on span "Save Timesheet" at bounding box center [337, 208] width 48 height 8
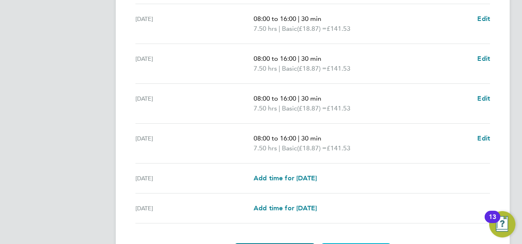
scroll to position [347, 0]
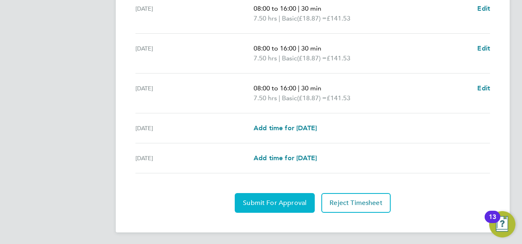
click at [274, 199] on span "Submit For Approval" at bounding box center [275, 203] width 64 height 8
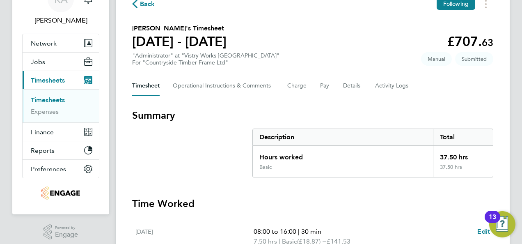
scroll to position [0, 0]
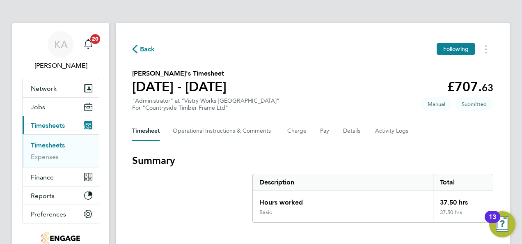
click at [135, 54] on svg-icon "button" at bounding box center [134, 51] width 5 height 8
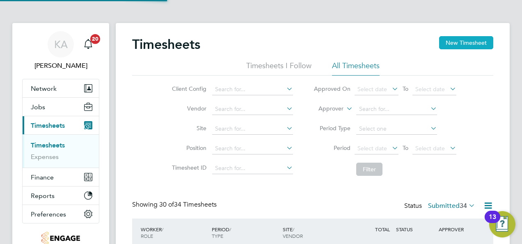
scroll to position [27, 71]
click at [477, 41] on button "New Timesheet" at bounding box center [466, 42] width 54 height 13
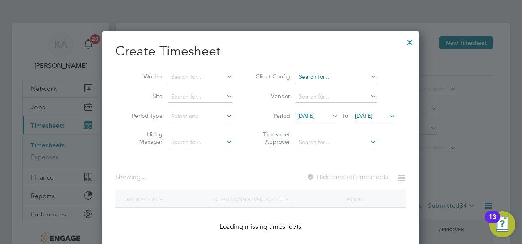
click at [328, 79] on input at bounding box center [336, 76] width 81 height 11
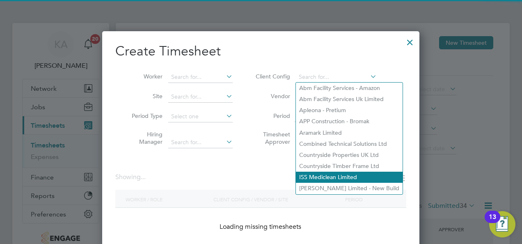
click at [323, 171] on li "ISS Mediclean Limited" at bounding box center [349, 176] width 107 height 11
type input "ISS Mediclean Limited"
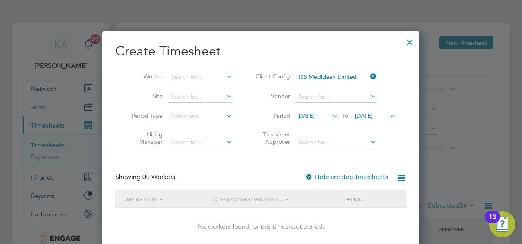
click at [368, 74] on icon at bounding box center [368, 76] width 0 height 11
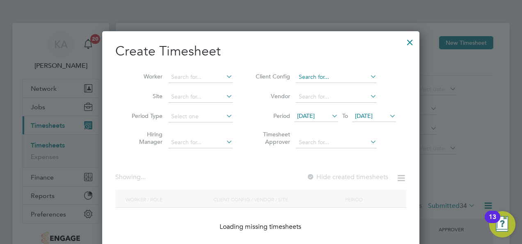
click at [365, 75] on input at bounding box center [336, 76] width 81 height 11
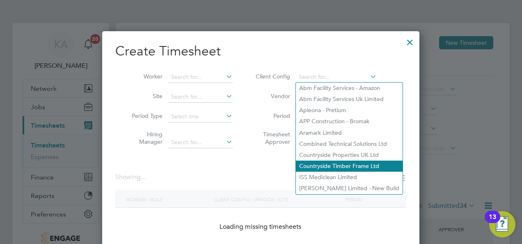
click at [340, 165] on li "Countryside Timber Frame Ltd" at bounding box center [349, 165] width 107 height 11
type input "Countryside Timber Frame Ltd"
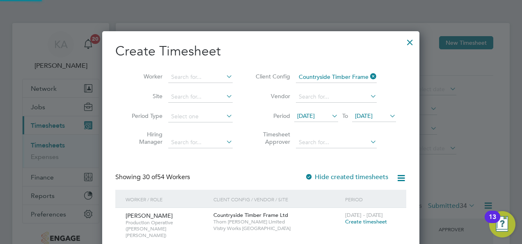
click at [327, 114] on span "28 Jul 2025" at bounding box center [316, 116] width 44 height 11
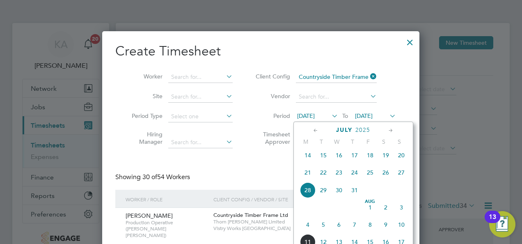
click at [306, 230] on span "4" at bounding box center [308, 225] width 16 height 16
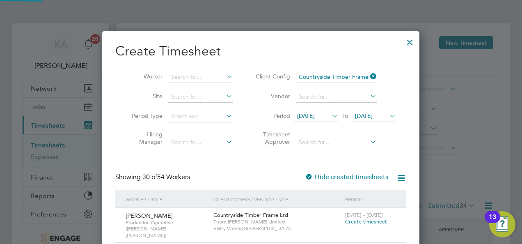
click at [372, 117] on span "[DATE]" at bounding box center [364, 115] width 18 height 7
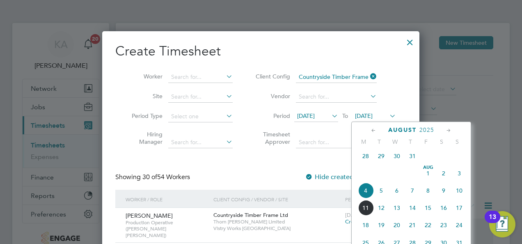
click at [458, 194] on span "10" at bounding box center [459, 191] width 16 height 16
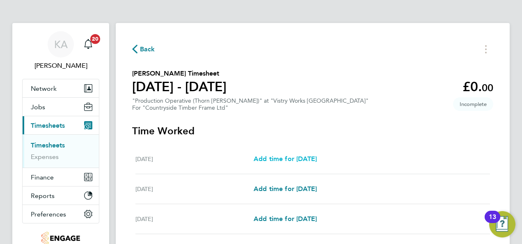
click at [285, 160] on span "Add time for Mon 04 Aug" at bounding box center [285, 159] width 63 height 8
select select "15"
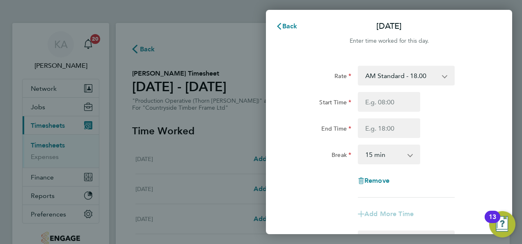
click at [444, 73] on app-icon-cross-button at bounding box center [449, 75] width 10 height 18
click at [438, 77] on select "AM Standard - 18.00 PM OT 2 - 39.24 OT 1 - 27.00 OT2 - 36.00 PM Standard - 19.6…" at bounding box center [401, 75] width 85 height 18
select select "15"
click at [421, 76] on select "PM OT 2 - 39.24 AM Standard - 18.00 OT 1 - 27.00 OT2 - 36.00 PM Standard - 19.6…" at bounding box center [401, 75] width 85 height 18
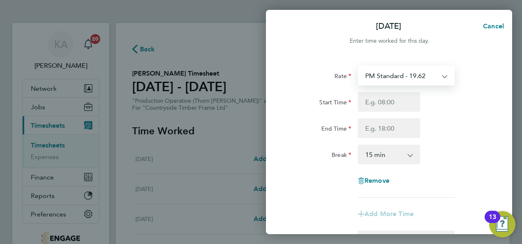
select select "15"
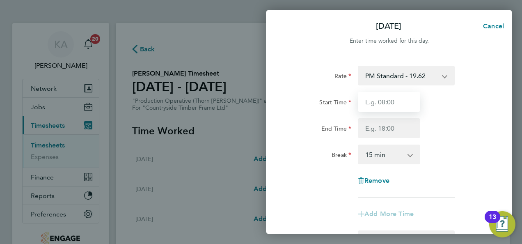
click at [381, 99] on input "Start Time" at bounding box center [389, 102] width 62 height 20
type input "14:00"
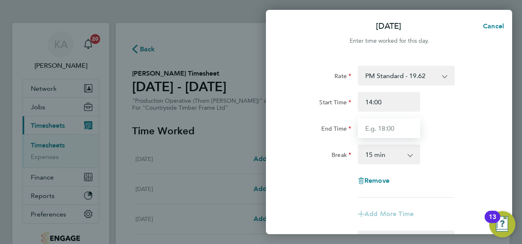
click at [393, 126] on input "End Time" at bounding box center [389, 128] width 62 height 20
type input "22:30"
click at [401, 153] on select "0 min 15 min 30 min 45 min 60 min 75 min 90 min" at bounding box center [384, 154] width 51 height 18
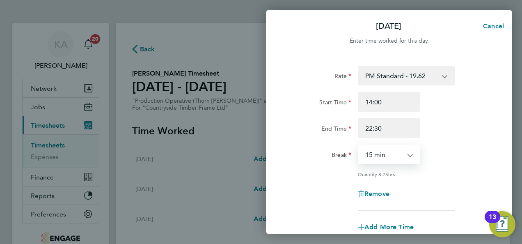
select select "30"
click at [359, 145] on select "0 min 15 min 30 min 45 min 60 min 75 min 90 min" at bounding box center [384, 154] width 51 height 18
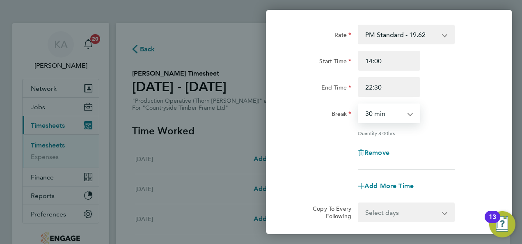
scroll to position [82, 0]
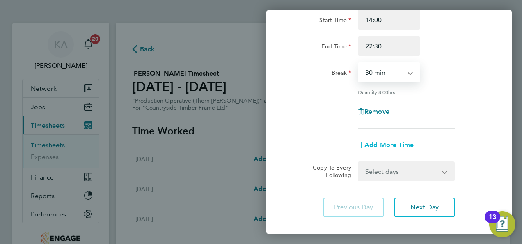
click at [398, 146] on span "Add More Time" at bounding box center [388, 145] width 49 height 8
select select "null"
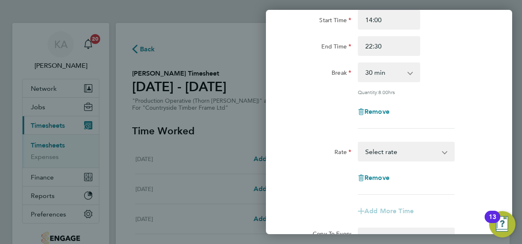
click at [402, 153] on select "AM Standard - 18.00 PM OT 2 - 39.24 OT 1 - 27.00 OT2 - 36.00 PM Standard - 19.6…" at bounding box center [401, 151] width 85 height 18
select select "15"
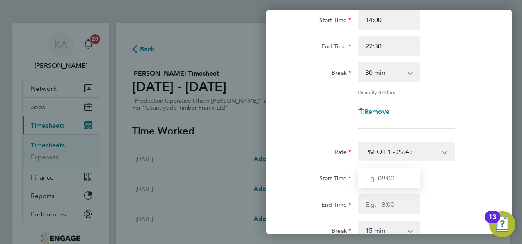
click at [395, 177] on input "Start Time" at bounding box center [389, 178] width 62 height 20
type input "13:30"
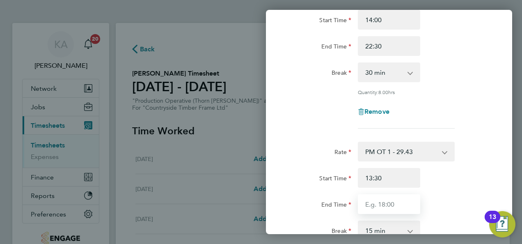
click at [380, 203] on input "End Time" at bounding box center [389, 204] width 62 height 20
type input "14:00"
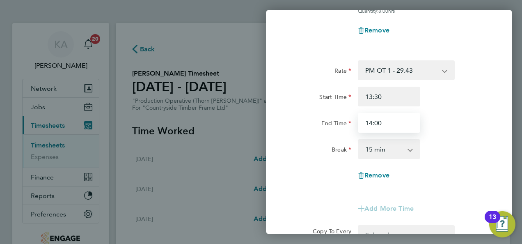
scroll to position [164, 0]
click at [385, 147] on select "0 min 15 min 30 min 45 min 60 min 75 min 90 min" at bounding box center [384, 148] width 51 height 18
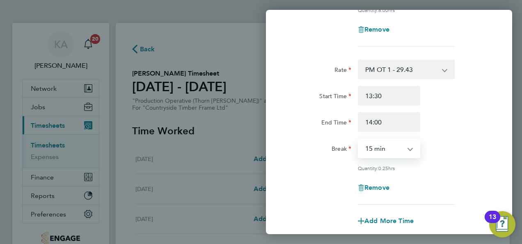
select select "0"
click at [359, 139] on select "0 min 15 min" at bounding box center [384, 148] width 51 height 18
click at [385, 144] on select "0 min 15 min" at bounding box center [384, 148] width 51 height 18
click at [359, 139] on select "0 min 15 min" at bounding box center [384, 148] width 51 height 18
click at [463, 121] on div "End Time 14:00" at bounding box center [388, 122] width 207 height 20
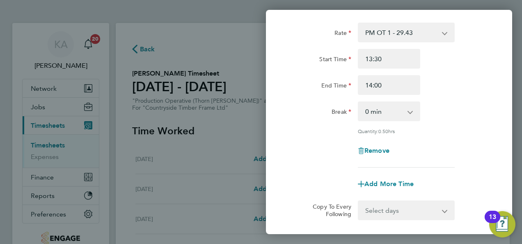
scroll to position [246, 0]
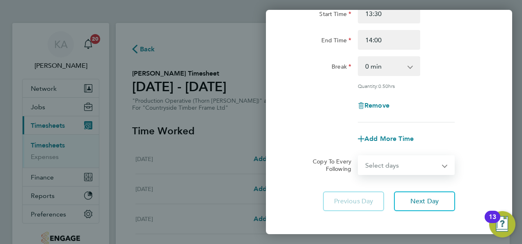
click at [429, 163] on select "Select days Day Weekday (Mon-Fri) Weekend (Sat-Sun) Tuesday Wednesday Thursday …" at bounding box center [402, 165] width 86 height 18
select select "WEEKDAY"
click at [359, 156] on select "Select days Day Weekday (Mon-Fri) Weekend (Sat-Sun) Tuesday Wednesday Thursday …" at bounding box center [402, 165] width 86 height 18
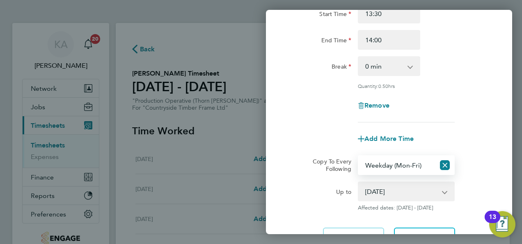
scroll to position [320, 0]
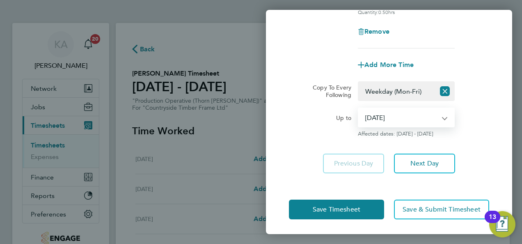
click at [428, 112] on select "05 Aug 2025 06 Aug 2025 07 Aug 2025 08 Aug 2025 09 Aug 2025 10 Aug 2025" at bounding box center [401, 117] width 85 height 18
select select "2025-08-07"
click at [359, 108] on select "05 Aug 2025 06 Aug 2025 07 Aug 2025 08 Aug 2025 09 Aug 2025 10 Aug 2025" at bounding box center [401, 117] width 85 height 18
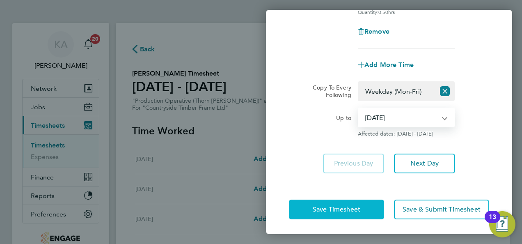
click at [338, 203] on button "Save Timesheet" at bounding box center [336, 209] width 95 height 20
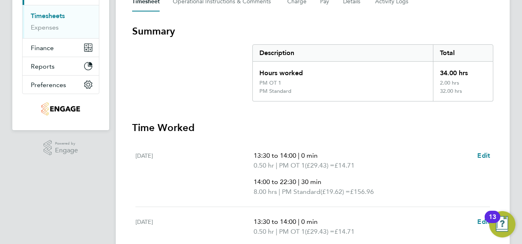
scroll to position [205, 0]
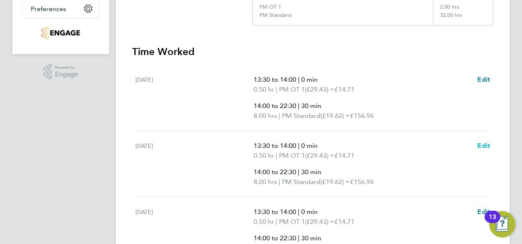
click at [482, 144] on span "Edit" at bounding box center [483, 146] width 13 height 8
select select "30"
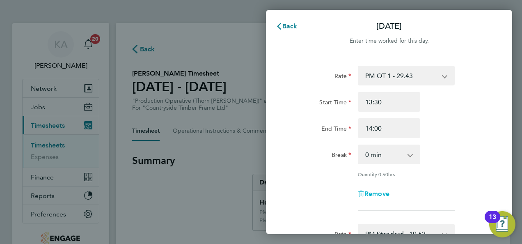
click at [374, 190] on span "Remove" at bounding box center [376, 194] width 25 height 8
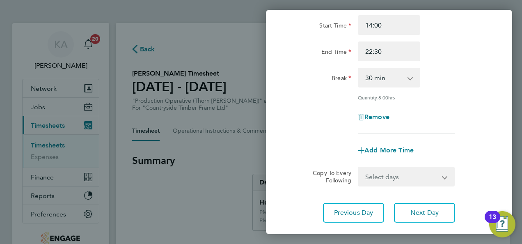
scroll to position [127, 0]
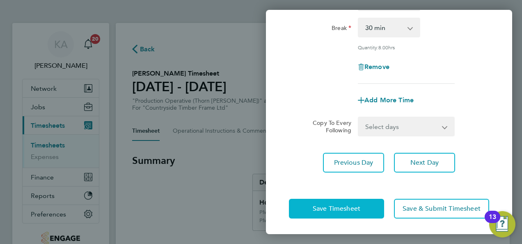
click at [322, 204] on span "Save Timesheet" at bounding box center [337, 208] width 48 height 8
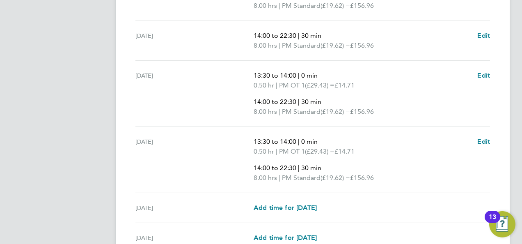
scroll to position [328, 0]
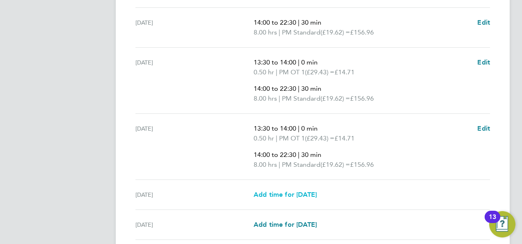
click at [268, 196] on span "Add time for Fri 08 Aug" at bounding box center [285, 194] width 63 height 8
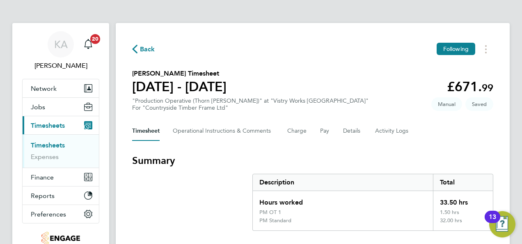
select select "15"
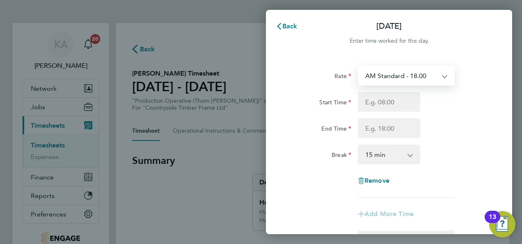
click at [434, 74] on select "AM Standard - 18.00 PM OT 2 - 39.24 OT 1 - 27.00 OT2 - 36.00 PM Standard - 19.6…" at bounding box center [401, 75] width 85 height 18
select select "15"
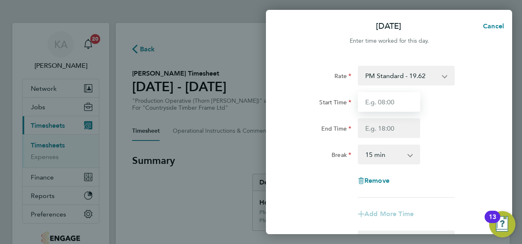
click at [381, 99] on input "Start Time" at bounding box center [389, 102] width 62 height 20
type input "14:00"
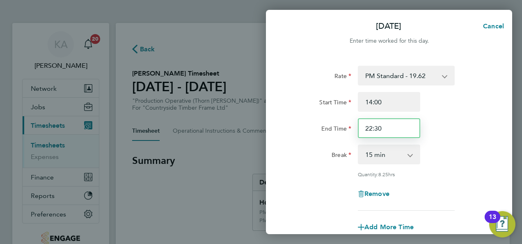
drag, startPoint x: 393, startPoint y: 125, endPoint x: 311, endPoint y: 125, distance: 82.4
click at [311, 125] on div "End Time 22:30" at bounding box center [388, 128] width 207 height 20
type input "20:00"
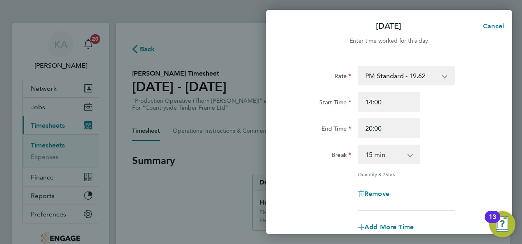
click at [391, 152] on select "0 min 15 min 30 min 45 min 60 min 75 min 90 min" at bounding box center [384, 154] width 51 height 18
select select "30"
click at [359, 145] on select "0 min 15 min 30 min 45 min 60 min 75 min 90 min" at bounding box center [384, 154] width 51 height 18
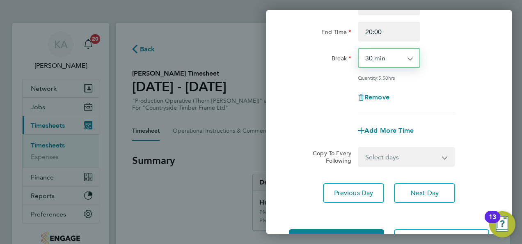
scroll to position [127, 0]
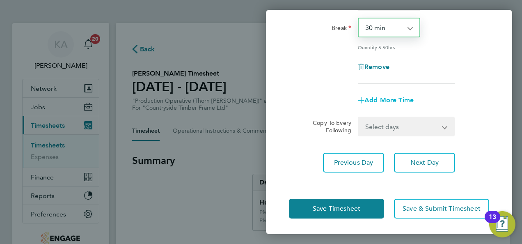
click at [387, 103] on span "Add More Time" at bounding box center [388, 100] width 49 height 8
select select "null"
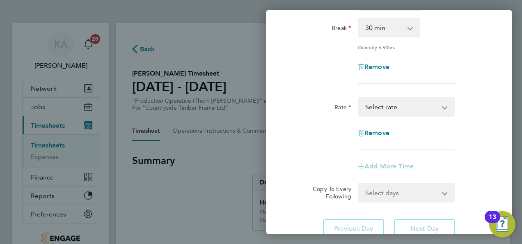
click at [395, 107] on select "AM Standard - 18.00 PM OT 2 - 39.24 OT 1 - 27.00 OT2 - 36.00 PM Standard - 19.6…" at bounding box center [401, 107] width 85 height 18
select select "15"
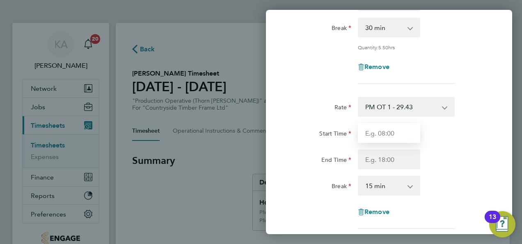
click at [396, 137] on input "Start Time" at bounding box center [389, 133] width 62 height 20
type input "13:00"
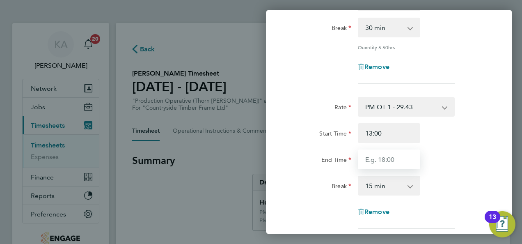
click at [394, 156] on input "End Time" at bounding box center [389, 159] width 62 height 20
type input "14:00"
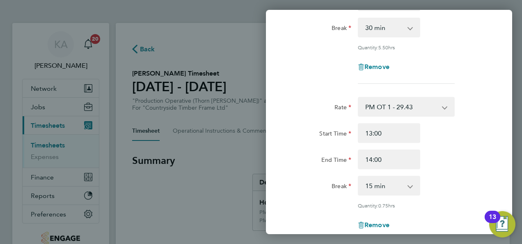
click at [401, 183] on select "0 min 15 min 30 min 45 min" at bounding box center [384, 185] width 51 height 18
select select "0"
click at [359, 176] on select "0 min 15 min 30 min 45 min" at bounding box center [384, 185] width 51 height 18
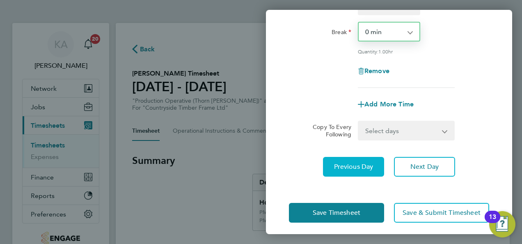
scroll to position [284, 0]
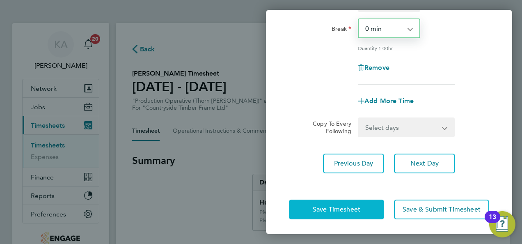
click at [311, 204] on button "Save Timesheet" at bounding box center [336, 209] width 95 height 20
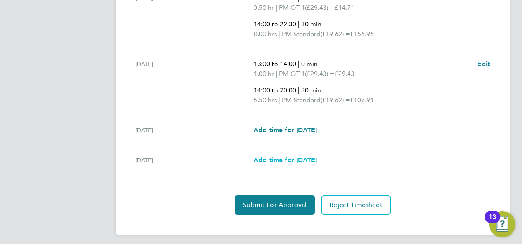
scroll to position [461, 0]
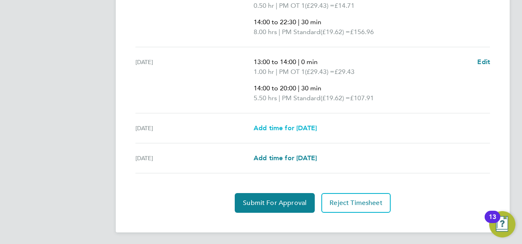
click at [282, 126] on span "Add time for Sat 09 Aug" at bounding box center [285, 128] width 63 height 8
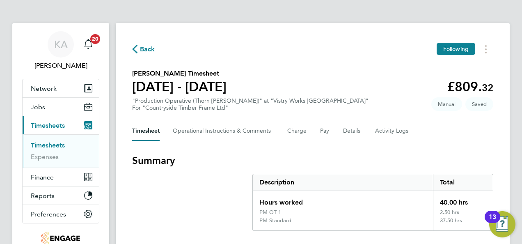
select select "15"
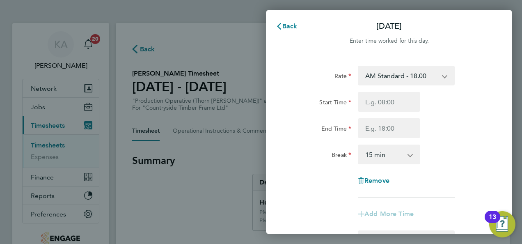
click at [444, 74] on app-icon-cross-button at bounding box center [449, 75] width 10 height 18
click at [433, 75] on select "AM Standard - 18.00 PM OT 2 - 39.24 OT 1 - 27.00 OT2 - 36.00 PM Standard - 19.6…" at bounding box center [401, 75] width 85 height 18
select select "15"
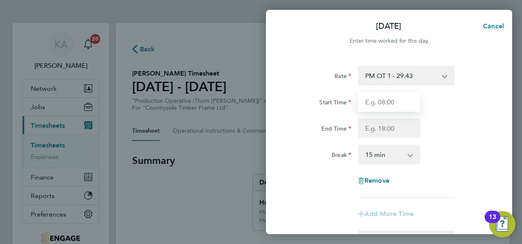
click at [392, 100] on input "Start Time" at bounding box center [389, 102] width 62 height 20
type input "07:00"
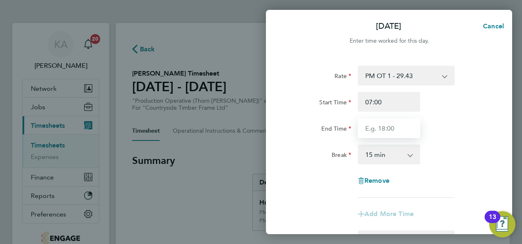
click at [395, 128] on input "End Time" at bounding box center [389, 128] width 62 height 20
type input "08:00"
click at [395, 151] on select "0 min 15 min 30 min 45 min 60 min 75 min 90 min" at bounding box center [384, 154] width 51 height 18
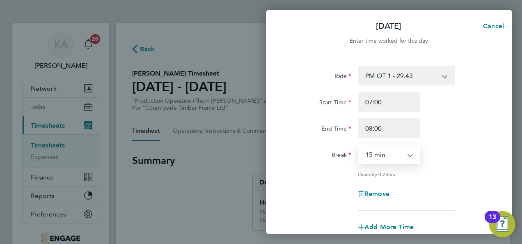
select select "0"
click at [359, 145] on select "0 min 15 min 30 min 45 min" at bounding box center [384, 154] width 51 height 18
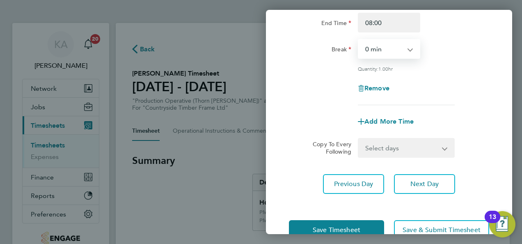
scroll to position [127, 0]
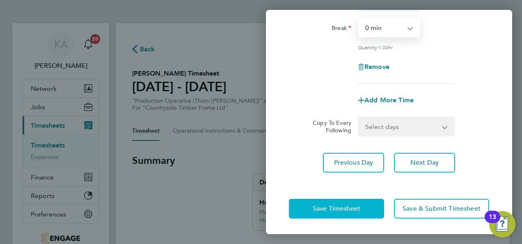
click at [332, 207] on span "Save Timesheet" at bounding box center [337, 208] width 48 height 8
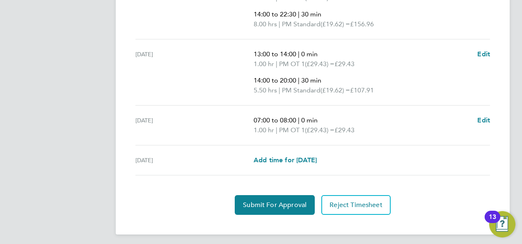
scroll to position [470, 0]
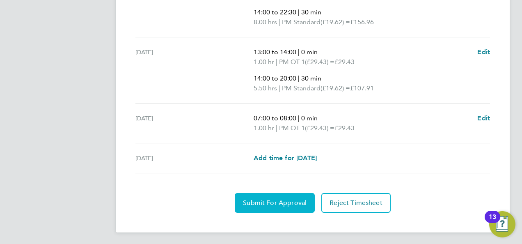
click at [266, 201] on span "Submit For Approval" at bounding box center [275, 203] width 64 height 8
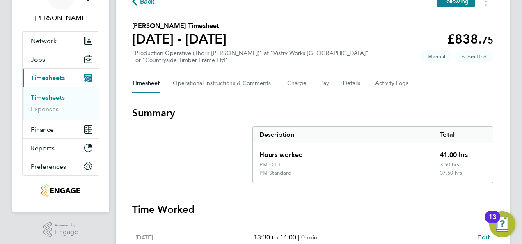
scroll to position [0, 0]
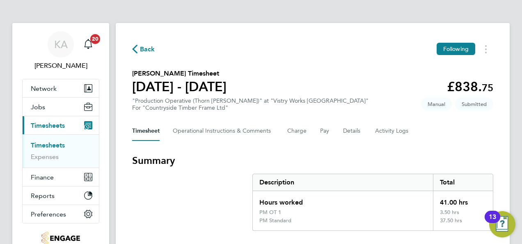
click at [142, 48] on span "Back" at bounding box center [147, 49] width 15 height 10
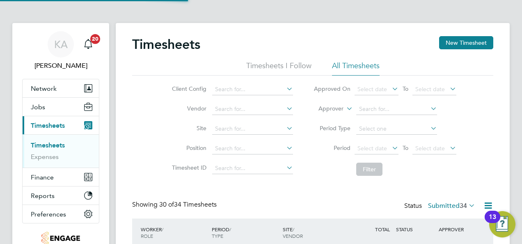
scroll to position [27, 71]
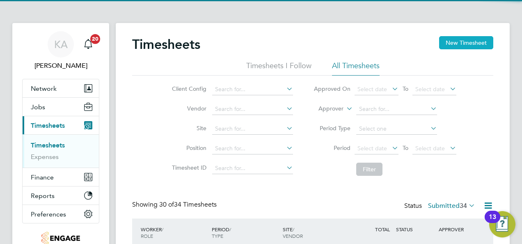
click at [471, 39] on button "New Timesheet" at bounding box center [466, 42] width 54 height 13
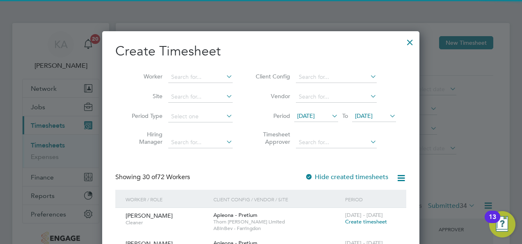
click at [368, 75] on icon at bounding box center [368, 76] width 0 height 11
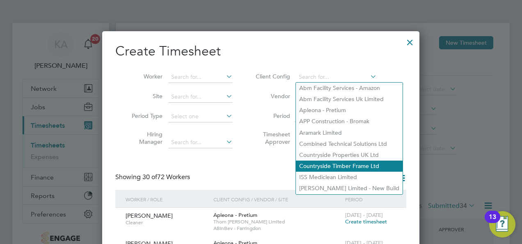
click at [327, 169] on li "Countryside Timber Frame Ltd" at bounding box center [349, 165] width 107 height 11
type input "Countryside Timber Frame Ltd"
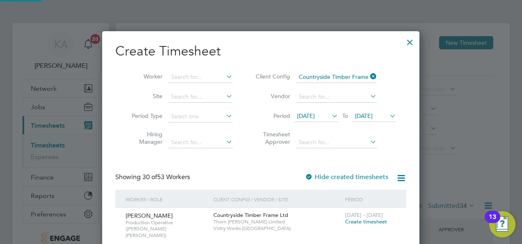
click at [327, 113] on span "28 Jul 2025" at bounding box center [316, 116] width 44 height 11
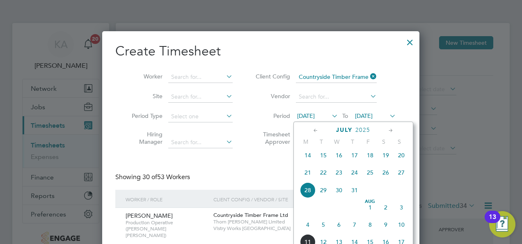
click at [307, 230] on span "4" at bounding box center [308, 225] width 16 height 16
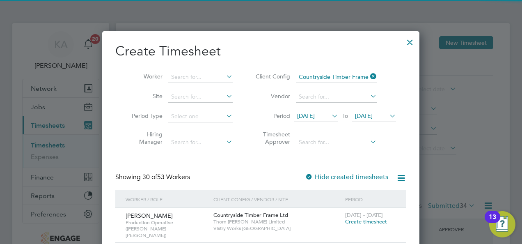
click at [372, 114] on span "[DATE]" at bounding box center [364, 115] width 18 height 7
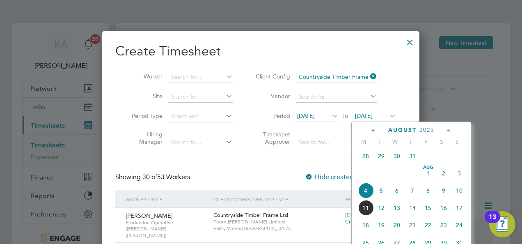
click at [463, 193] on span "10" at bounding box center [459, 191] width 16 height 16
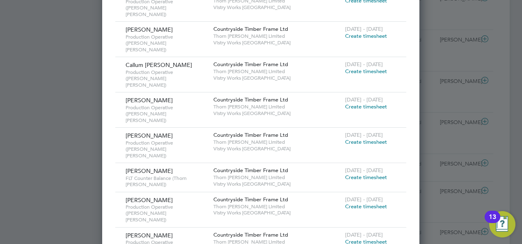
click at [372, 238] on span "Create timesheet" at bounding box center [366, 241] width 42 height 7
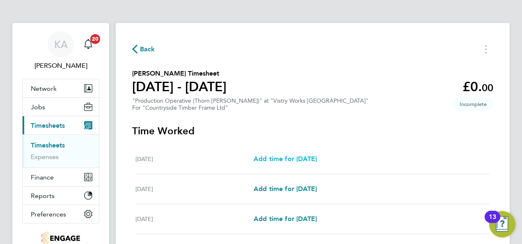
click at [303, 155] on span "Add time for Mon 04 Aug" at bounding box center [285, 159] width 63 height 8
select select "15"
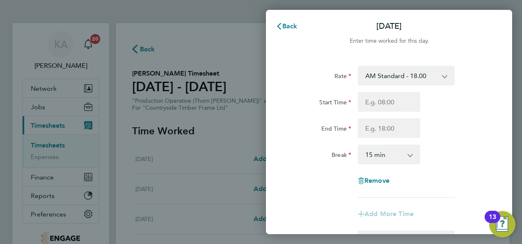
click at [434, 72] on select "AM Standard - 18.00 OT2 - 36.00 PM Standard - 19.62 PM OT 2 - 39.24 PM OT 1 - 2…" at bounding box center [401, 75] width 85 height 18
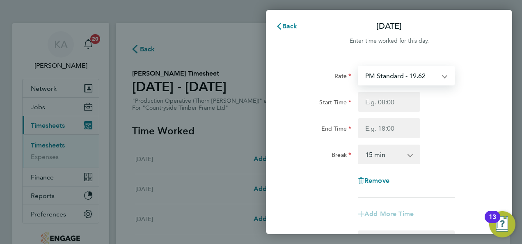
select select "15"
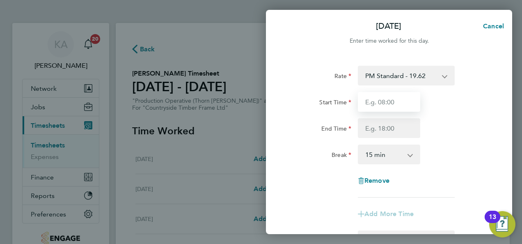
click at [395, 105] on input "Start Time" at bounding box center [389, 102] width 62 height 20
type input "14:00"
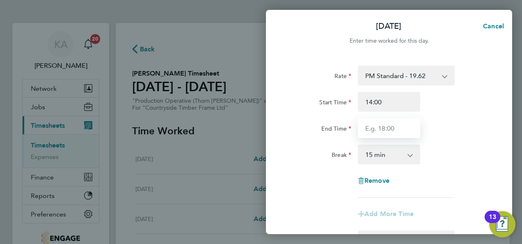
click at [391, 121] on input "End Time" at bounding box center [389, 128] width 62 height 20
type input "22:30"
click at [375, 157] on select "0 min 15 min 30 min 45 min 60 min 75 min 90 min" at bounding box center [384, 154] width 51 height 18
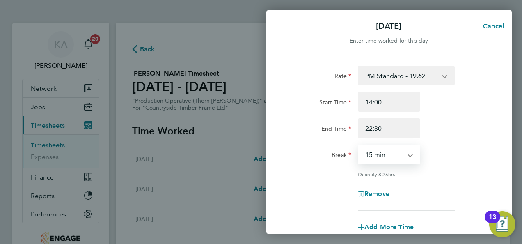
select select "30"
click at [359, 145] on select "0 min 15 min 30 min 45 min 60 min 75 min 90 min" at bounding box center [384, 154] width 51 height 18
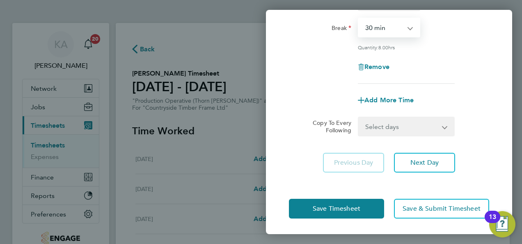
click at [402, 122] on select "Select days Day Weekday (Mon-Fri) Weekend (Sat-Sun) Tuesday Wednesday Thursday …" at bounding box center [402, 126] width 86 height 18
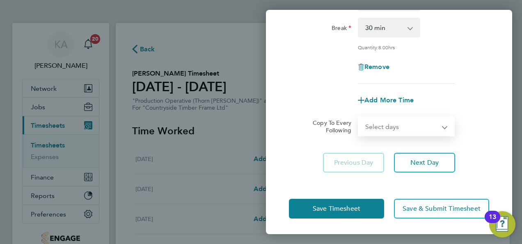
select select "WEEKDAY"
click at [359, 117] on select "Select days Day Weekday (Mon-Fri) Weekend (Sat-Sun) Tuesday Wednesday Thursday …" at bounding box center [402, 126] width 86 height 18
select select "2025-08-10"
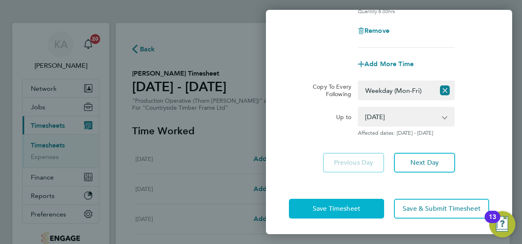
click at [315, 205] on span "Save Timesheet" at bounding box center [337, 208] width 48 height 8
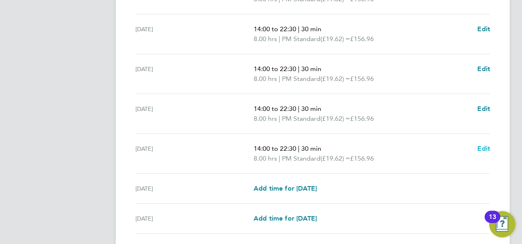
click at [487, 147] on span "Edit" at bounding box center [483, 148] width 13 height 8
select select "30"
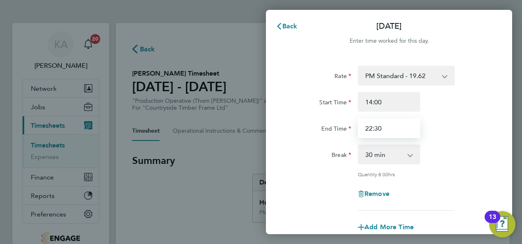
drag, startPoint x: 387, startPoint y: 126, endPoint x: 331, endPoint y: 126, distance: 56.6
click at [331, 126] on div "End Time 22:30" at bounding box center [388, 128] width 207 height 20
type input "20:00"
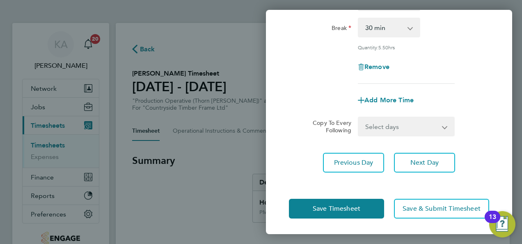
click at [483, 89] on app-timesheet-line-form-group "Rate PM Standard - 19.62 AM Standard - 18.00 OT2 - 36.00 PM OT 2 - 39.24 PM OT …" at bounding box center [389, 24] width 200 height 171
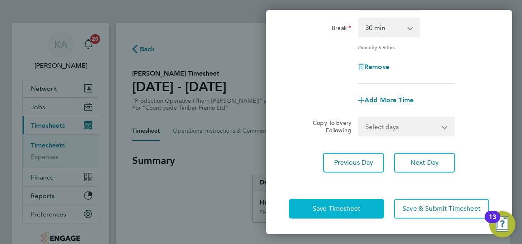
click at [309, 206] on button "Save Timesheet" at bounding box center [336, 209] width 95 height 20
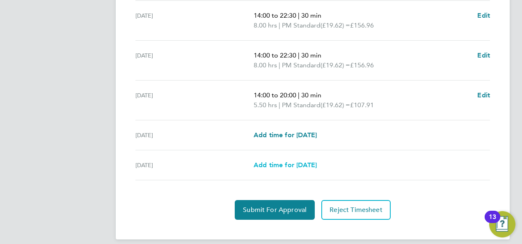
scroll to position [347, 0]
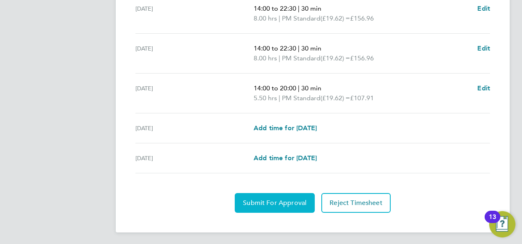
click at [267, 199] on span "Submit For Approval" at bounding box center [275, 203] width 64 height 8
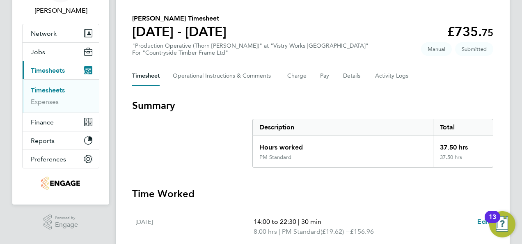
scroll to position [0, 0]
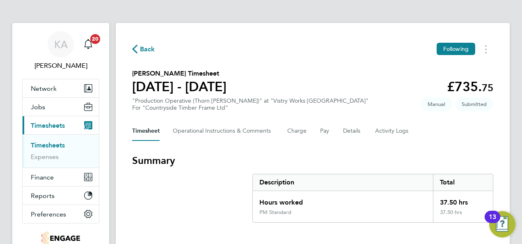
click at [147, 45] on span "Back" at bounding box center [147, 49] width 15 height 10
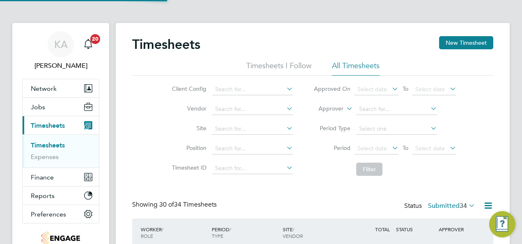
scroll to position [27, 71]
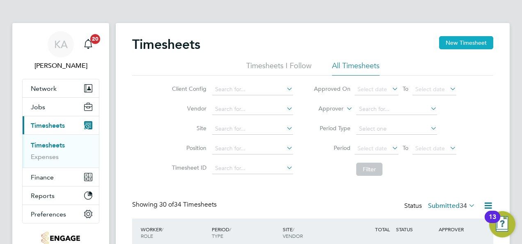
click at [456, 44] on button "New Timesheet" at bounding box center [466, 42] width 54 height 13
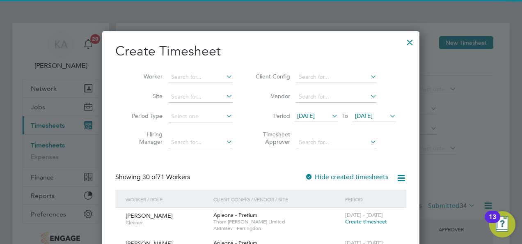
click at [368, 74] on icon at bounding box center [368, 76] width 0 height 11
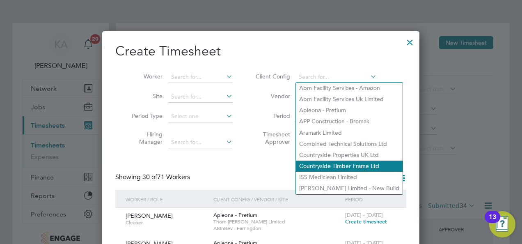
click at [326, 165] on li "Countryside Timber Frame Ltd" at bounding box center [349, 165] width 107 height 11
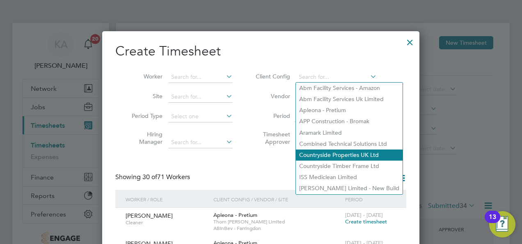
type input "Countryside Timber Frame Ltd"
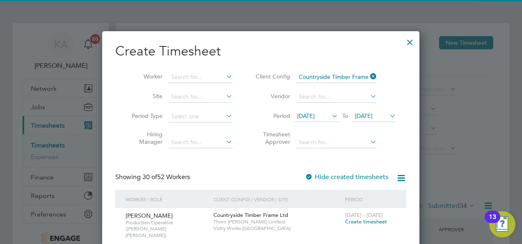
click at [330, 115] on icon at bounding box center [330, 115] width 0 height 11
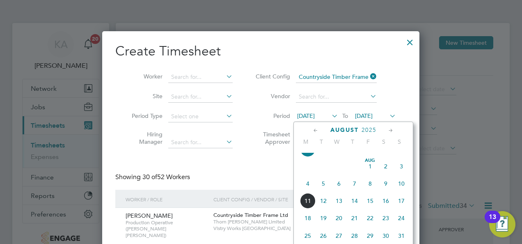
click at [308, 187] on span "4" at bounding box center [308, 184] width 16 height 16
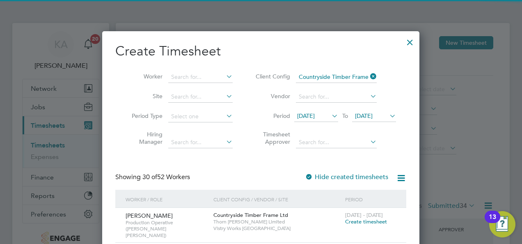
click at [372, 115] on span "[DATE]" at bounding box center [364, 115] width 18 height 7
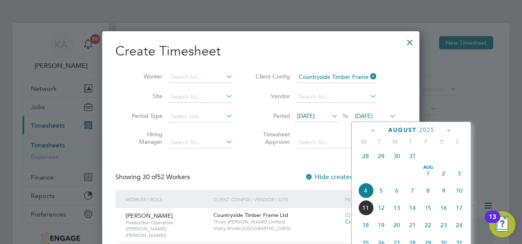
click at [457, 195] on span "10" at bounding box center [459, 191] width 16 height 16
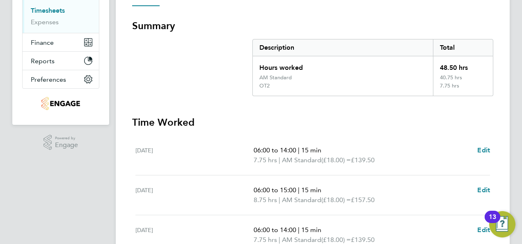
scroll to position [205, 0]
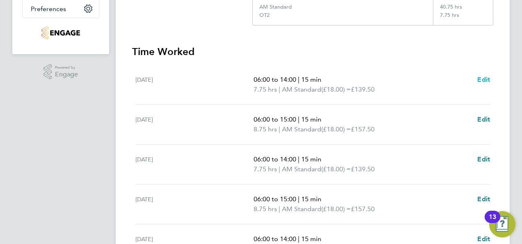
click at [484, 77] on span "Edit" at bounding box center [483, 79] width 13 height 8
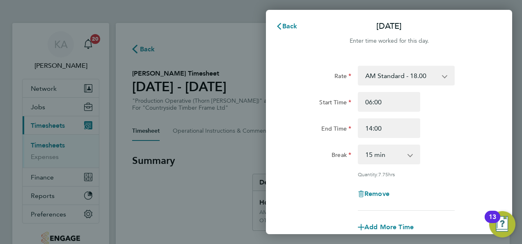
click at [403, 158] on select "0 min 15 min 30 min 45 min 60 min 75 min 90 min" at bounding box center [384, 154] width 51 height 18
select select "30"
click at [359, 145] on select "0 min 15 min 30 min 45 min 60 min 75 min 90 min" at bounding box center [384, 154] width 51 height 18
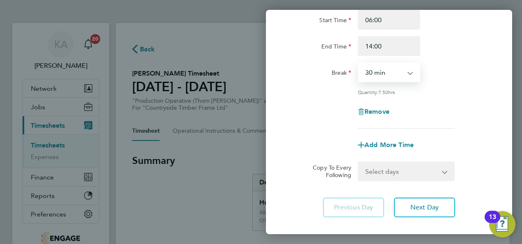
scroll to position [127, 0]
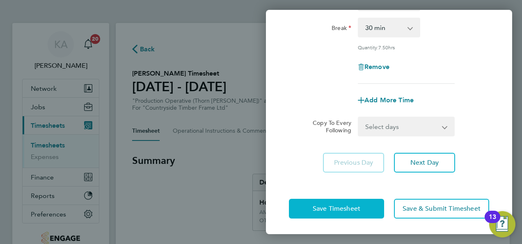
click at [325, 206] on span "Save Timesheet" at bounding box center [337, 208] width 48 height 8
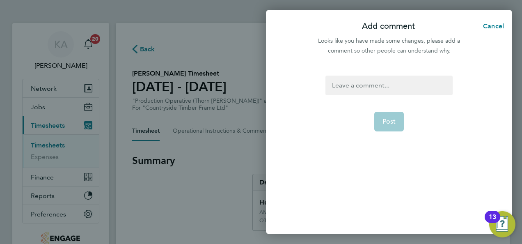
click at [356, 85] on div at bounding box center [388, 85] width 127 height 20
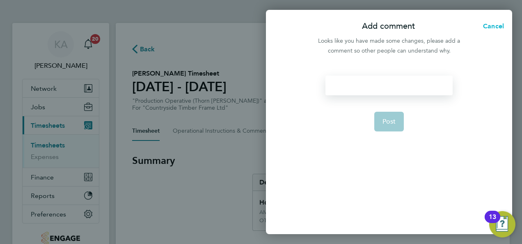
click at [492, 25] on span "Cancel" at bounding box center [491, 26] width 23 height 8
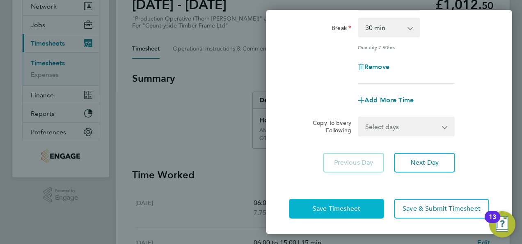
click at [313, 207] on span "Save Timesheet" at bounding box center [337, 208] width 48 height 8
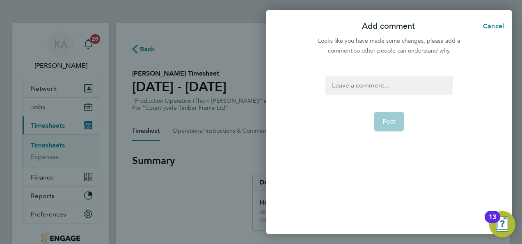
click at [377, 79] on div at bounding box center [388, 85] width 127 height 20
click at [387, 121] on span "Post" at bounding box center [389, 121] width 14 height 8
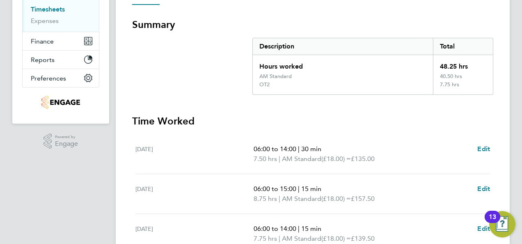
scroll to position [205, 0]
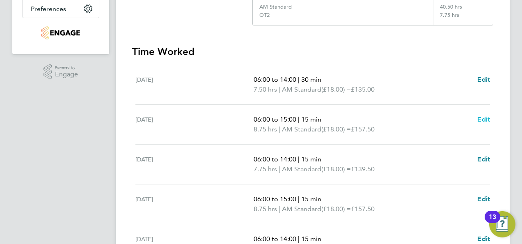
click at [486, 118] on span "Edit" at bounding box center [483, 119] width 13 height 8
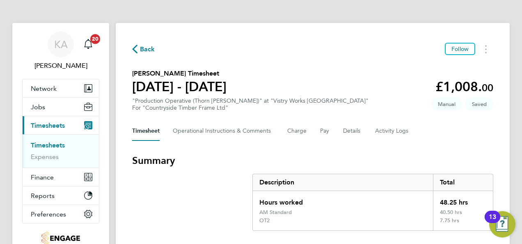
select select "15"
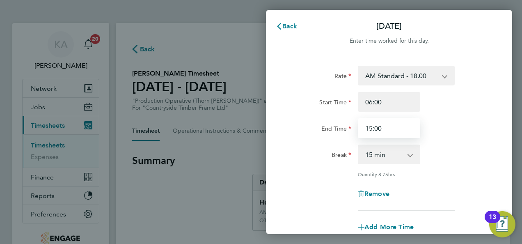
click at [390, 127] on input "15:00" at bounding box center [389, 128] width 62 height 20
drag, startPoint x: 390, startPoint y: 127, endPoint x: 359, endPoint y: 133, distance: 31.4
click at [359, 133] on input "15:00" at bounding box center [389, 128] width 62 height 20
type input "14:00"
click at [408, 154] on select "0 min 15 min 30 min 45 min 60 min 75 min 90 min" at bounding box center [384, 154] width 51 height 18
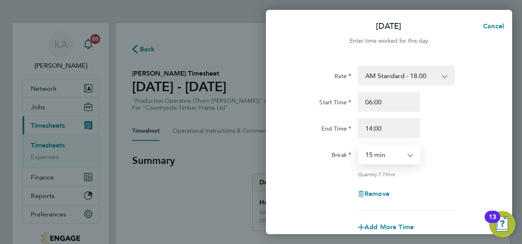
select select "30"
click at [359, 145] on select "0 min 15 min 30 min 45 min 60 min 75 min 90 min" at bounding box center [384, 154] width 51 height 18
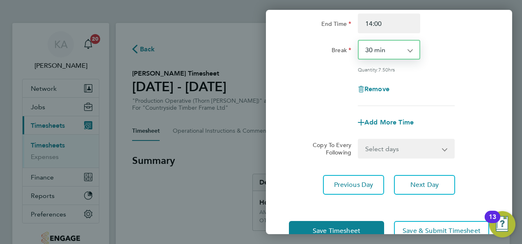
scroll to position [123, 0]
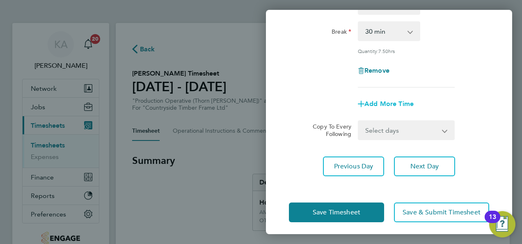
click at [372, 100] on span "Add More Time" at bounding box center [388, 104] width 49 height 8
select select "null"
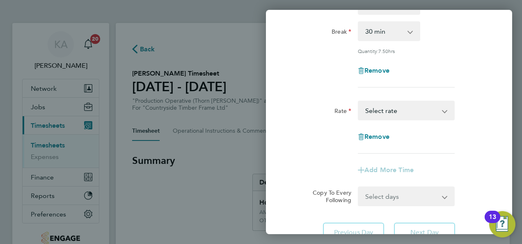
click at [447, 107] on app-icon-cross-button at bounding box center [449, 110] width 10 height 18
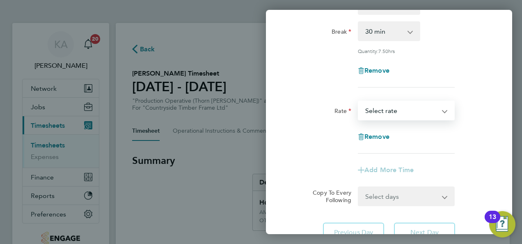
click at [441, 109] on select "OT 1 - 27.00 PM OT 1 - 29.43 PM Standard - 19.62 PM OT 2 - 39.24 AM Standard - …" at bounding box center [401, 110] width 85 height 18
select select "15"
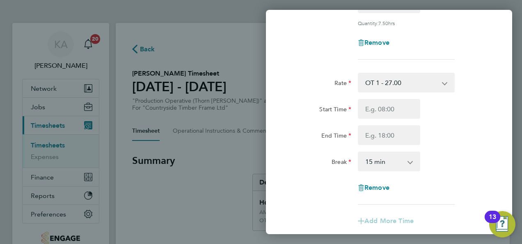
scroll to position [164, 0]
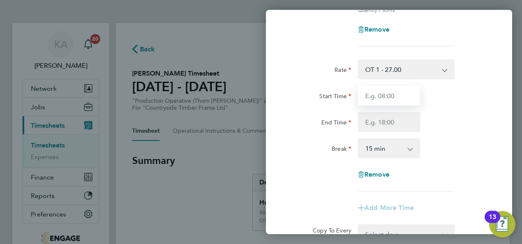
click at [385, 94] on input "Start Time" at bounding box center [389, 96] width 62 height 20
type input "14:00"
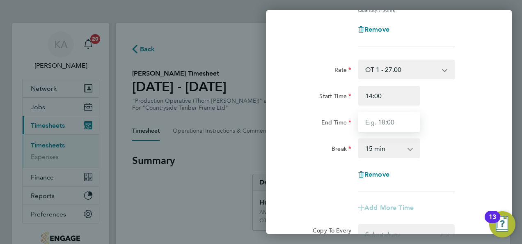
click at [394, 123] on input "End Time" at bounding box center [389, 122] width 62 height 20
type input "15:00"
click at [410, 148] on app-icon-cross-button at bounding box center [414, 148] width 10 height 18
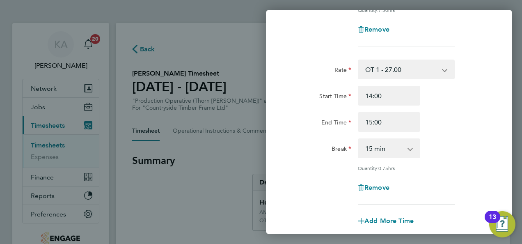
click at [408, 146] on select "0 min 15 min 30 min 45 min" at bounding box center [384, 148] width 51 height 18
select select "0"
click at [359, 139] on select "0 min 15 min 30 min 45 min" at bounding box center [384, 148] width 51 height 18
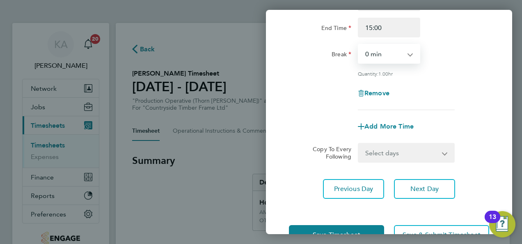
scroll to position [284, 0]
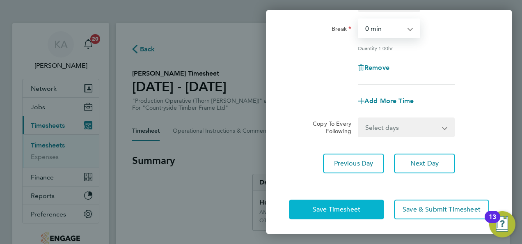
click at [313, 210] on span "Save Timesheet" at bounding box center [337, 209] width 48 height 8
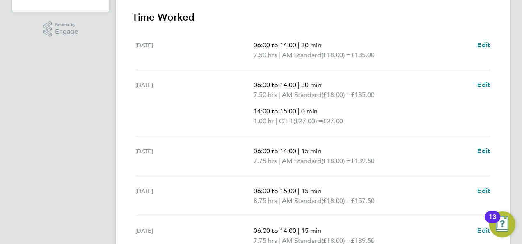
scroll to position [287, 0]
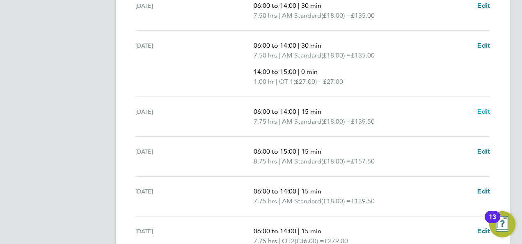
click at [482, 110] on span "Edit" at bounding box center [483, 111] width 13 height 8
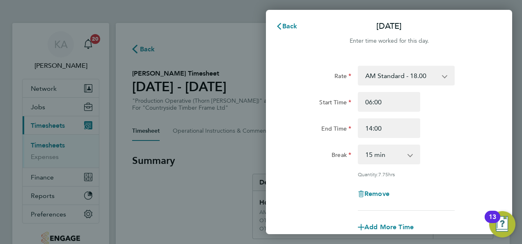
click at [409, 154] on app-icon-cross-button at bounding box center [414, 154] width 10 height 18
click at [408, 155] on select "0 min 15 min 30 min 45 min 60 min 75 min 90 min" at bounding box center [384, 154] width 51 height 18
select select "30"
click at [359, 145] on select "0 min 15 min 30 min 45 min 60 min 75 min 90 min" at bounding box center [384, 154] width 51 height 18
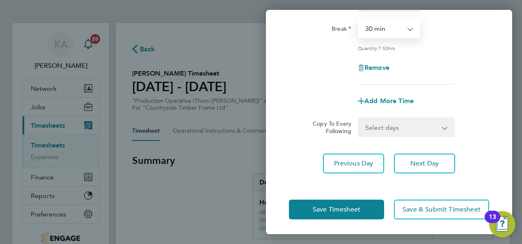
scroll to position [127, 0]
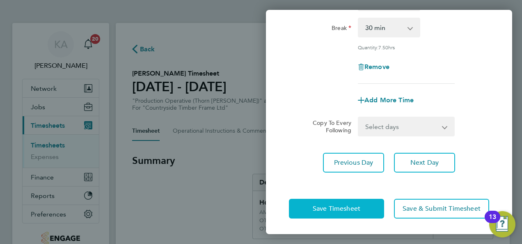
click at [331, 204] on span "Save Timesheet" at bounding box center [337, 208] width 48 height 8
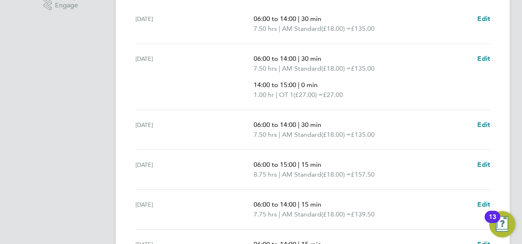
scroll to position [287, 0]
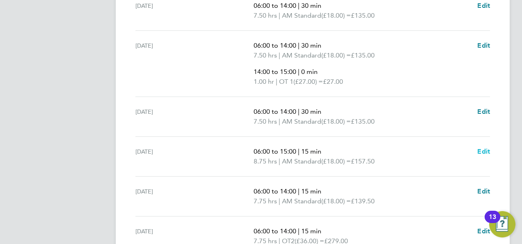
click at [484, 151] on span "Edit" at bounding box center [483, 151] width 13 height 8
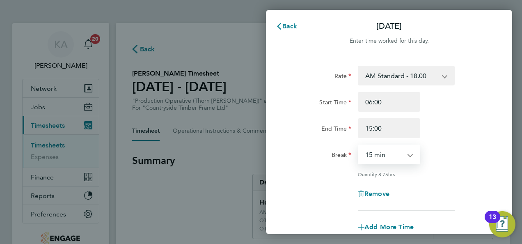
click at [395, 153] on select "0 min 15 min 30 min 45 min 60 min 75 min 90 min" at bounding box center [384, 154] width 51 height 18
select select "30"
click at [359, 145] on select "0 min 15 min 30 min 45 min 60 min 75 min 90 min" at bounding box center [384, 154] width 51 height 18
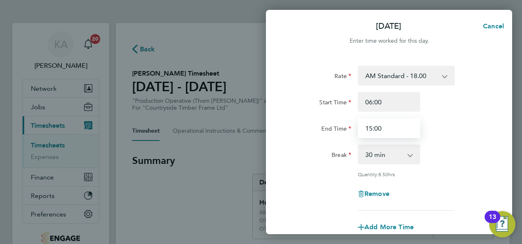
click at [400, 125] on input "15:00" at bounding box center [389, 128] width 62 height 20
drag, startPoint x: 400, startPoint y: 125, endPoint x: 354, endPoint y: 126, distance: 46.4
click at [354, 126] on div "15:00" at bounding box center [388, 128] width 69 height 20
type input "14:00"
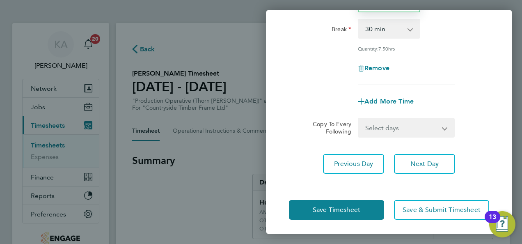
scroll to position [127, 0]
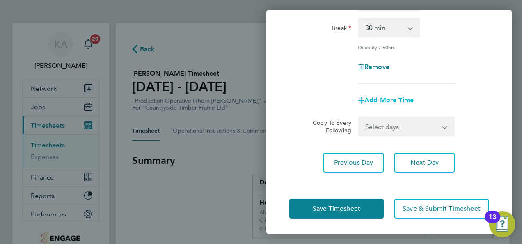
click at [373, 98] on span "Add More Time" at bounding box center [388, 100] width 49 height 8
select select "null"
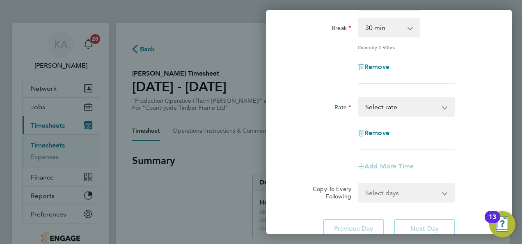
click at [437, 110] on select "OT 1 - 27.00 PM OT 1 - 29.43 PM Standard - 19.62 PM OT 2 - 39.24 AM Standard - …" at bounding box center [401, 107] width 85 height 18
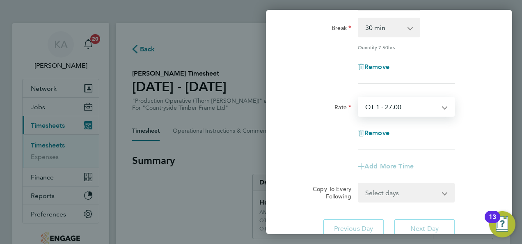
select select "15"
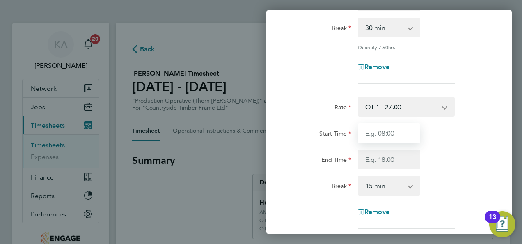
click at [402, 130] on input "Start Time" at bounding box center [389, 133] width 62 height 20
type input "14:00"
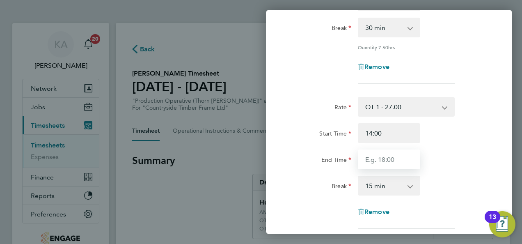
click at [380, 158] on input "End Time" at bounding box center [389, 159] width 62 height 20
type input "15:00"
click at [412, 185] on app-icon-cross-button at bounding box center [414, 185] width 10 height 18
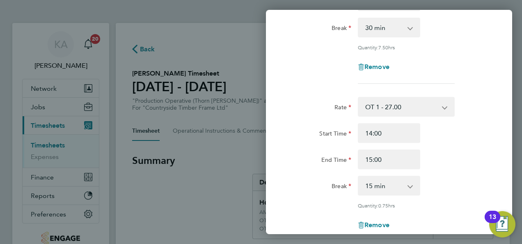
click at [407, 184] on select "0 min 15 min 30 min 45 min" at bounding box center [384, 185] width 51 height 18
select select "0"
click at [359, 176] on select "0 min 15 min 30 min 45 min" at bounding box center [384, 185] width 51 height 18
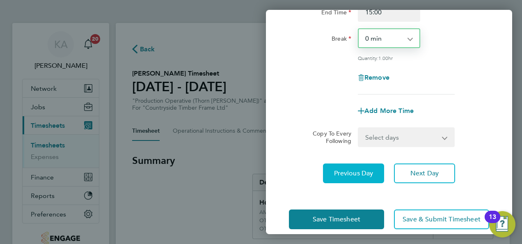
scroll to position [284, 0]
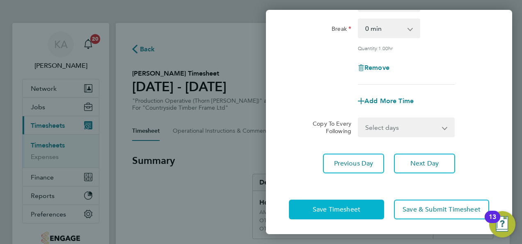
click at [329, 207] on span "Save Timesheet" at bounding box center [337, 209] width 48 height 8
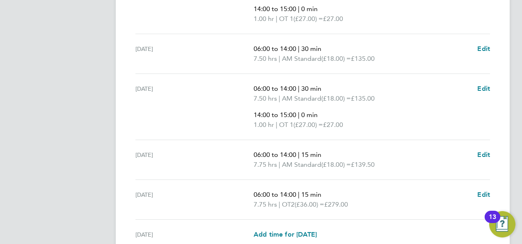
scroll to position [369, 0]
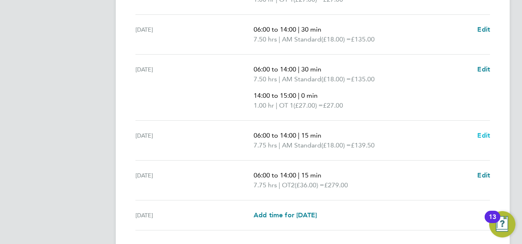
click at [481, 134] on span "Edit" at bounding box center [483, 135] width 13 height 8
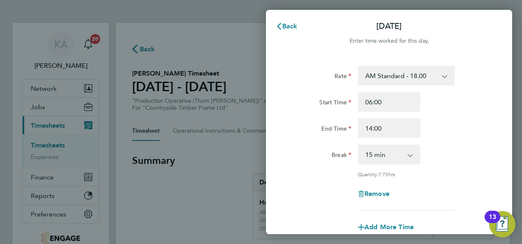
click at [411, 154] on app-icon-cross-button at bounding box center [414, 154] width 10 height 18
click at [407, 153] on select "0 min 15 min 30 min 45 min 60 min 75 min 90 min" at bounding box center [384, 154] width 51 height 18
select select "30"
click at [359, 145] on select "0 min 15 min 30 min 45 min 60 min 75 min 90 min" at bounding box center [384, 154] width 51 height 18
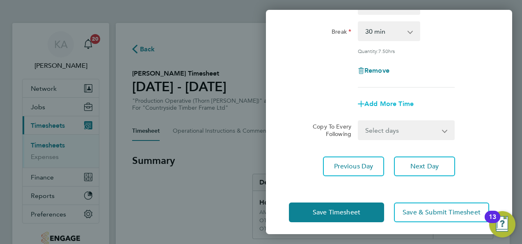
click at [388, 104] on span "Add More Time" at bounding box center [388, 104] width 49 height 8
select select "null"
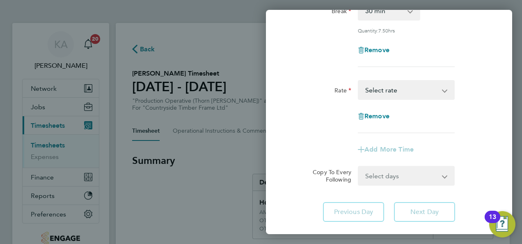
scroll to position [193, 0]
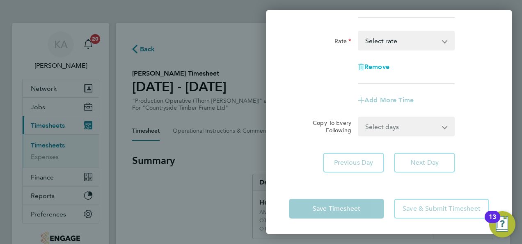
click at [377, 65] on span "Remove" at bounding box center [376, 67] width 25 height 8
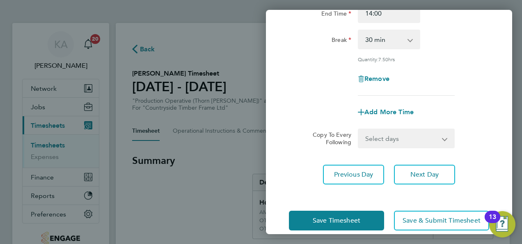
scroll to position [127, 0]
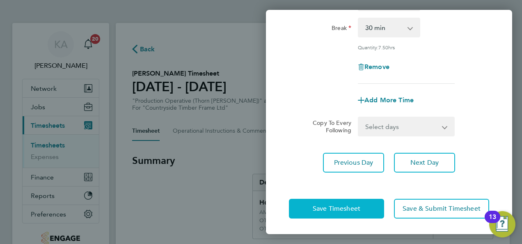
click at [343, 206] on span "Save Timesheet" at bounding box center [337, 208] width 48 height 8
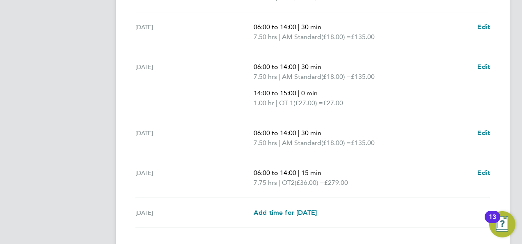
scroll to position [410, 0]
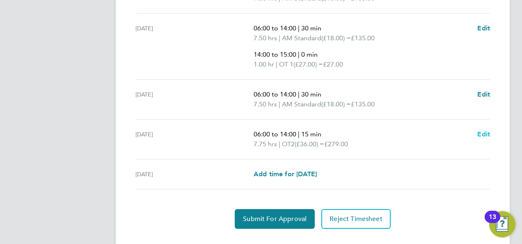
click at [481, 132] on span "Edit" at bounding box center [483, 134] width 13 height 8
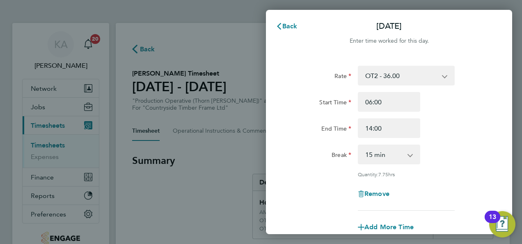
click at [395, 153] on select "0 min 15 min 30 min 45 min 60 min 75 min 90 min" at bounding box center [384, 154] width 51 height 18
select select "30"
click at [359, 145] on select "0 min 15 min 30 min 45 min 60 min 75 min 90 min" at bounding box center [384, 154] width 51 height 18
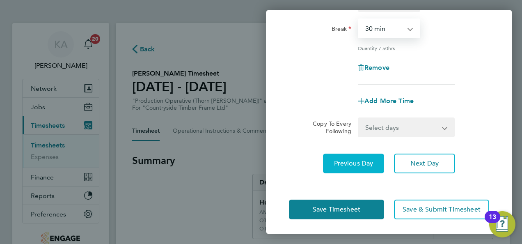
scroll to position [127, 0]
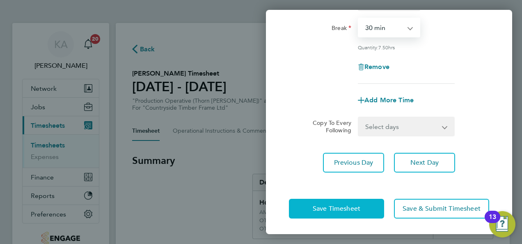
click at [321, 208] on span "Save Timesheet" at bounding box center [337, 208] width 48 height 8
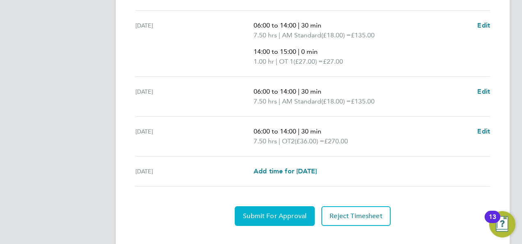
scroll to position [426, 0]
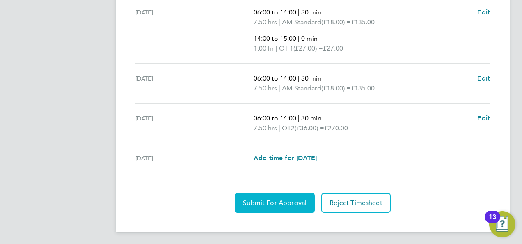
click at [268, 196] on button "Submit For Approval" at bounding box center [275, 203] width 80 height 20
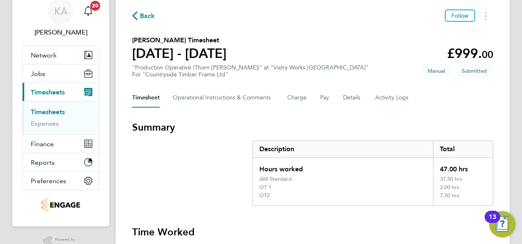
scroll to position [0, 0]
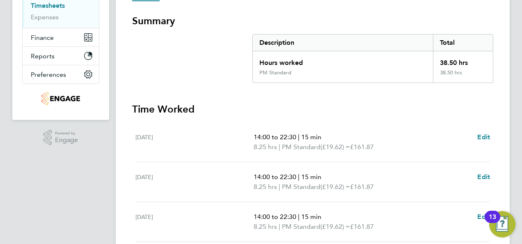
scroll to position [164, 0]
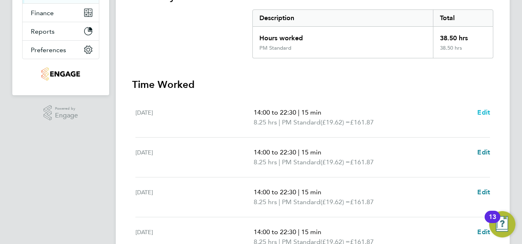
click at [486, 112] on span "Edit" at bounding box center [483, 112] width 13 height 8
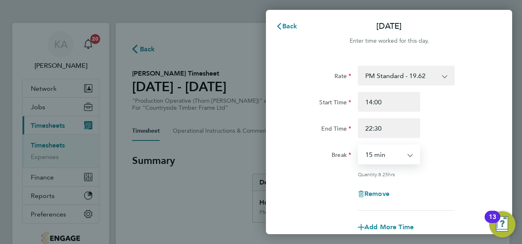
click at [409, 157] on select "0 min 15 min 30 min 45 min 60 min 75 min 90 min" at bounding box center [384, 154] width 51 height 18
select select "30"
click at [359, 145] on select "0 min 15 min 30 min 45 min 60 min 75 min 90 min" at bounding box center [384, 154] width 51 height 18
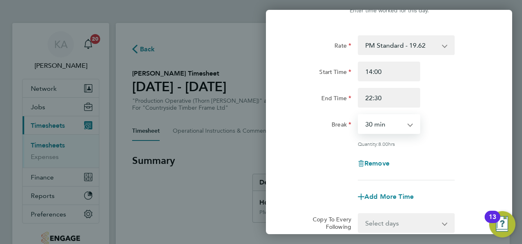
scroll to position [123, 0]
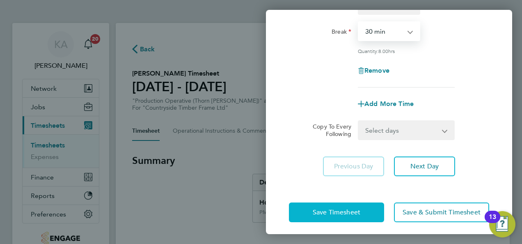
click at [348, 208] on span "Save Timesheet" at bounding box center [337, 212] width 48 height 8
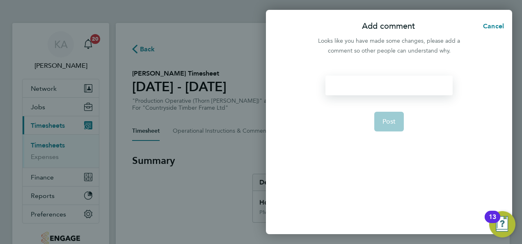
click at [382, 85] on div at bounding box center [388, 85] width 127 height 20
click at [345, 78] on div at bounding box center [388, 85] width 127 height 20
click at [381, 121] on button "Post" at bounding box center [389, 122] width 30 height 20
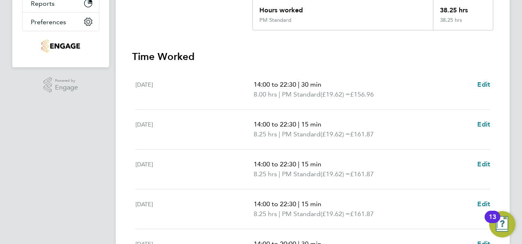
scroll to position [205, 0]
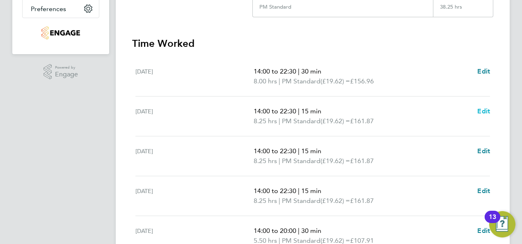
click at [484, 110] on span "Edit" at bounding box center [483, 111] width 13 height 8
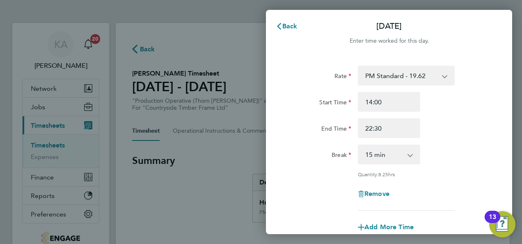
click at [410, 157] on app-icon-cross-button at bounding box center [414, 154] width 10 height 18
click at [409, 154] on app-icon-cross-button at bounding box center [414, 154] width 10 height 18
click at [408, 153] on select "0 min 15 min 30 min 45 min 60 min 75 min 90 min" at bounding box center [384, 154] width 51 height 18
select select "30"
click at [359, 145] on select "0 min 15 min 30 min 45 min 60 min 75 min 90 min" at bounding box center [384, 154] width 51 height 18
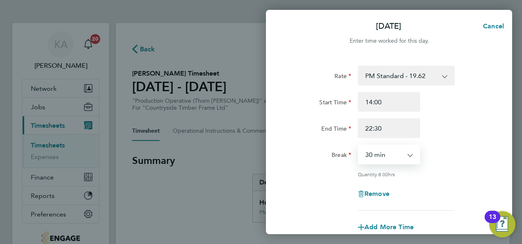
scroll to position [127, 0]
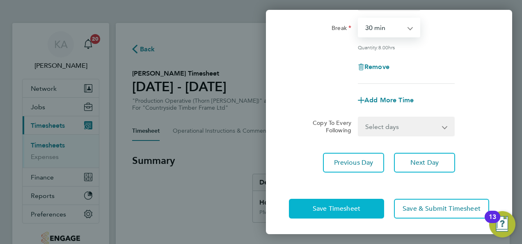
click at [319, 208] on span "Save Timesheet" at bounding box center [337, 208] width 48 height 8
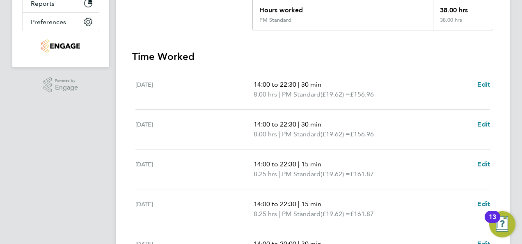
scroll to position [205, 0]
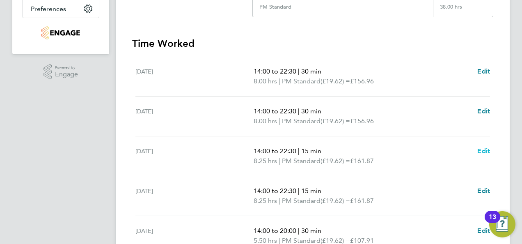
click at [480, 147] on span "Edit" at bounding box center [483, 151] width 13 height 8
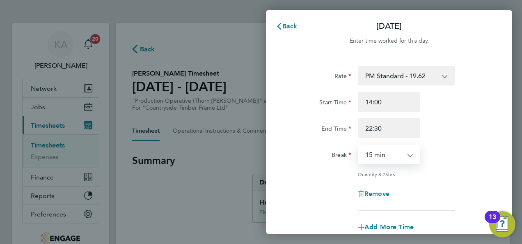
click at [403, 154] on select "0 min 15 min 30 min 45 min 60 min 75 min 90 min" at bounding box center [384, 154] width 51 height 18
select select "30"
click at [359, 145] on select "0 min 15 min 30 min 45 min 60 min 75 min 90 min" at bounding box center [384, 154] width 51 height 18
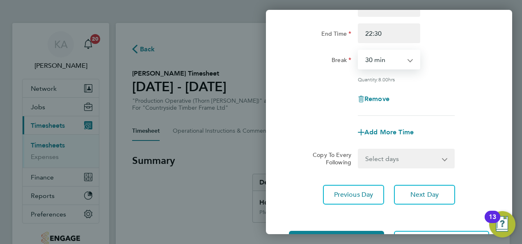
scroll to position [127, 0]
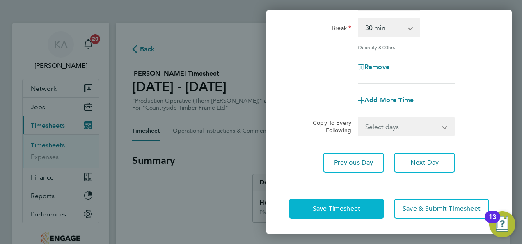
drag, startPoint x: 322, startPoint y: 202, endPoint x: 323, endPoint y: 196, distance: 5.6
click at [321, 202] on button "Save Timesheet" at bounding box center [336, 209] width 95 height 20
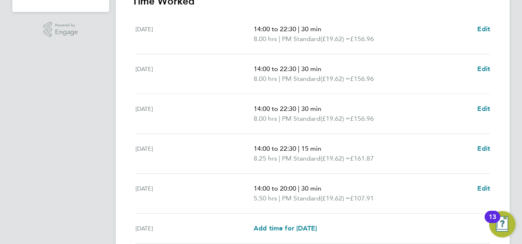
scroll to position [287, 0]
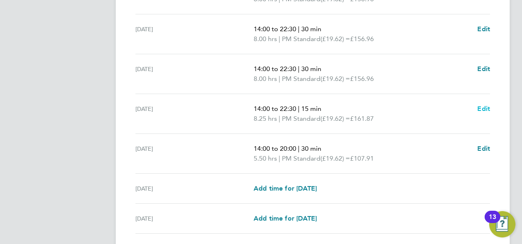
click at [483, 109] on span "Edit" at bounding box center [483, 109] width 13 height 8
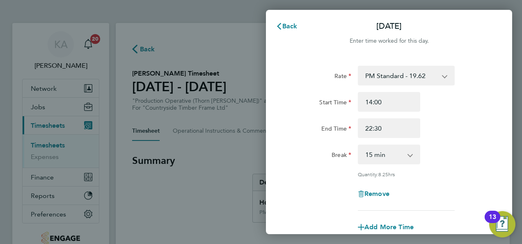
click at [405, 155] on select "0 min 15 min 30 min 45 min 60 min 75 min 90 min" at bounding box center [384, 154] width 51 height 18
select select "30"
click at [359, 145] on select "0 min 15 min 30 min 45 min 60 min 75 min 90 min" at bounding box center [384, 154] width 51 height 18
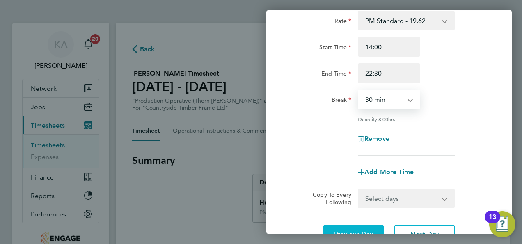
scroll to position [127, 0]
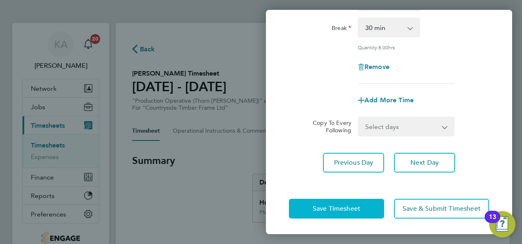
click at [332, 208] on span "Save Timesheet" at bounding box center [337, 208] width 48 height 8
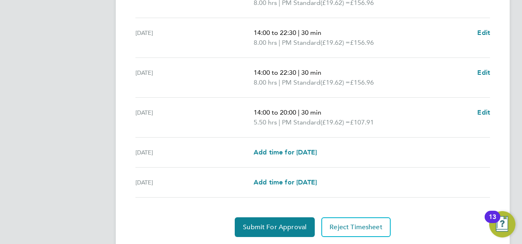
scroll to position [347, 0]
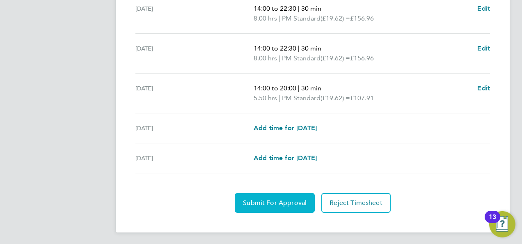
click at [263, 201] on span "Submit For Approval" at bounding box center [275, 203] width 64 height 8
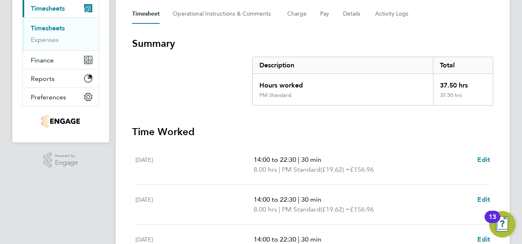
scroll to position [60, 0]
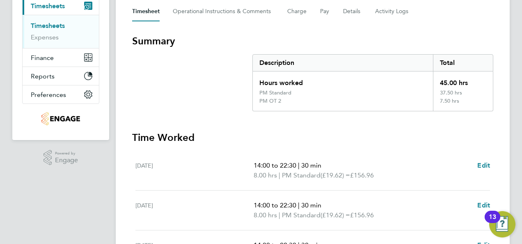
scroll to position [37, 0]
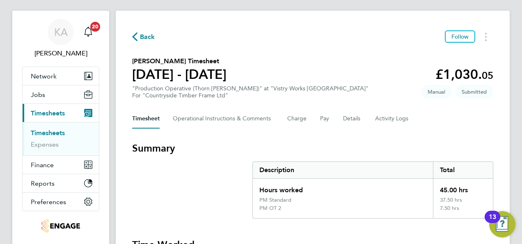
scroll to position [0, 0]
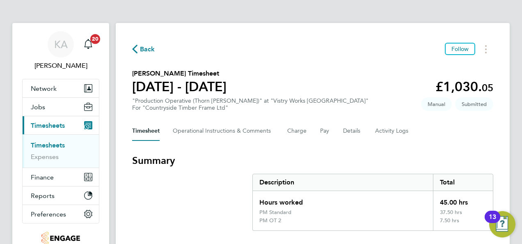
click at [137, 48] on span "Back" at bounding box center [143, 49] width 23 height 8
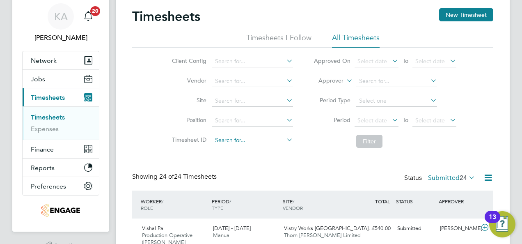
scroll to position [41, 0]
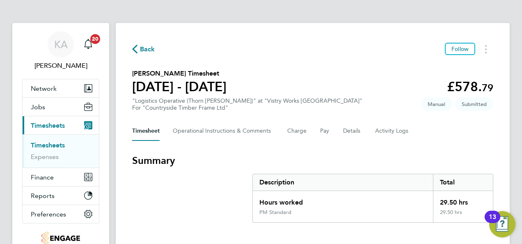
click at [144, 49] on span "Back" at bounding box center [147, 49] width 15 height 10
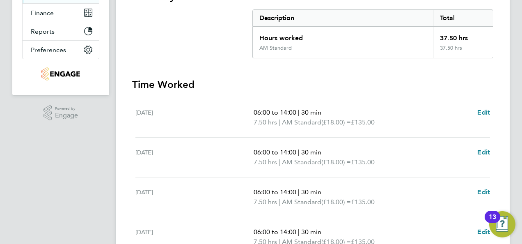
scroll to position [205, 0]
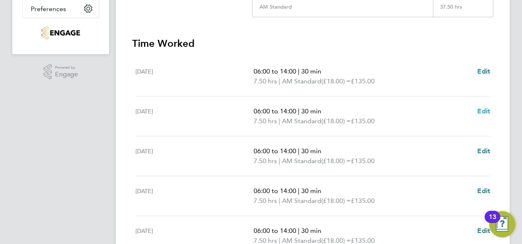
click at [484, 109] on span "Edit" at bounding box center [483, 111] width 13 height 8
select select "30"
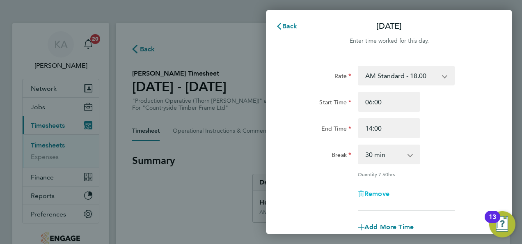
click at [386, 191] on span "Remove" at bounding box center [376, 194] width 25 height 8
select select "null"
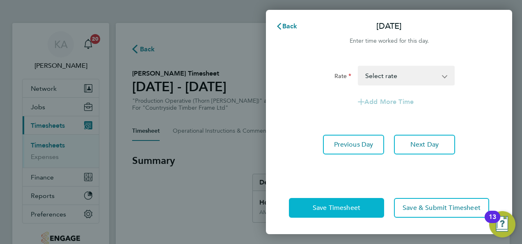
click at [329, 205] on span "Save Timesheet" at bounding box center [337, 207] width 48 height 8
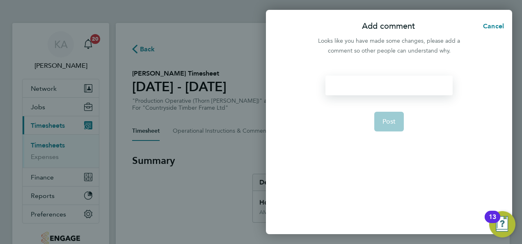
click at [363, 85] on div at bounding box center [388, 85] width 127 height 20
click at [378, 83] on div at bounding box center [388, 85] width 127 height 20
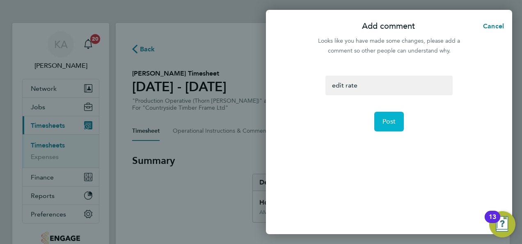
click at [394, 122] on span "Post" at bounding box center [389, 121] width 14 height 8
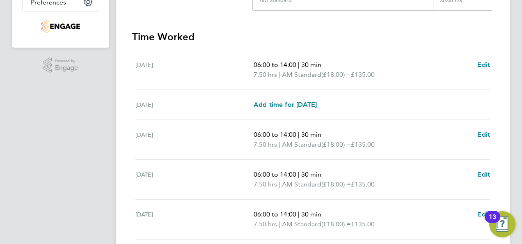
scroll to position [328, 0]
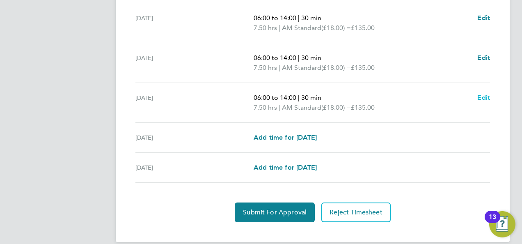
click at [483, 99] on span "Edit" at bounding box center [483, 98] width 13 height 8
select select "30"
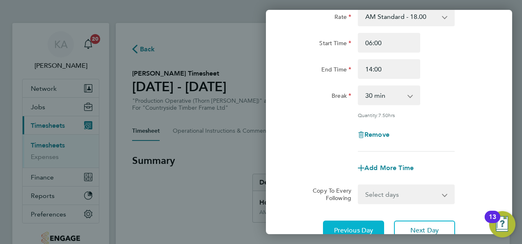
scroll to position [123, 0]
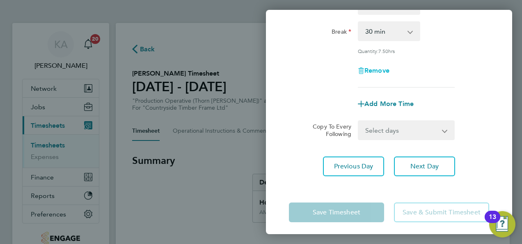
click at [378, 69] on span "Remove" at bounding box center [376, 70] width 25 height 8
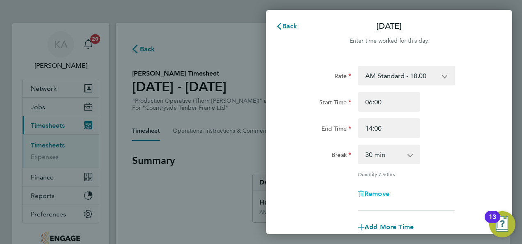
select select "null"
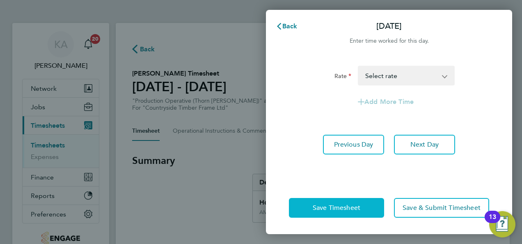
click at [312, 203] on button "Save Timesheet" at bounding box center [336, 208] width 95 height 20
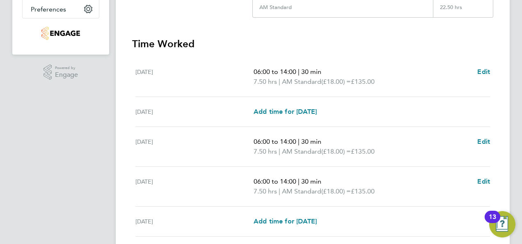
scroll to position [328, 0]
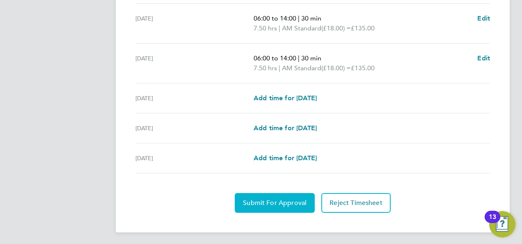
click at [264, 200] on span "Submit For Approval" at bounding box center [275, 203] width 64 height 8
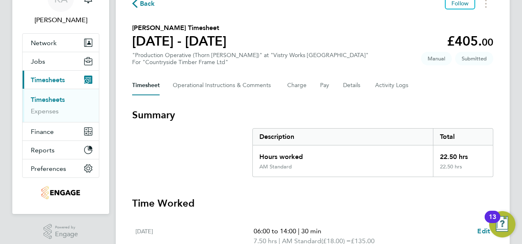
scroll to position [0, 0]
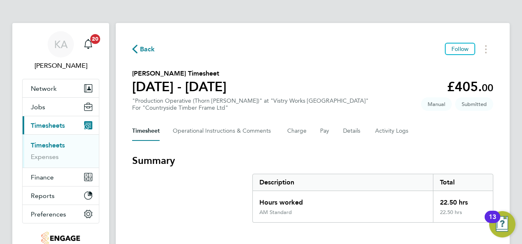
click at [144, 50] on span "Back" at bounding box center [147, 49] width 15 height 10
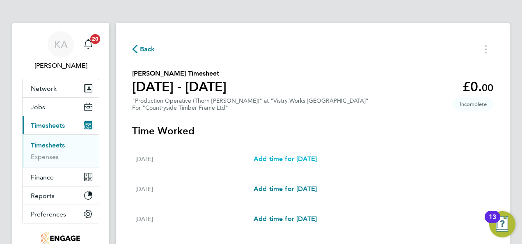
click at [281, 157] on span "Add time for [DATE]" at bounding box center [285, 159] width 63 height 8
select select "15"
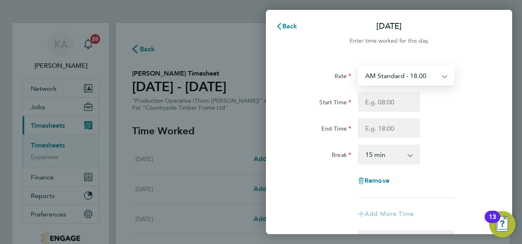
click at [413, 72] on select "AM Standard - 18.00 OT 1 - 27.00 OT2 - 36.00 PM Standard - 19.62 PM OT 1 - 29.4…" at bounding box center [401, 75] width 85 height 18
select select "15"
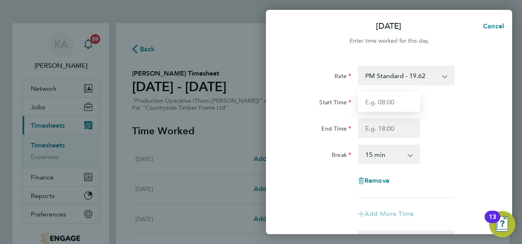
click at [389, 97] on input "Start Time" at bounding box center [389, 102] width 62 height 20
type input "14:00"
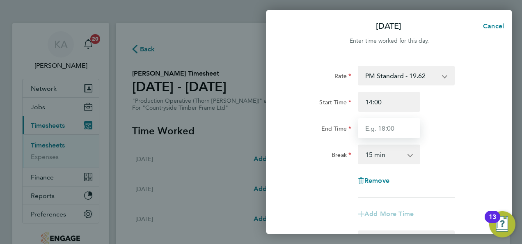
click at [385, 127] on input "End Time" at bounding box center [389, 128] width 62 height 20
type input "22:00"
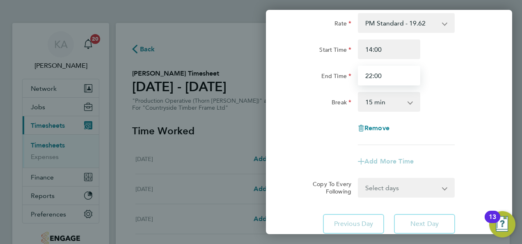
scroll to position [82, 0]
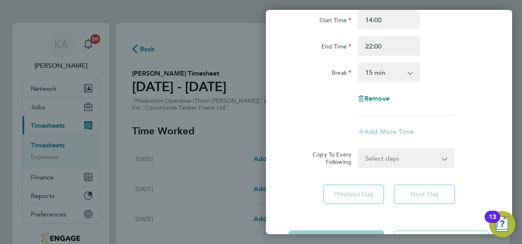
click at [402, 75] on select "0 min 15 min 30 min 45 min 60 min 75 min 90 min" at bounding box center [384, 72] width 51 height 18
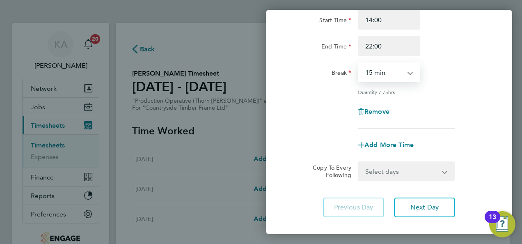
select select "30"
click at [359, 63] on select "0 min 15 min 30 min 45 min 60 min 75 min 90 min" at bounding box center [384, 72] width 51 height 18
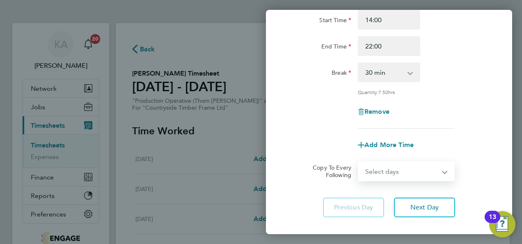
click at [407, 170] on select "Select days Day Weekday (Mon-Fri) Weekend (Sat-Sun) Tuesday Wednesday Thursday …" at bounding box center [402, 171] width 86 height 18
select select "WEEKDAY"
click at [359, 162] on select "Select days Day Weekday (Mon-Fri) Weekend (Sat-Sun) Tuesday Wednesday Thursday …" at bounding box center [402, 171] width 86 height 18
select select "2025-08-10"
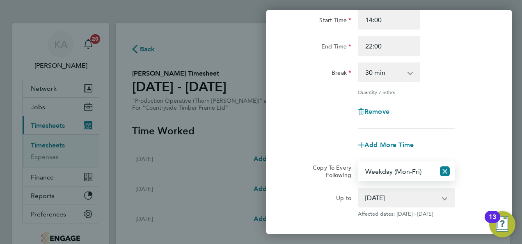
scroll to position [163, 0]
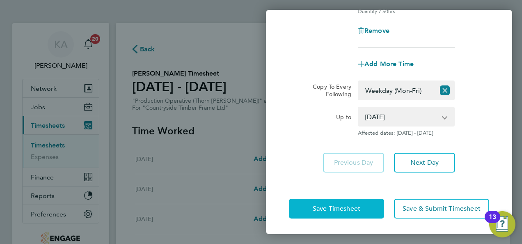
click at [338, 206] on span "Save Timesheet" at bounding box center [337, 208] width 48 height 8
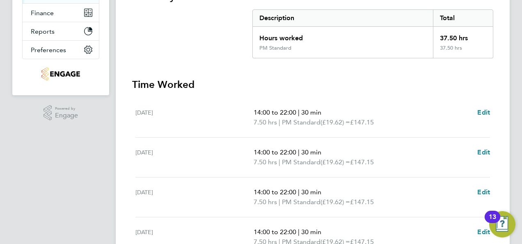
scroll to position [287, 0]
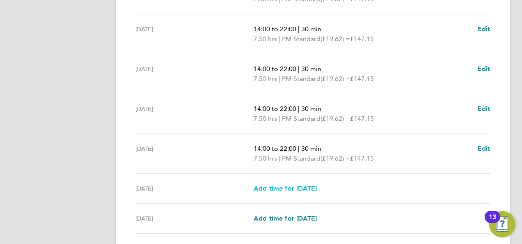
click at [287, 185] on span "Add time for Sat 09 Aug" at bounding box center [285, 188] width 63 height 8
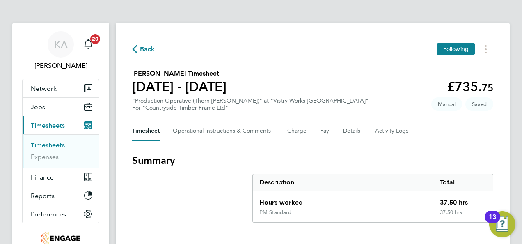
select select "15"
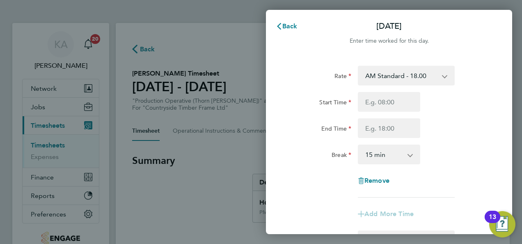
click at [399, 78] on select "AM Standard - 18.00 OT 1 - 27.00 OT2 - 36.00 PM Standard - 19.62 PM OT 1 - 29.4…" at bounding box center [401, 75] width 85 height 18
select select "15"
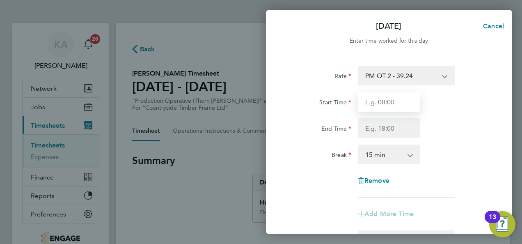
click at [400, 99] on input "Start Time" at bounding box center [389, 102] width 62 height 20
type input "07:00"
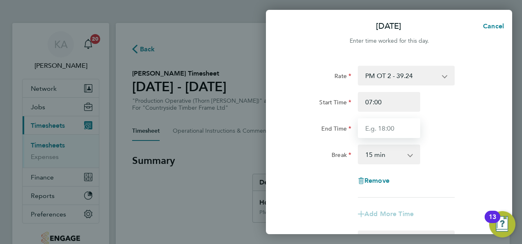
click at [384, 132] on input "End Time" at bounding box center [389, 128] width 62 height 20
type input "15:00"
click at [391, 160] on select "0 min 15 min 30 min 45 min 60 min 75 min 90 min" at bounding box center [384, 154] width 51 height 18
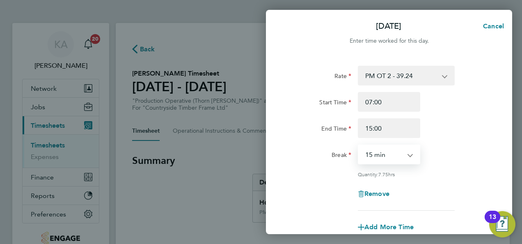
select select "30"
click at [359, 145] on select "0 min 15 min 30 min 45 min 60 min 75 min 90 min" at bounding box center [384, 154] width 51 height 18
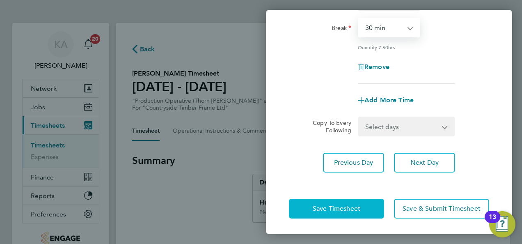
click at [320, 211] on span "Save Timesheet" at bounding box center [337, 208] width 48 height 8
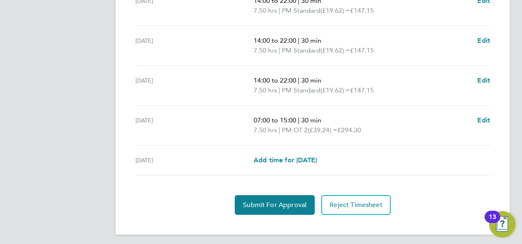
scroll to position [365, 0]
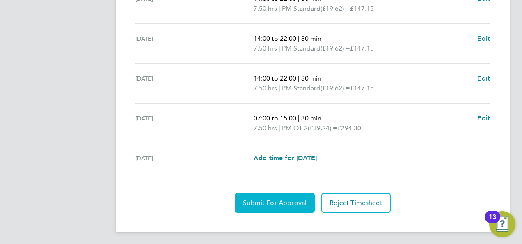
click at [266, 201] on span "Submit For Approval" at bounding box center [275, 203] width 64 height 8
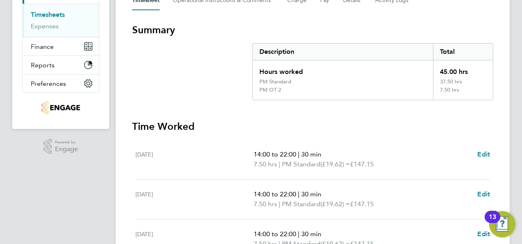
scroll to position [0, 0]
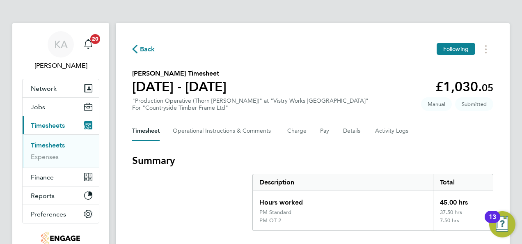
click at [138, 46] on span "Back" at bounding box center [143, 49] width 23 height 8
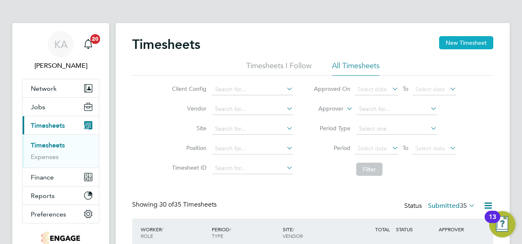
click at [449, 42] on button "New Timesheet" at bounding box center [466, 42] width 54 height 13
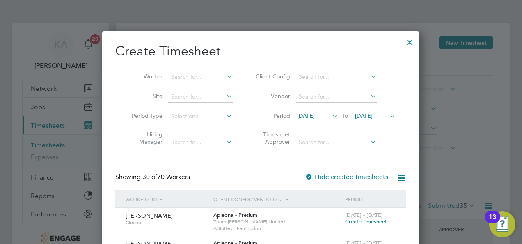
click at [368, 74] on icon at bounding box center [368, 76] width 0 height 11
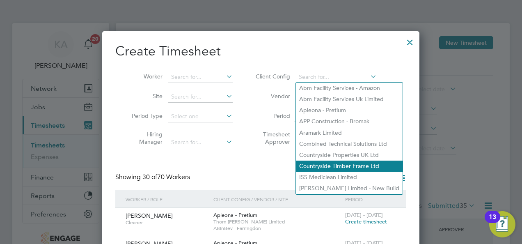
click at [347, 165] on li "Countryside Timber Frame Ltd" at bounding box center [349, 165] width 107 height 11
type input "Countryside Timber Frame Ltd"
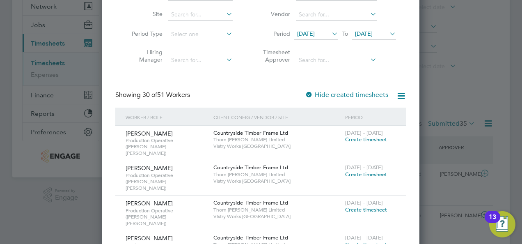
click at [315, 33] on span "28 Jul 2025" at bounding box center [306, 33] width 18 height 7
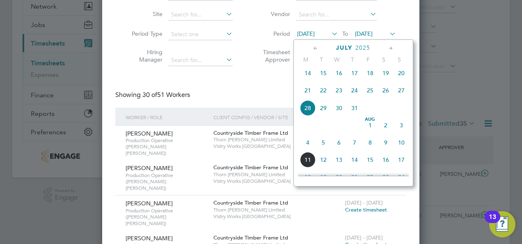
click at [307, 145] on span "4" at bounding box center [308, 143] width 16 height 16
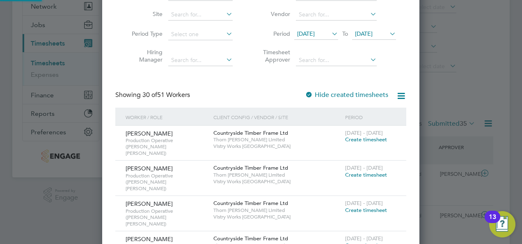
click at [380, 30] on span "[DATE]" at bounding box center [374, 34] width 44 height 11
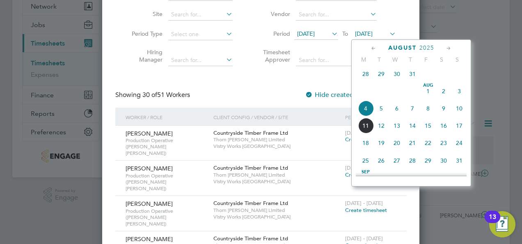
click at [456, 112] on span "10" at bounding box center [459, 108] width 16 height 16
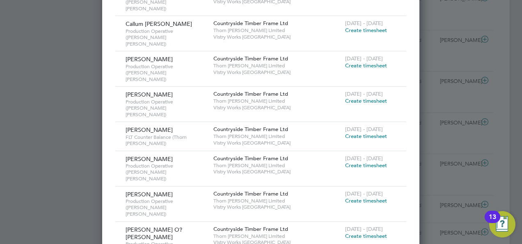
click at [352, 232] on span "Create timesheet" at bounding box center [366, 235] width 42 height 7
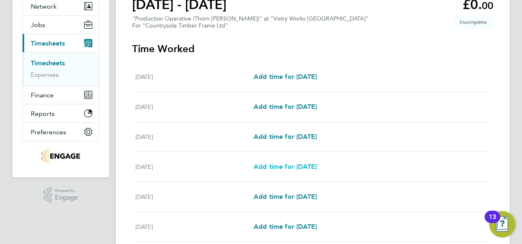
click at [291, 166] on span "Add time for Thu 07 Aug" at bounding box center [285, 166] width 63 height 8
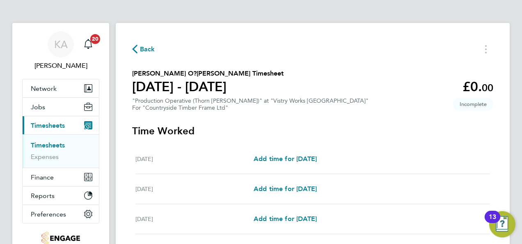
select select "15"
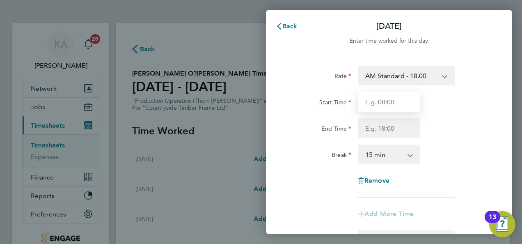
click at [409, 105] on input "Start Time" at bounding box center [389, 102] width 62 height 20
type input "06:00"
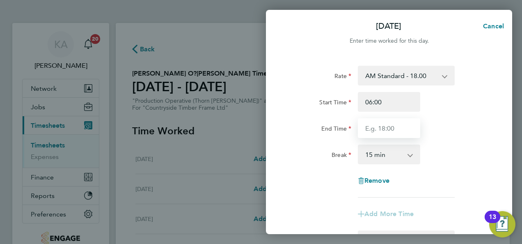
click at [380, 134] on input "End Time" at bounding box center [389, 128] width 62 height 20
type input "14:00"
click at [392, 152] on select "0 min 15 min 30 min 45 min 60 min 75 min 90 min" at bounding box center [384, 154] width 51 height 18
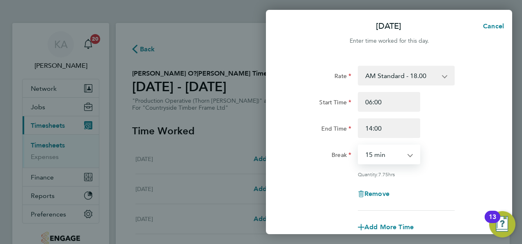
select select "30"
click at [359, 145] on select "0 min 15 min 30 min 45 min 60 min 75 min 90 min" at bounding box center [384, 154] width 51 height 18
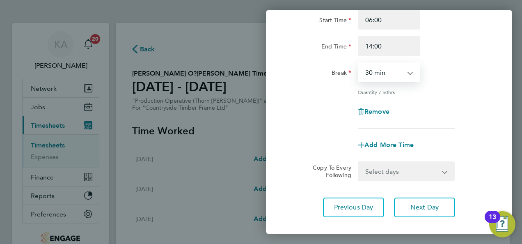
click at [407, 170] on select "Select days Day Weekend (Sat-Sun) Friday Saturday Sunday" at bounding box center [402, 171] width 86 height 18
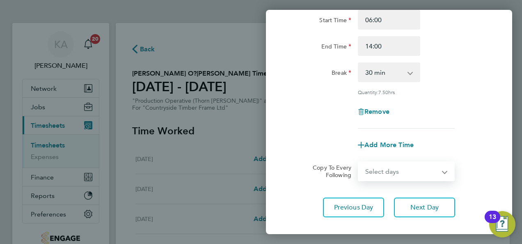
select select "DAY"
click at [359, 162] on select "Select days Day Weekend (Sat-Sun) Friday Saturday Sunday" at bounding box center [402, 171] width 86 height 18
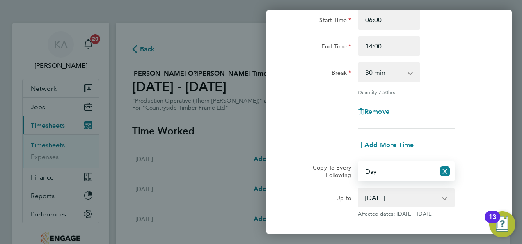
click at [444, 194] on app-icon-cross-button at bounding box center [449, 197] width 10 height 18
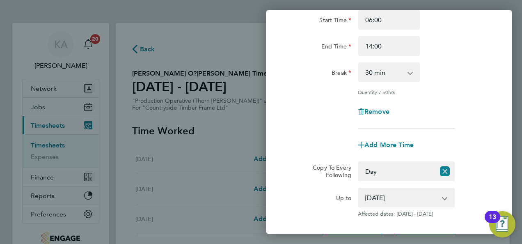
click at [443, 196] on select "08 Aug 2025 09 Aug 2025 10 Aug 2025" at bounding box center [401, 197] width 85 height 18
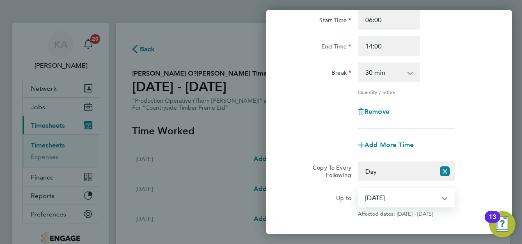
select select "2025-08-08"
click at [359, 188] on select "08 Aug 2025 09 Aug 2025 10 Aug 2025" at bounding box center [401, 197] width 85 height 18
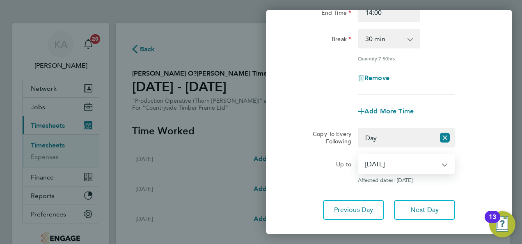
scroll to position [163, 0]
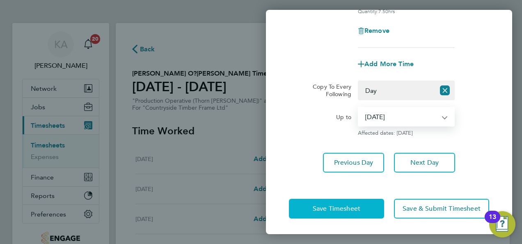
click at [321, 208] on span "Save Timesheet" at bounding box center [337, 208] width 48 height 8
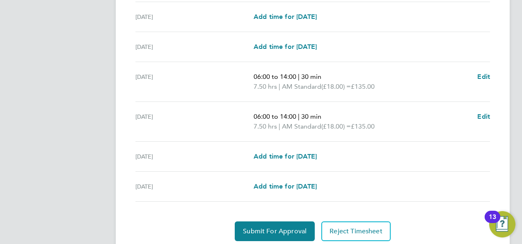
scroll to position [318, 0]
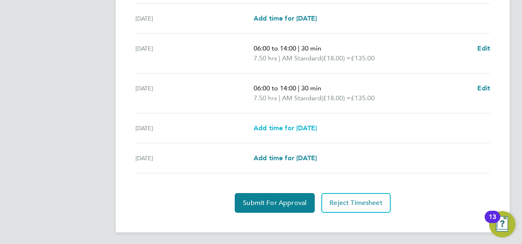
click at [263, 125] on span "Add time for Sat 09 Aug" at bounding box center [285, 128] width 63 height 8
select select "15"
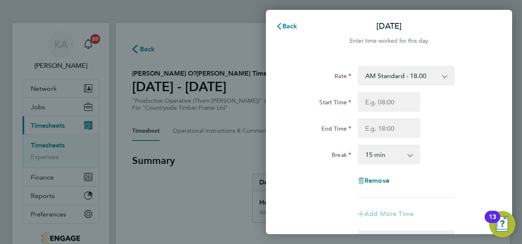
click at [406, 70] on select "AM Standard - 18.00 OT 1 - 27.00 PM OT 2 - 39.24 OT2 - 36.00 PM Standard - 19.6…" at bounding box center [401, 75] width 85 height 18
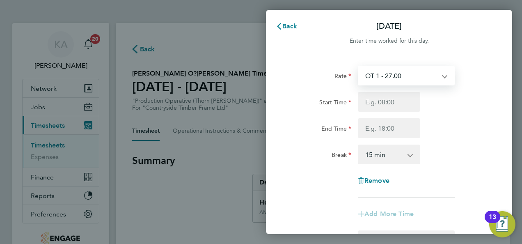
select select "15"
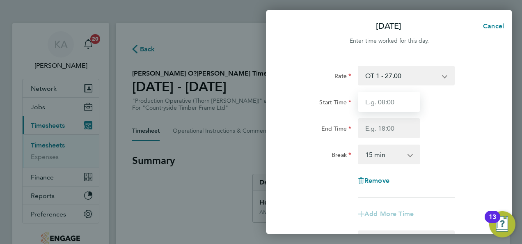
click at [381, 107] on input "Start Time" at bounding box center [389, 102] width 62 height 20
type input "06:00"
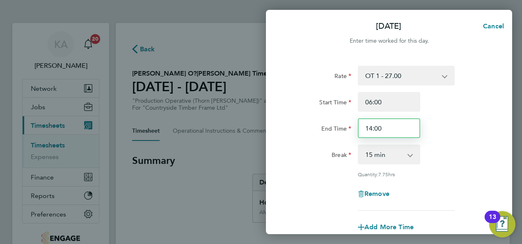
drag, startPoint x: 391, startPoint y: 128, endPoint x: 313, endPoint y: 148, distance: 79.9
click at [314, 148] on app-timesheet-line-hourly "Start Time 06:00 End Time 14:00 Break 0 min 15 min 30 min 45 min 60 min 75 min …" at bounding box center [389, 134] width 200 height 85
type input "11:00"
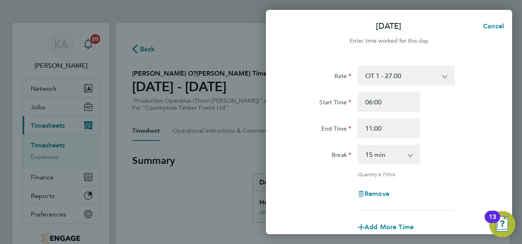
click at [410, 155] on app-icon-cross-button at bounding box center [414, 154] width 10 height 18
click at [404, 154] on select "0 min 15 min 30 min 45 min 60 min 75 min 90 min" at bounding box center [384, 154] width 51 height 18
select select "0"
click at [359, 145] on select "0 min 15 min 30 min 45 min 60 min 75 min 90 min" at bounding box center [384, 154] width 51 height 18
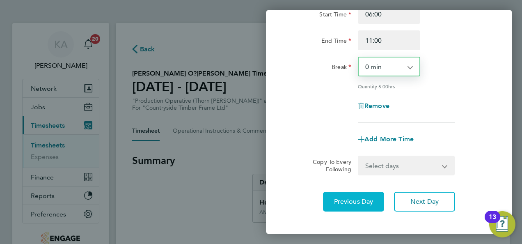
scroll to position [127, 0]
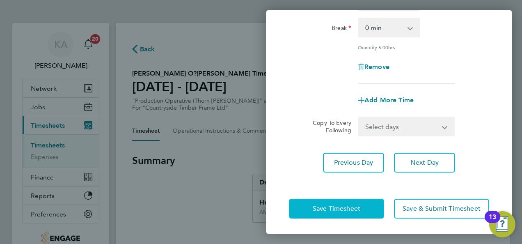
click at [343, 207] on span "Save Timesheet" at bounding box center [337, 208] width 48 height 8
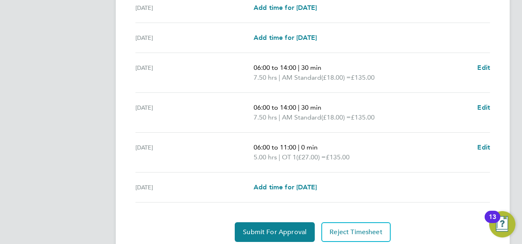
scroll to position [336, 0]
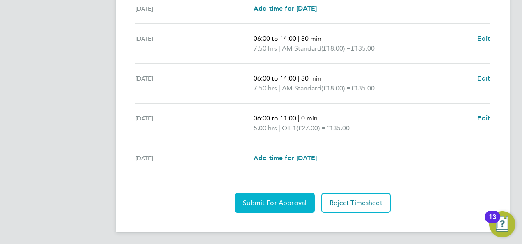
click at [252, 202] on span "Submit For Approval" at bounding box center [275, 203] width 64 height 8
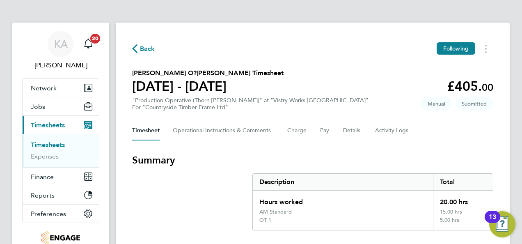
scroll to position [0, 0]
click at [137, 46] on span "Back" at bounding box center [143, 49] width 23 height 8
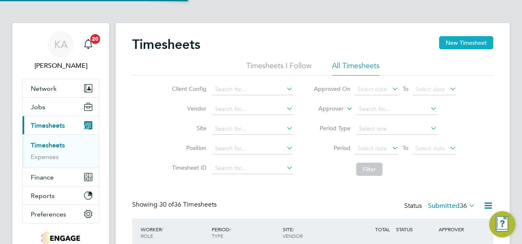
scroll to position [27, 71]
click at [450, 40] on button "New Timesheet" at bounding box center [466, 42] width 54 height 13
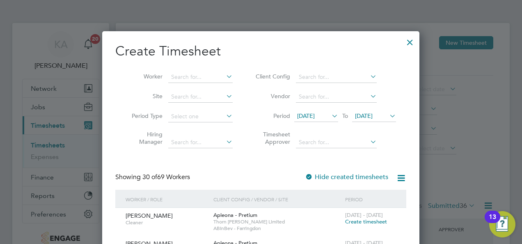
click at [368, 73] on icon at bounding box center [368, 76] width 0 height 11
click at [335, 167] on li "Countryside Timber Frame Ltd" at bounding box center [349, 165] width 107 height 11
type input "Countryside Timber Frame Ltd"
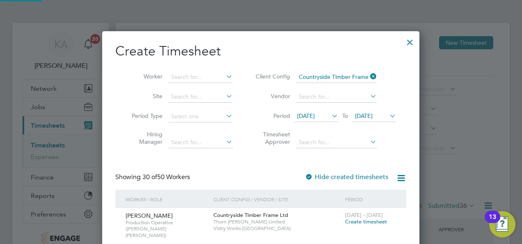
click at [315, 116] on span "28 Jul 2025" at bounding box center [306, 115] width 18 height 7
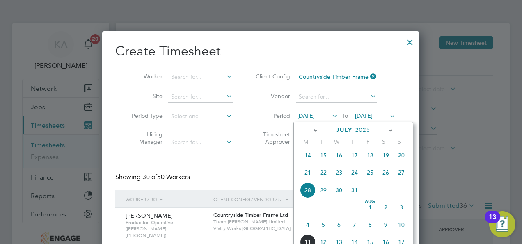
click at [308, 229] on span "4" at bounding box center [308, 225] width 16 height 16
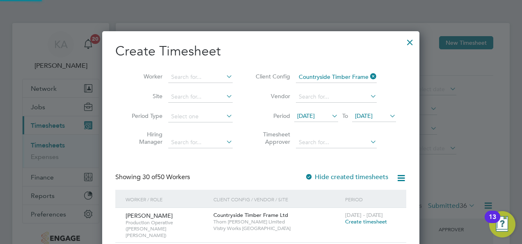
click at [373, 107] on li "Period 04 Aug 2025 To 04 Aug 2025" at bounding box center [324, 117] width 163 height 20
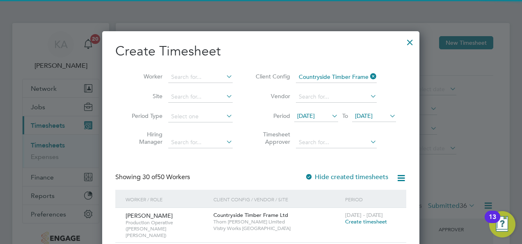
click at [372, 114] on span "[DATE]" at bounding box center [364, 115] width 18 height 7
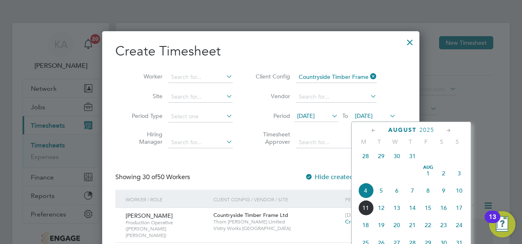
click at [458, 193] on span "10" at bounding box center [459, 191] width 16 height 16
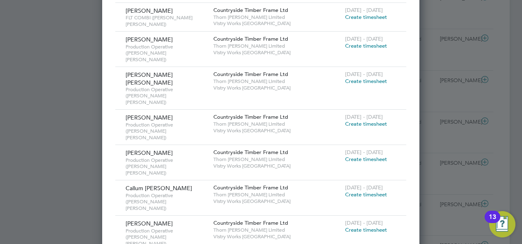
click at [359, 191] on span "Create timesheet" at bounding box center [366, 194] width 42 height 7
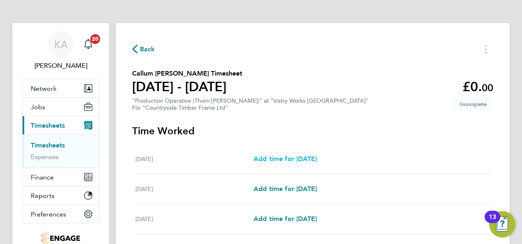
click at [296, 157] on span "Add time for Mon 04 Aug" at bounding box center [285, 159] width 63 height 8
select select "15"
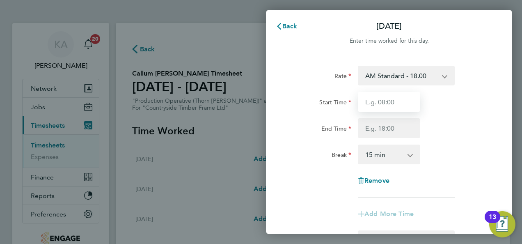
click at [371, 99] on input "Start Time" at bounding box center [389, 102] width 62 height 20
type input "06:00"
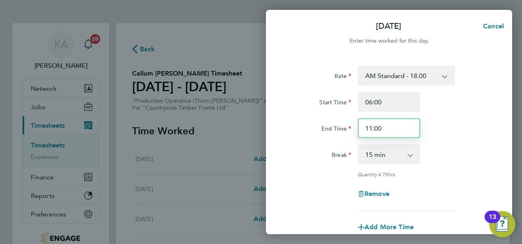
drag, startPoint x: 365, startPoint y: 126, endPoint x: 331, endPoint y: 131, distance: 34.8
click at [331, 131] on div "End Time 11:00" at bounding box center [388, 128] width 207 height 20
type input "14:00"
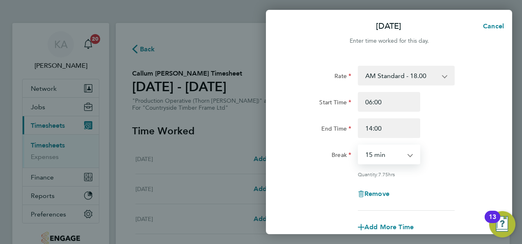
click at [379, 159] on select "0 min 15 min 30 min 45 min 60 min 75 min 90 min" at bounding box center [384, 154] width 51 height 18
select select "30"
click at [359, 145] on select "0 min 15 min 30 min 45 min 60 min 75 min 90 min" at bounding box center [384, 154] width 51 height 18
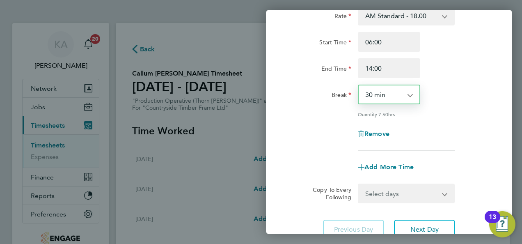
scroll to position [127, 0]
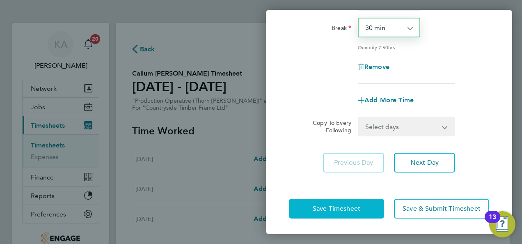
click at [326, 203] on button "Save Timesheet" at bounding box center [336, 209] width 95 height 20
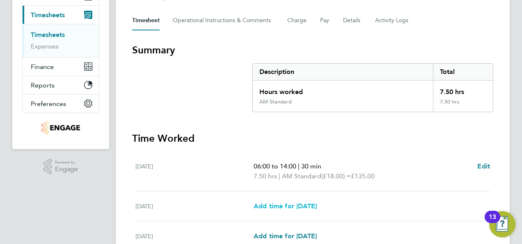
scroll to position [123, 0]
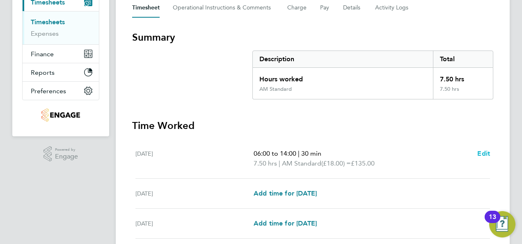
click at [483, 150] on span "Edit" at bounding box center [483, 153] width 13 height 8
select select "30"
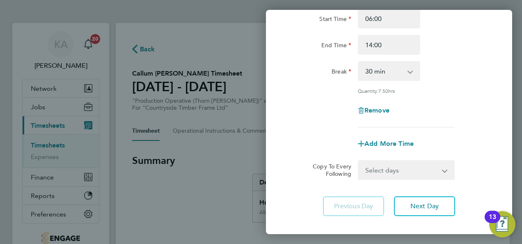
scroll to position [127, 0]
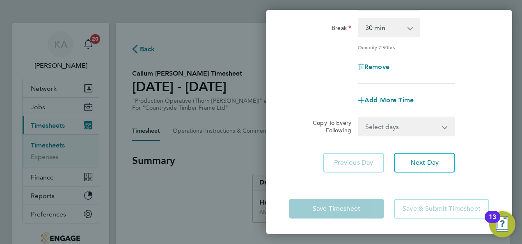
click at [416, 123] on select "Select days Day Weekday (Mon-Fri) Weekend (Sat-Sun) Tuesday Wednesday Thursday …" at bounding box center [402, 126] width 86 height 18
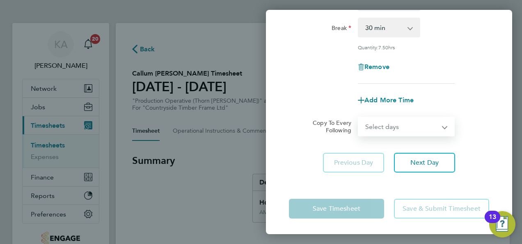
select select "WEEKDAY"
click at [359, 117] on select "Select days Day Weekday (Mon-Fri) Weekend (Sat-Sun) Tuesday Wednesday Thursday …" at bounding box center [402, 126] width 86 height 18
select select "2025-08-10"
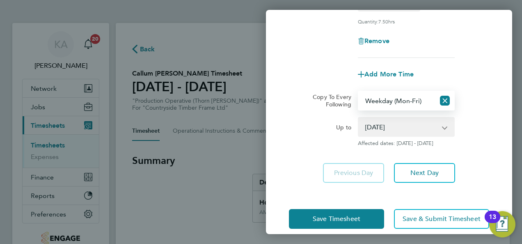
scroll to position [163, 0]
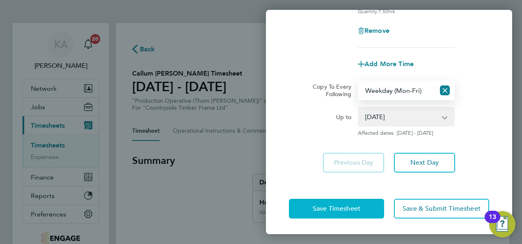
click at [313, 208] on button "Save Timesheet" at bounding box center [336, 209] width 95 height 20
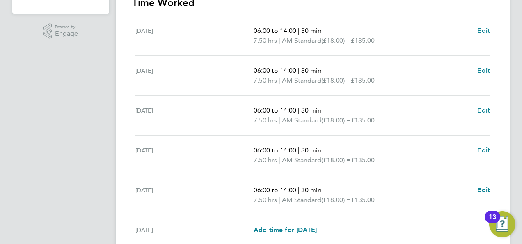
scroll to position [246, 0]
click at [484, 69] on span "Edit" at bounding box center [483, 70] width 13 height 8
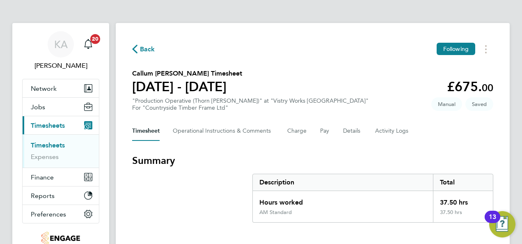
select select "30"
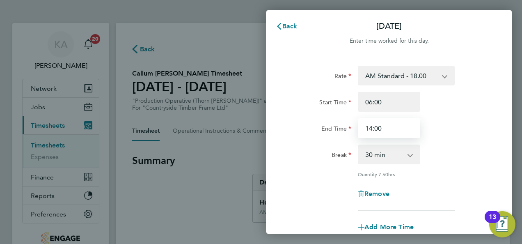
drag, startPoint x: 402, startPoint y: 134, endPoint x: 313, endPoint y: 109, distance: 92.7
click at [325, 128] on div "End Time 14:00" at bounding box center [388, 128] width 207 height 20
type input "10:30"
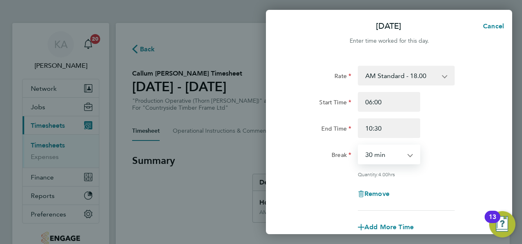
click at [401, 157] on select "0 min 15 min 30 min 45 min 60 min 75 min 90 min" at bounding box center [384, 154] width 51 height 18
select select "0"
click at [359, 145] on select "0 min 15 min 30 min 45 min 60 min 75 min 90 min" at bounding box center [384, 154] width 51 height 18
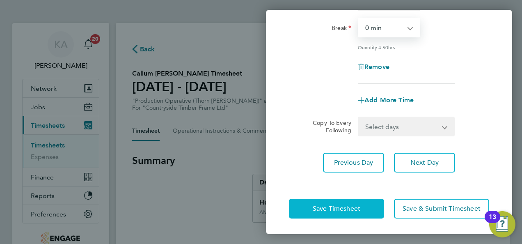
click at [337, 209] on span "Save Timesheet" at bounding box center [337, 208] width 48 height 8
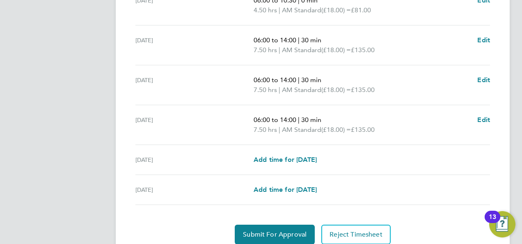
scroll to position [347, 0]
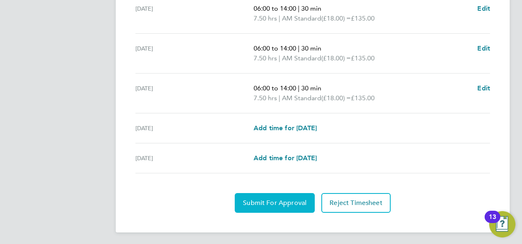
click at [283, 199] on span "Submit For Approval" at bounding box center [275, 203] width 64 height 8
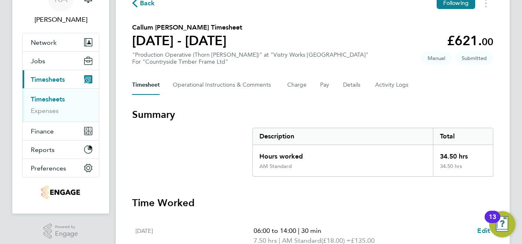
scroll to position [0, 0]
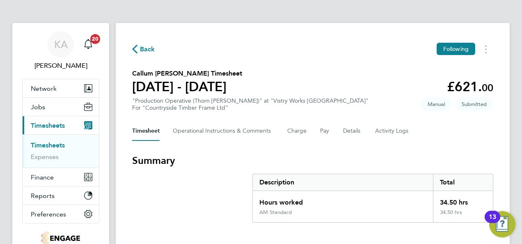
click at [135, 49] on icon "button" at bounding box center [134, 49] width 5 height 9
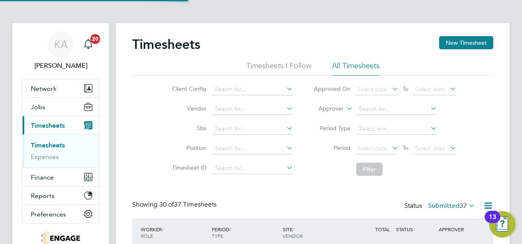
scroll to position [27, 71]
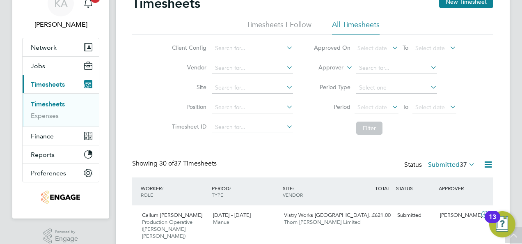
click at [285, 45] on icon at bounding box center [285, 47] width 0 height 11
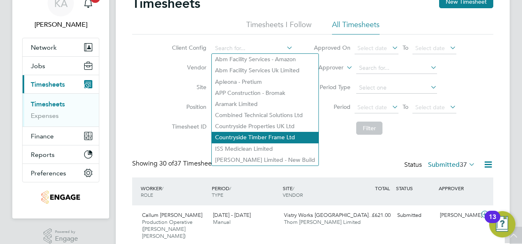
click at [266, 138] on li "Countryside Timber Frame Ltd" at bounding box center [265, 137] width 107 height 11
type input "Countryside Timber Frame Ltd"
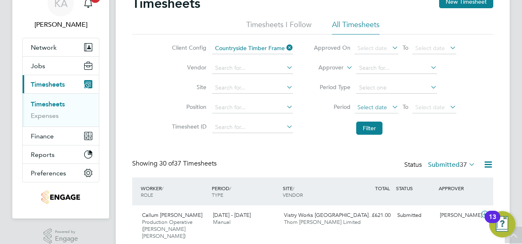
click at [385, 104] on span "Select date" at bounding box center [372, 106] width 30 height 7
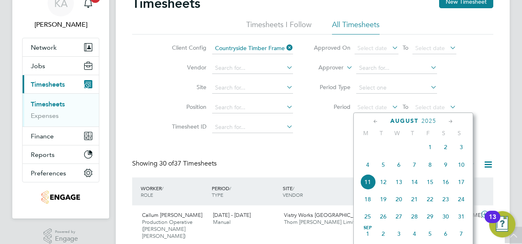
click at [368, 167] on span "4" at bounding box center [368, 165] width 16 height 16
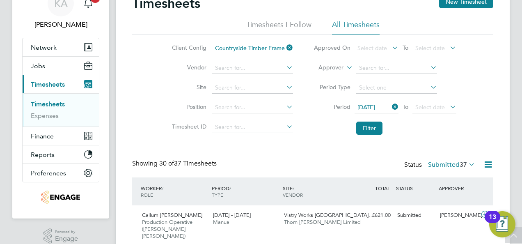
click at [437, 113] on div "04 Aug 2025 To Select date" at bounding box center [405, 107] width 102 height 11
click at [440, 107] on span "Select date" at bounding box center [430, 106] width 30 height 7
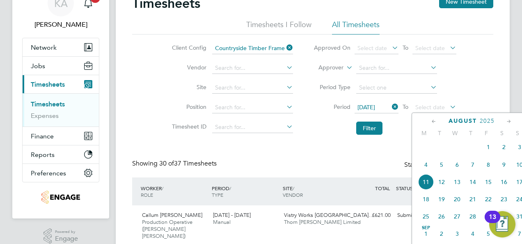
click at [518, 168] on span "10" at bounding box center [520, 165] width 16 height 16
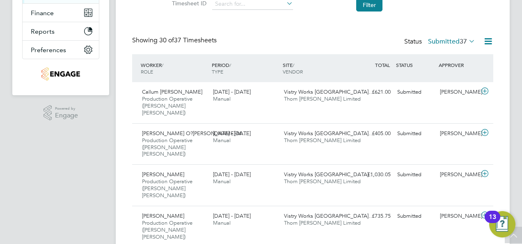
click at [462, 40] on span "37" at bounding box center [462, 41] width 7 height 8
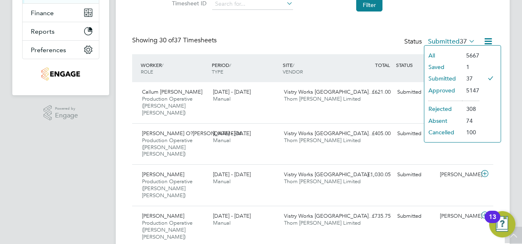
click at [460, 78] on li "Submitted" at bounding box center [443, 78] width 38 height 11
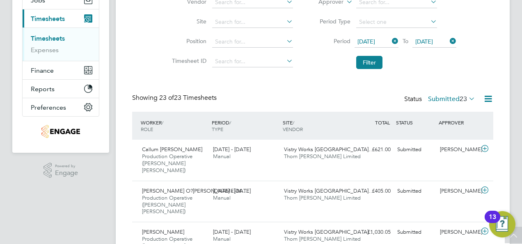
click at [459, 96] on span "23" at bounding box center [462, 99] width 7 height 8
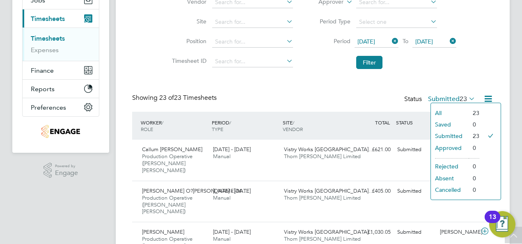
click at [452, 148] on li "Approved" at bounding box center [450, 147] width 38 height 11
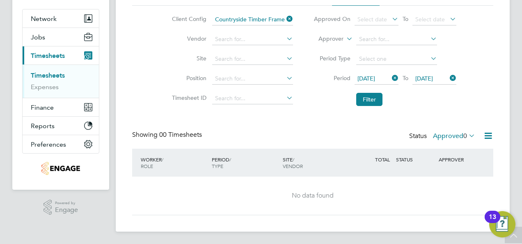
click at [459, 135] on label "Approved 0" at bounding box center [454, 136] width 42 height 8
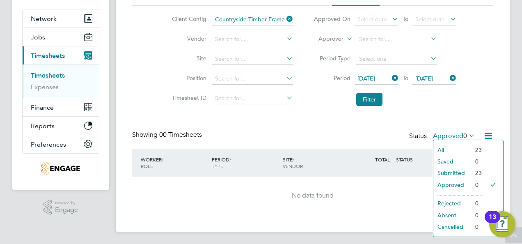
click at [467, 133] on icon at bounding box center [467, 135] width 0 height 11
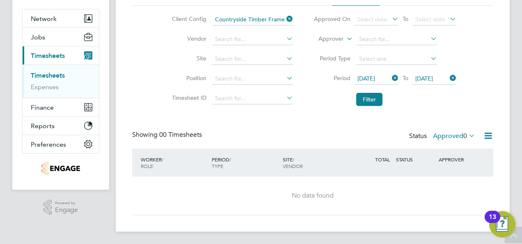
click at [467, 133] on icon at bounding box center [467, 135] width 0 height 11
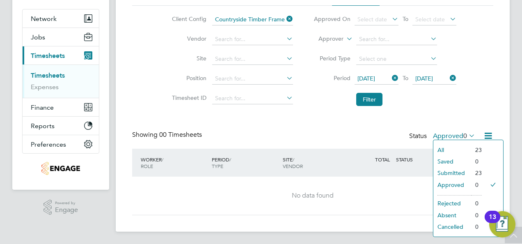
click at [456, 144] on li "All" at bounding box center [452, 149] width 38 height 11
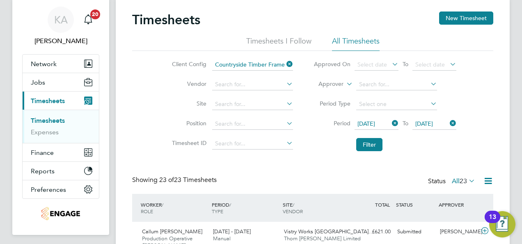
click at [467, 179] on icon at bounding box center [467, 180] width 0 height 11
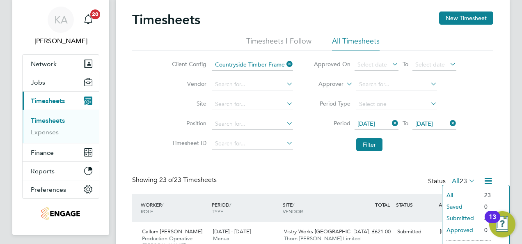
click at [432, 144] on li "Filter" at bounding box center [384, 144] width 163 height 21
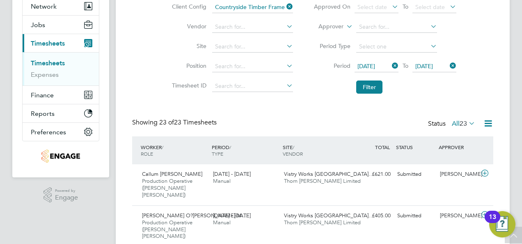
click at [467, 121] on icon at bounding box center [467, 122] width 0 height 11
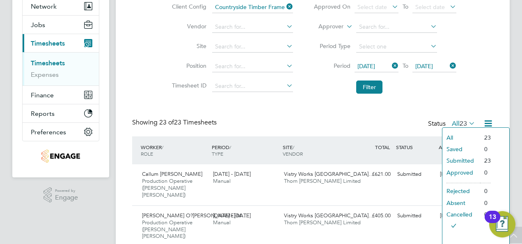
click at [461, 159] on li "Submitted" at bounding box center [461, 160] width 38 height 11
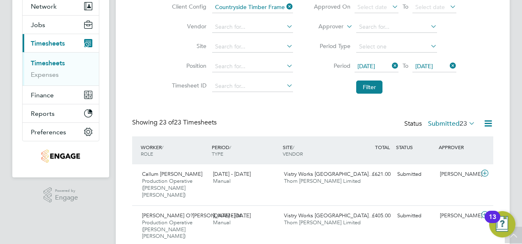
click at [461, 119] on span "23" at bounding box center [462, 123] width 7 height 8
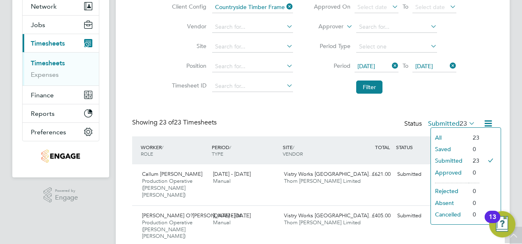
click at [453, 171] on li "Approved" at bounding box center [450, 172] width 38 height 11
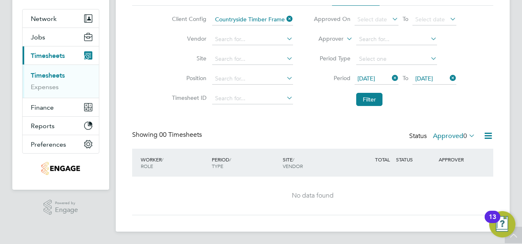
click at [467, 135] on icon at bounding box center [467, 135] width 0 height 11
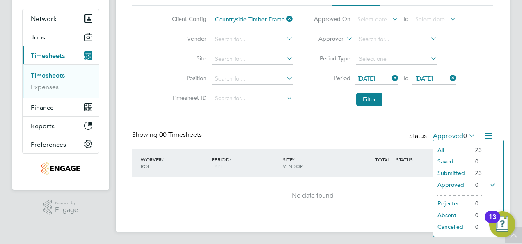
click at [460, 172] on li "Submitted" at bounding box center [452, 172] width 38 height 11
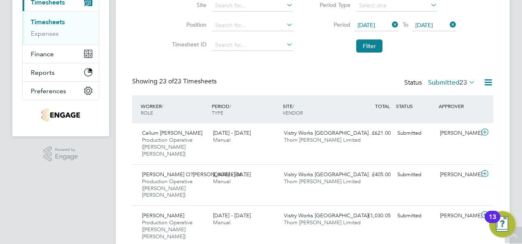
click at [489, 78] on icon at bounding box center [488, 82] width 10 height 10
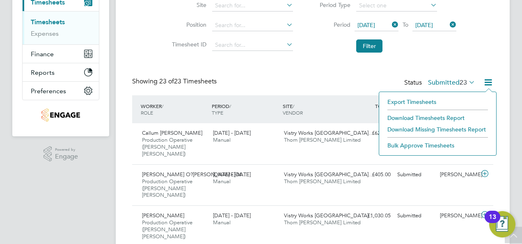
click at [436, 115] on li "Download Timesheets Report" at bounding box center [437, 117] width 109 height 11
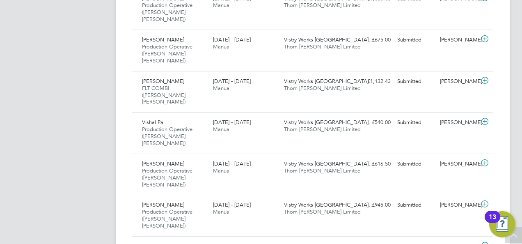
scroll to position [779, 0]
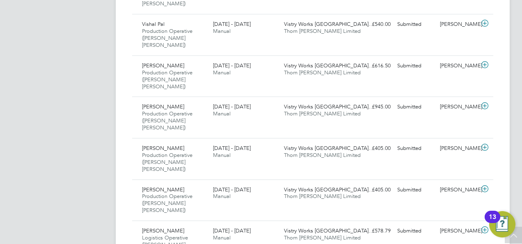
scroll to position [820, 0]
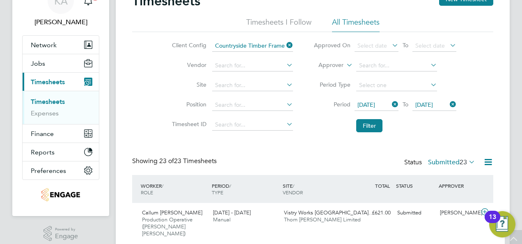
scroll to position [0, 0]
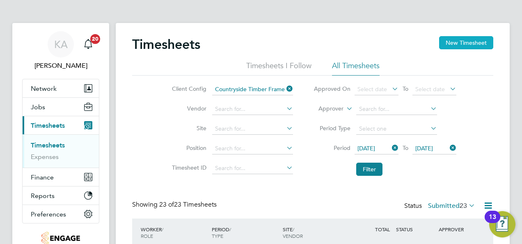
click at [448, 44] on button "New Timesheet" at bounding box center [466, 42] width 54 height 13
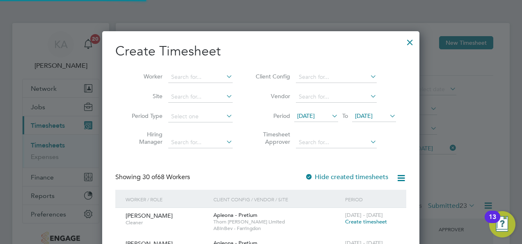
scroll to position [1622, 317]
click at [368, 75] on icon at bounding box center [368, 76] width 0 height 11
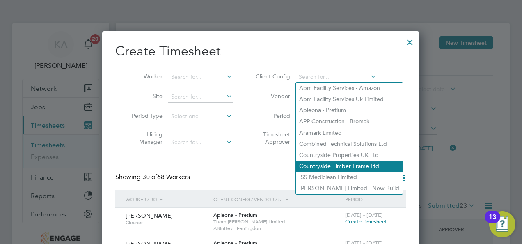
click at [347, 164] on li "Countryside Timber Frame Ltd" at bounding box center [349, 165] width 107 height 11
type input "Countryside Timber Frame Ltd"
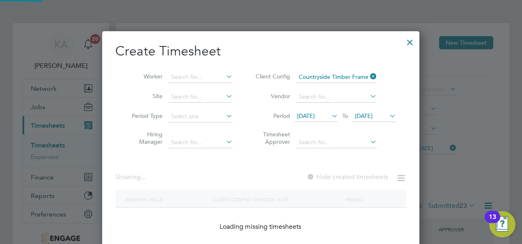
scroll to position [1817, 317]
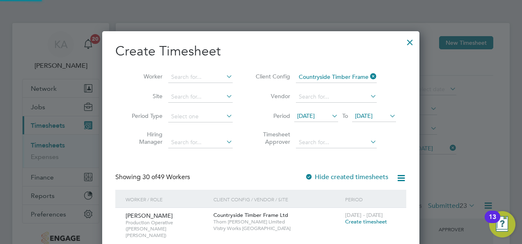
click at [315, 115] on span "28 Jul 2025" at bounding box center [306, 115] width 18 height 7
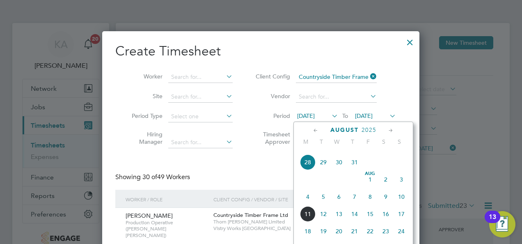
scroll to position [358, 0]
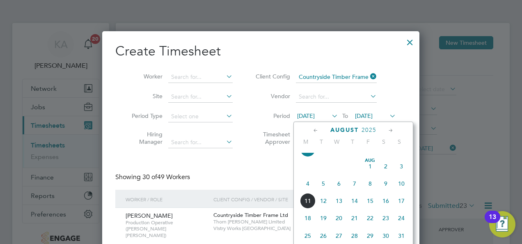
click at [308, 188] on span "4" at bounding box center [308, 184] width 16 height 16
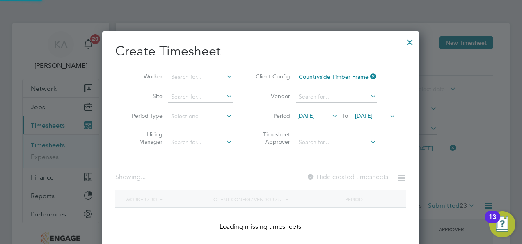
scroll to position [1063, 317]
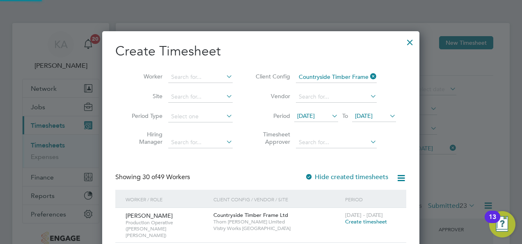
click at [372, 115] on span "[DATE]" at bounding box center [364, 115] width 18 height 7
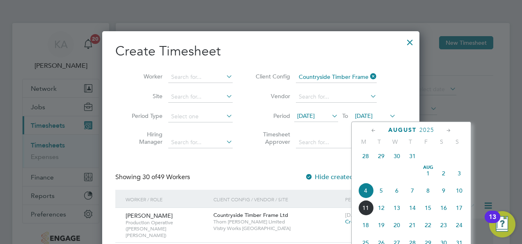
click at [459, 194] on span "10" at bounding box center [459, 191] width 16 height 16
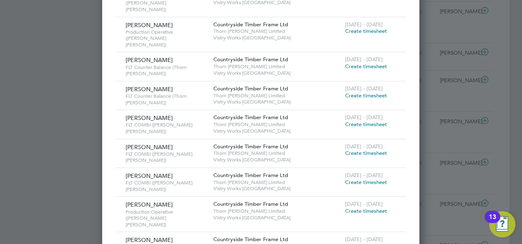
scroll to position [410, 0]
click at [357, 242] on span "Create timesheet" at bounding box center [366, 245] width 42 height 7
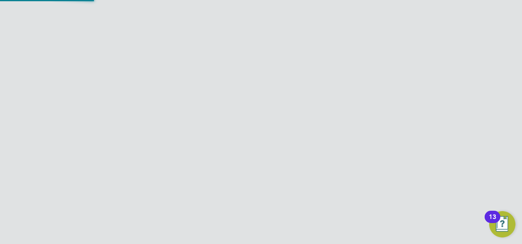
scroll to position [70, 0]
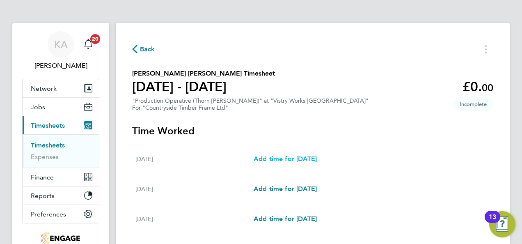
click at [316, 158] on span "Add time for Mon 04 Aug" at bounding box center [285, 159] width 63 height 8
select select "15"
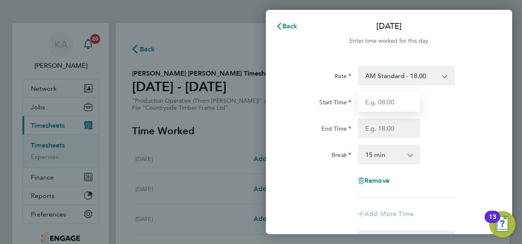
click at [384, 105] on input "Start Time" at bounding box center [389, 102] width 62 height 20
type input "06:00"
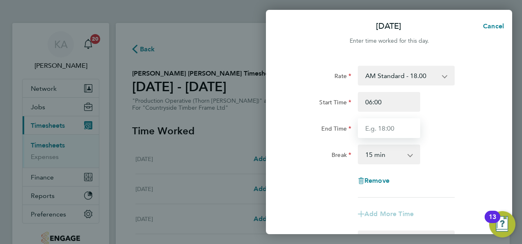
click at [387, 127] on input "End Time" at bounding box center [389, 128] width 62 height 20
type input "14:00"
click at [385, 158] on select "0 min 15 min 30 min 45 min 60 min 75 min 90 min" at bounding box center [384, 154] width 51 height 18
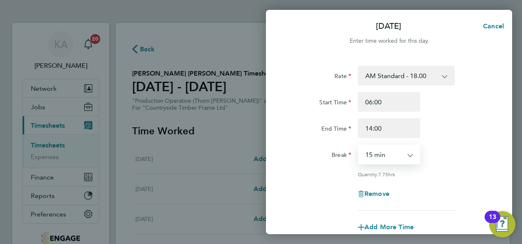
select select "30"
click at [359, 145] on select "0 min 15 min 30 min 45 min 60 min 75 min 90 min" at bounding box center [384, 154] width 51 height 18
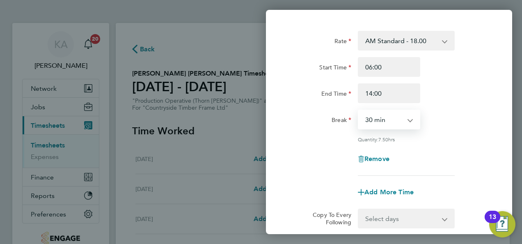
scroll to position [82, 0]
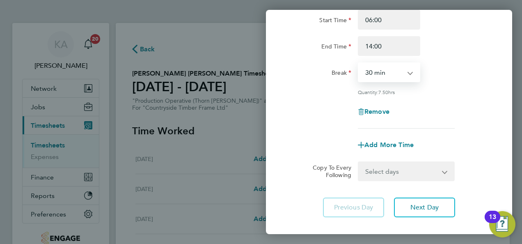
click at [395, 167] on select "Select days Day Weekday (Mon-Fri) Weekend (Sat-Sun) Tuesday Wednesday Thursday …" at bounding box center [402, 171] width 86 height 18
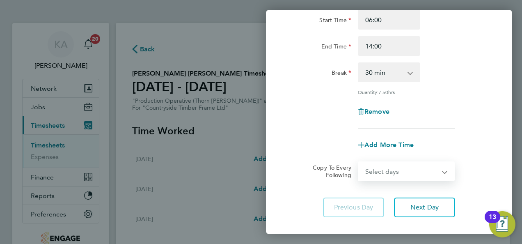
select select "WEEKDAY"
click at [359, 162] on select "Select days Day Weekday (Mon-Fri) Weekend (Sat-Sun) Tuesday Wednesday Thursday …" at bounding box center [402, 171] width 86 height 18
select select "2025-08-10"
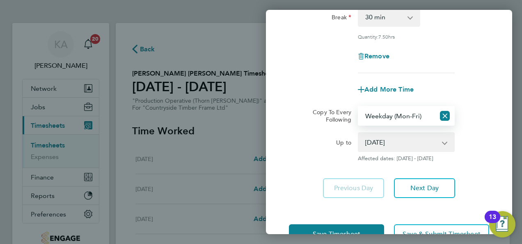
scroll to position [163, 0]
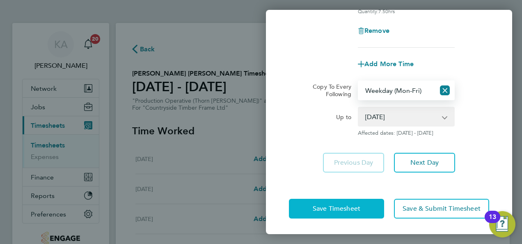
click at [327, 206] on span "Save Timesheet" at bounding box center [337, 208] width 48 height 8
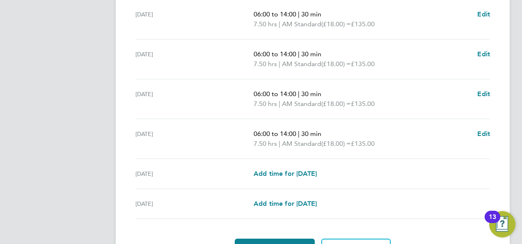
scroll to position [328, 0]
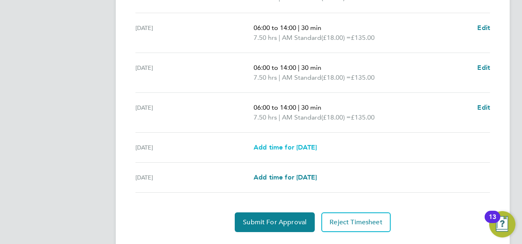
click at [281, 144] on span "Add time for Sat 09 Aug" at bounding box center [285, 147] width 63 height 8
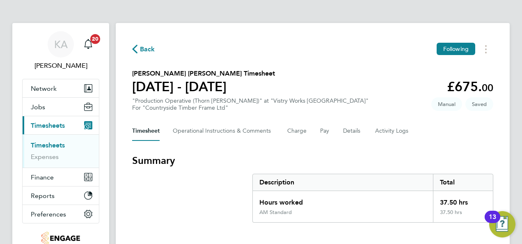
select select "15"
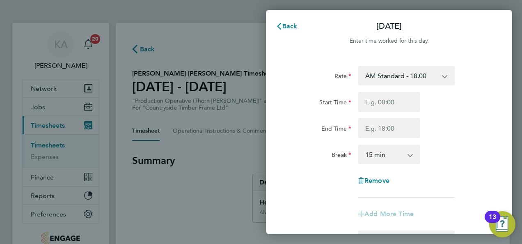
click at [411, 76] on select "AM Standard - 18.00 PM OT 2 - 39.24 OT 1 - 27.00 PM Standard - 19.62 OT2 - 36.0…" at bounding box center [401, 75] width 85 height 18
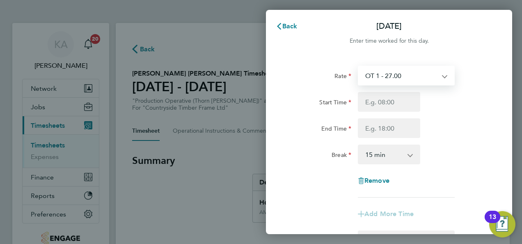
select select "15"
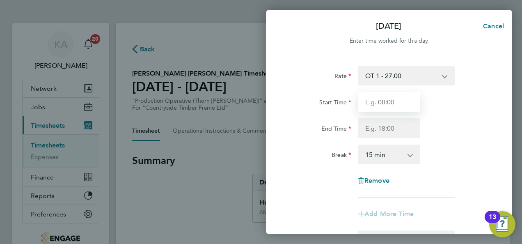
click at [376, 100] on input "Start Time" at bounding box center [389, 102] width 62 height 20
type input "06:00"
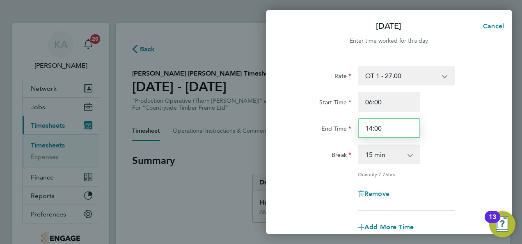
drag, startPoint x: 393, startPoint y: 128, endPoint x: 333, endPoint y: 127, distance: 59.9
click at [333, 127] on div "End Time 14:00" at bounding box center [388, 128] width 207 height 20
type input "11:00"
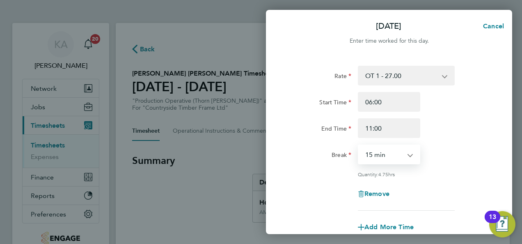
click at [405, 153] on select "0 min 15 min 30 min 45 min 60 min 75 min 90 min" at bounding box center [384, 154] width 51 height 18
select select "0"
click at [359, 145] on select "0 min 15 min 30 min 45 min 60 min 75 min 90 min" at bounding box center [384, 154] width 51 height 18
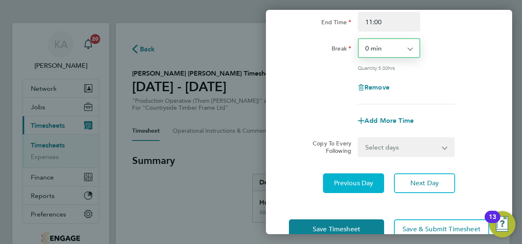
scroll to position [127, 0]
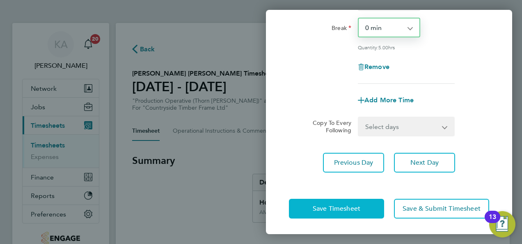
click at [345, 208] on span "Save Timesheet" at bounding box center [337, 208] width 48 height 8
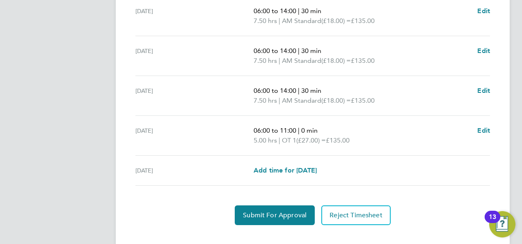
scroll to position [365, 0]
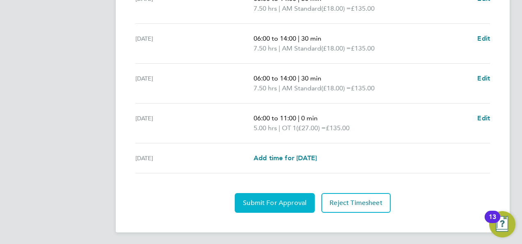
click at [260, 202] on span "Submit For Approval" at bounding box center [275, 203] width 64 height 8
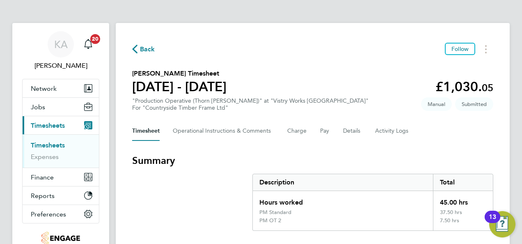
click at [148, 49] on span "Back" at bounding box center [147, 49] width 15 height 10
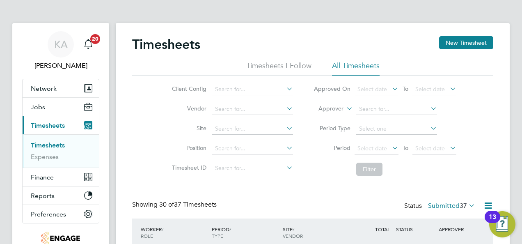
click at [285, 90] on icon at bounding box center [285, 88] width 0 height 11
click at [279, 174] on li "Countryside Timber Frame Ltd" at bounding box center [265, 178] width 107 height 11
type input "Countryside Timber Frame Ltd"
click at [390, 149] on icon at bounding box center [390, 147] width 0 height 11
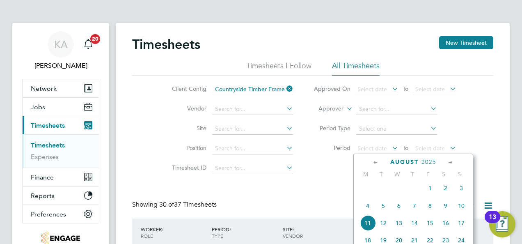
click at [367, 210] on span "4" at bounding box center [368, 206] width 16 height 16
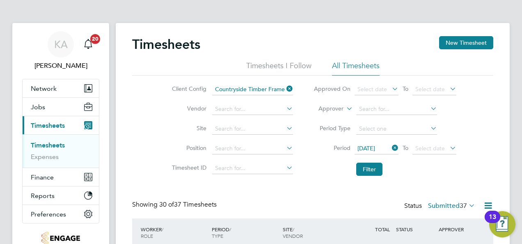
click at [448, 145] on icon at bounding box center [448, 147] width 0 height 11
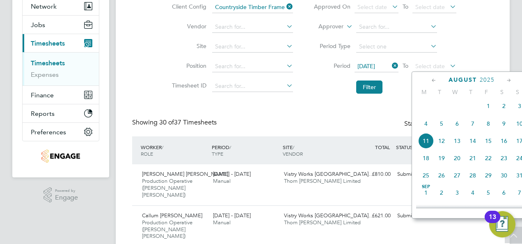
click at [520, 128] on span "10" at bounding box center [520, 124] width 16 height 16
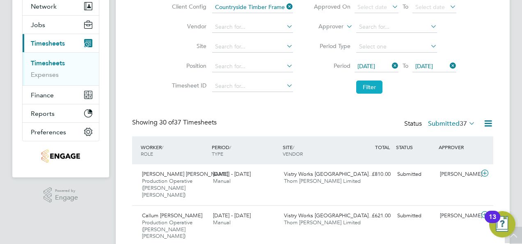
click at [363, 89] on button "Filter" at bounding box center [369, 86] width 26 height 13
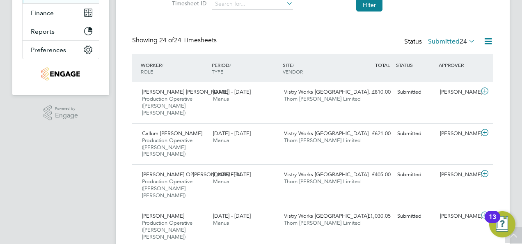
click at [462, 42] on span "24" at bounding box center [462, 41] width 7 height 8
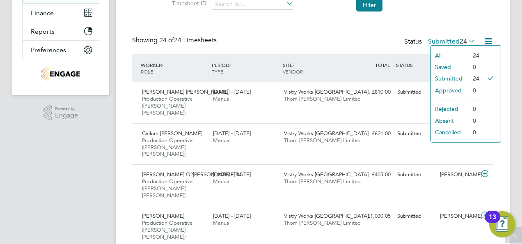
click at [459, 76] on li "Submitted" at bounding box center [450, 78] width 38 height 11
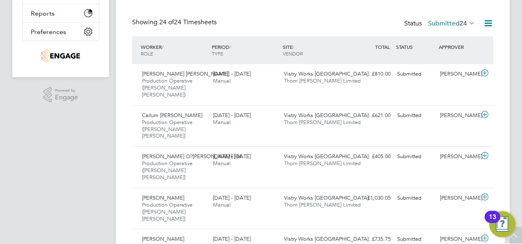
click at [489, 23] on icon at bounding box center [488, 23] width 10 height 10
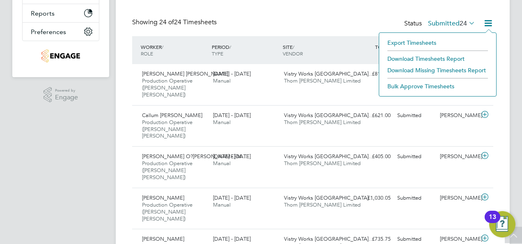
click at [447, 58] on li "Download Timesheets Report" at bounding box center [437, 58] width 109 height 11
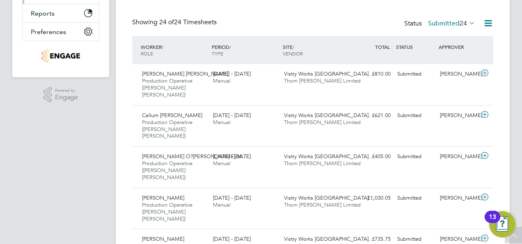
scroll to position [3, 0]
